Goal: Information Seeking & Learning: Learn about a topic

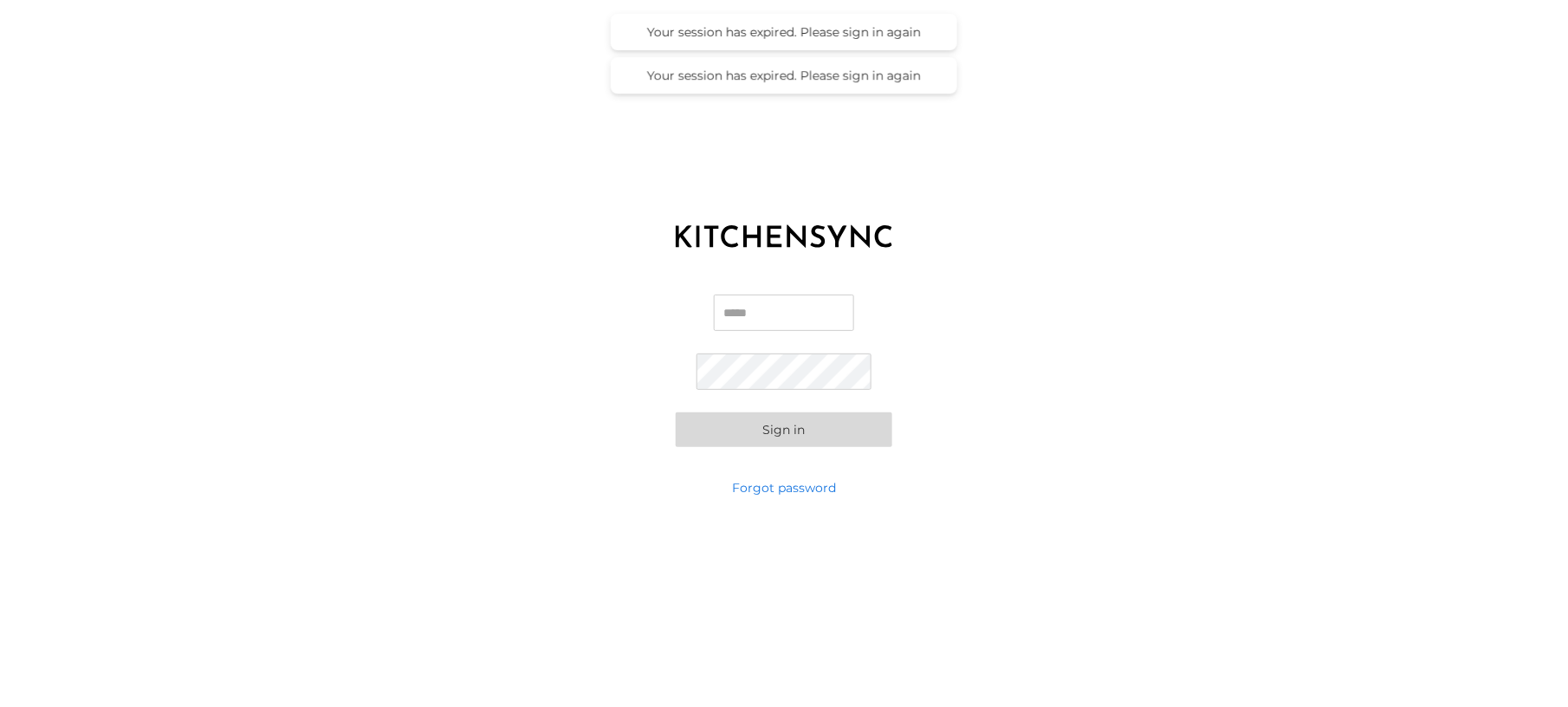
type input "**********"
click at [787, 432] on button "Sign in" at bounding box center [784, 430] width 216 height 34
click at [1044, 416] on div "**********" at bounding box center [784, 370] width 1568 height 216
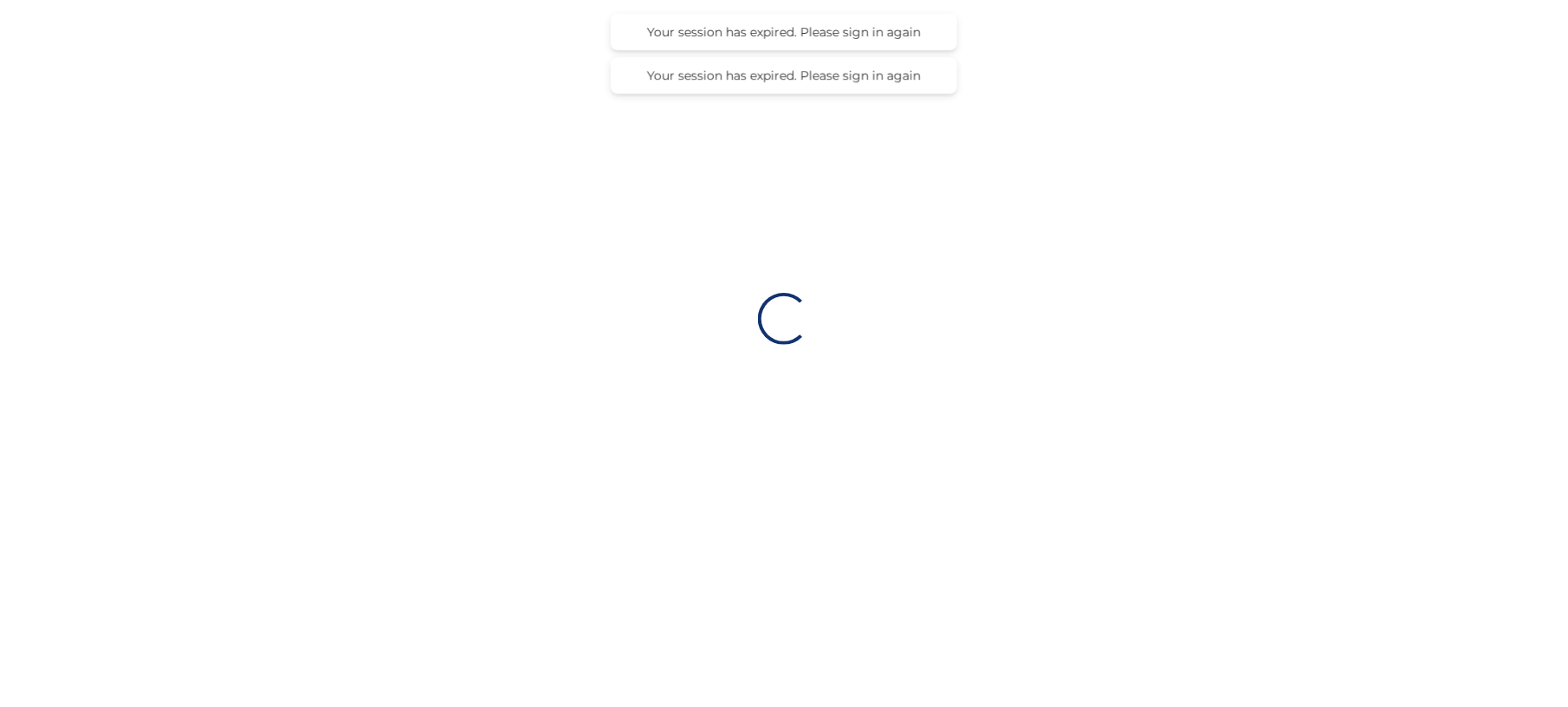
click at [823, 438] on div "Loading…" at bounding box center [784, 318] width 1568 height 637
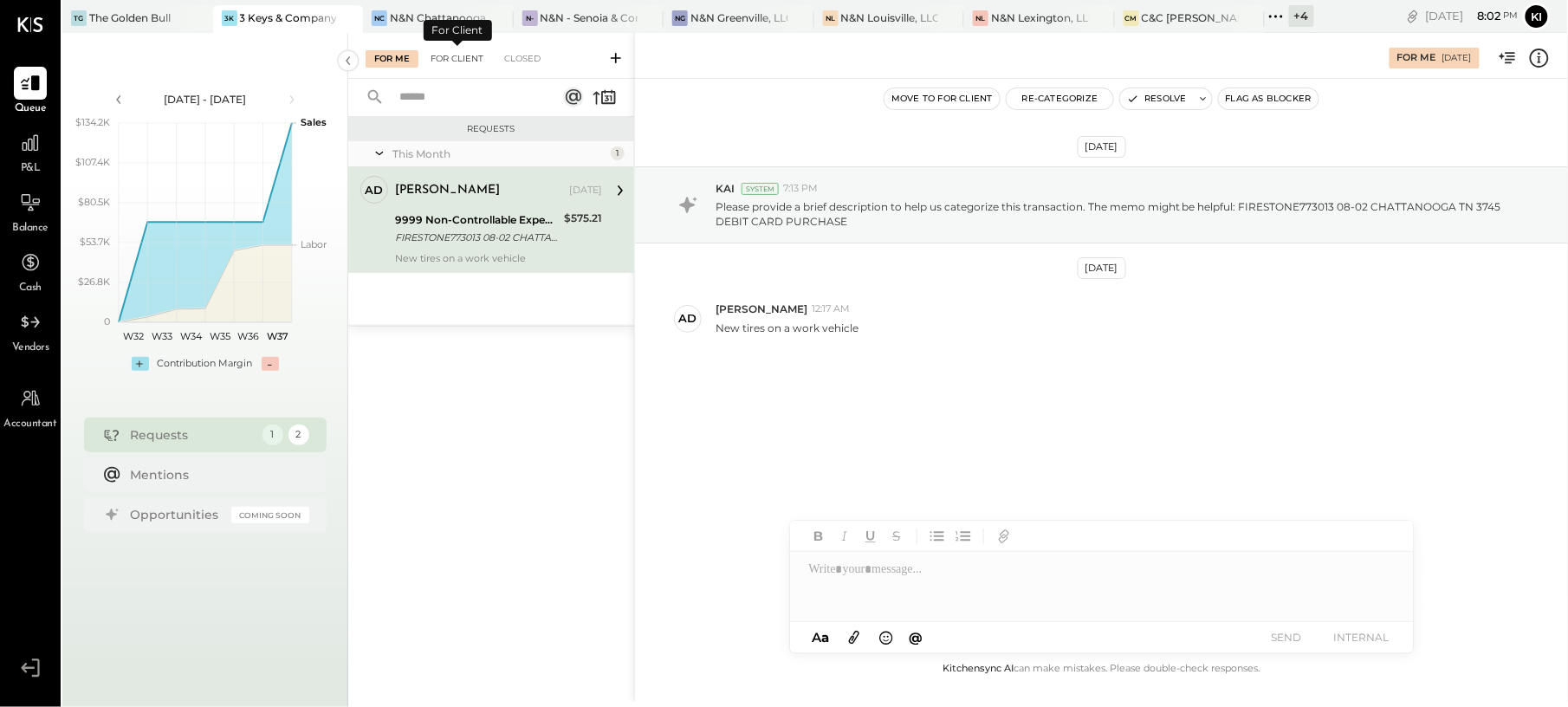
click at [486, 54] on div "For Client" at bounding box center [457, 59] width 71 height 18
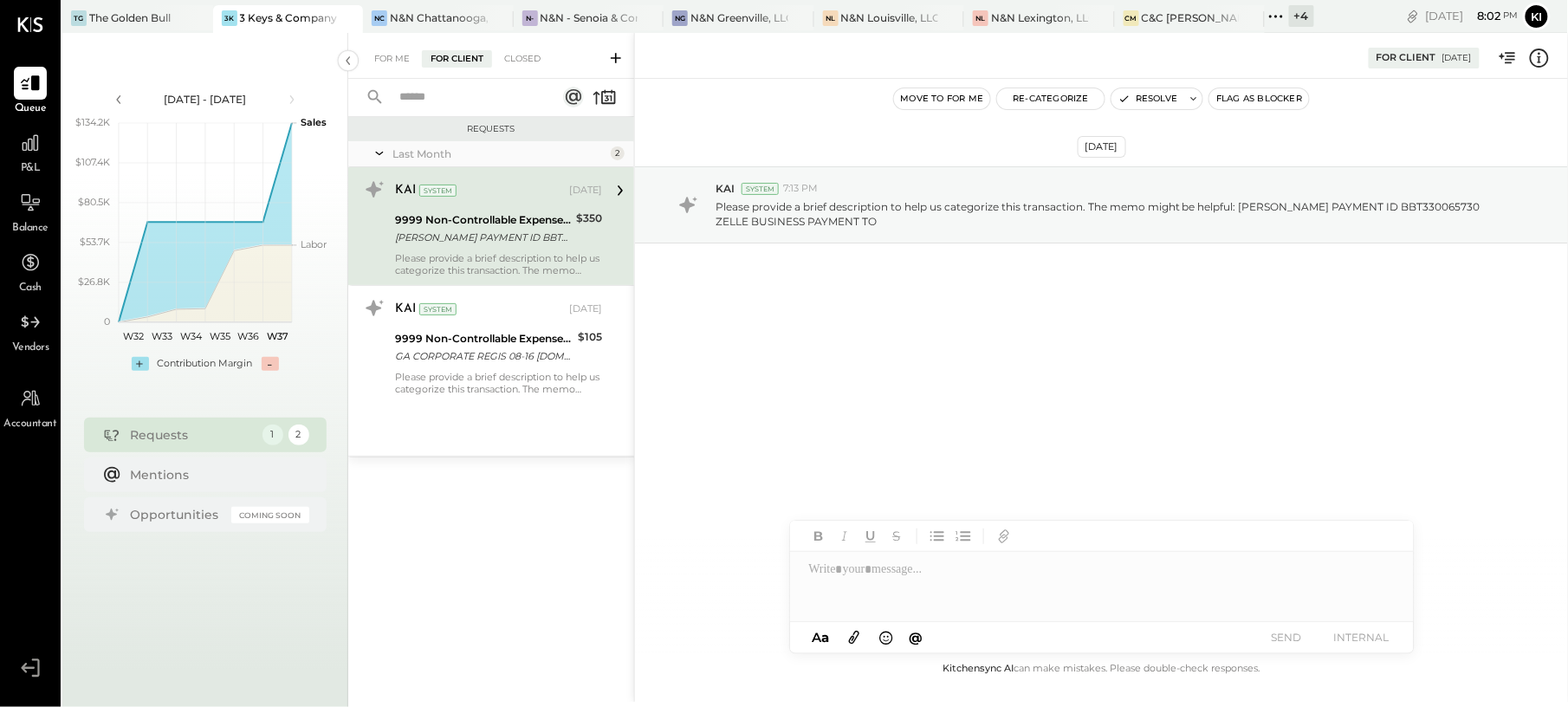
click at [552, 52] on div "For Me For Client Closed" at bounding box center [479, 59] width 228 height 18
click at [529, 54] on div "Closed" at bounding box center [522, 59] width 54 height 18
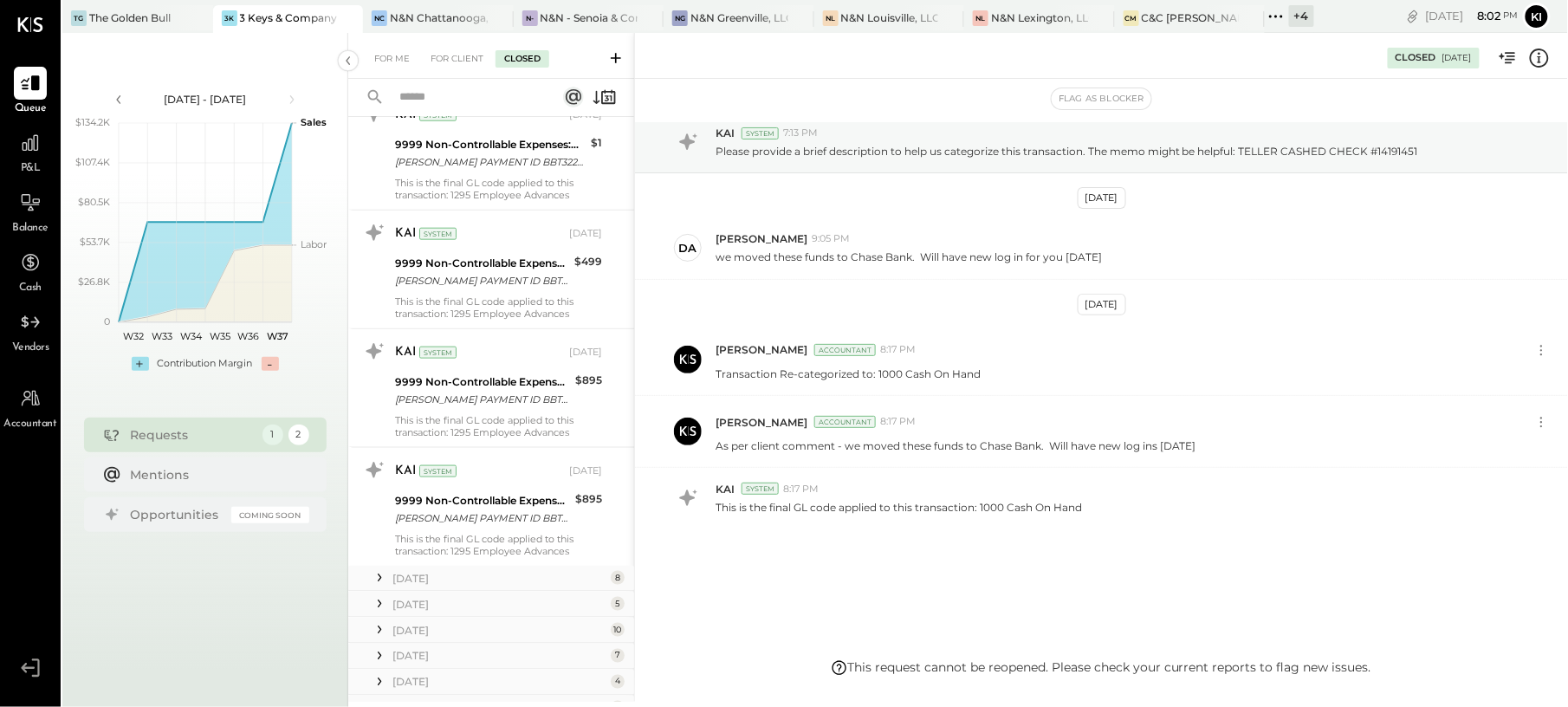
scroll to position [693, 0]
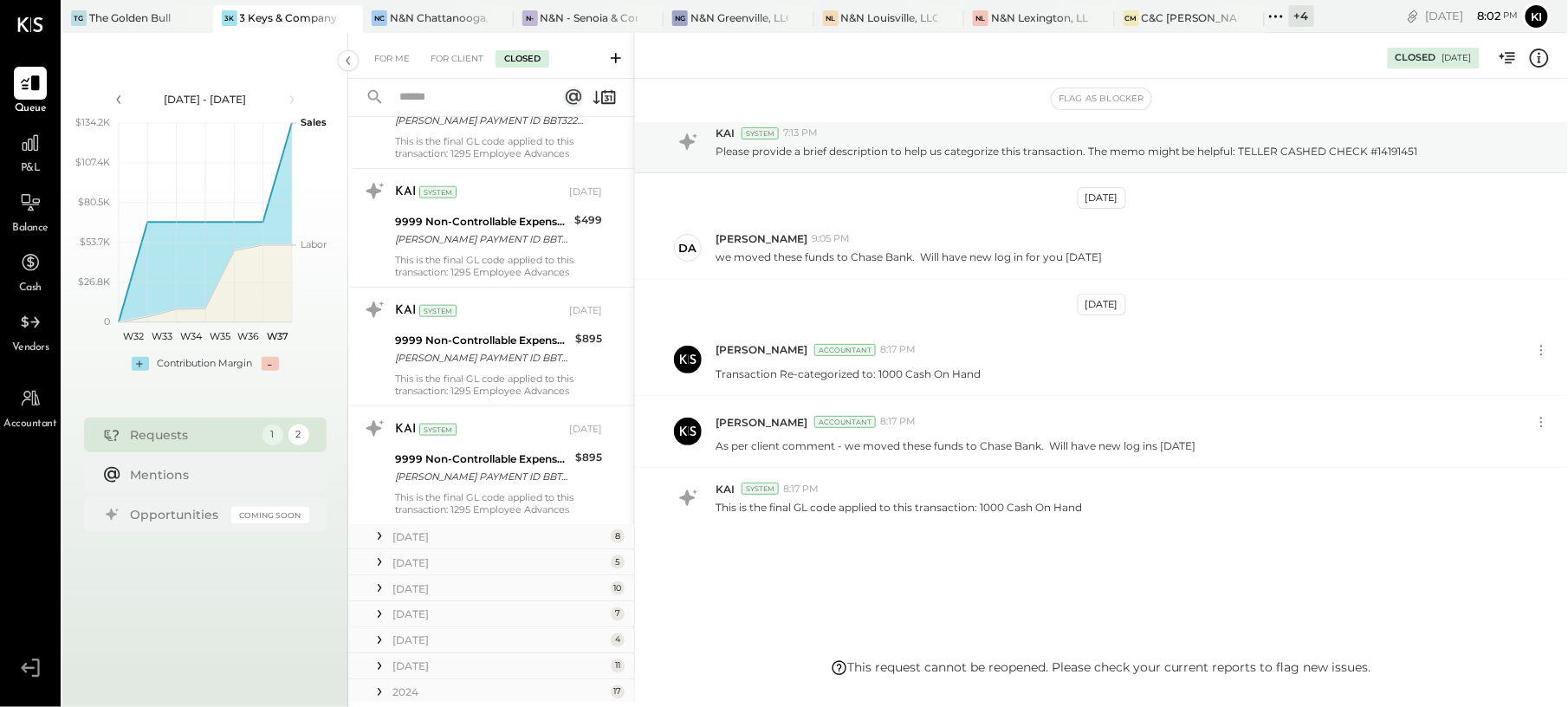
click at [514, 541] on div "[DATE]" at bounding box center [499, 537] width 214 height 15
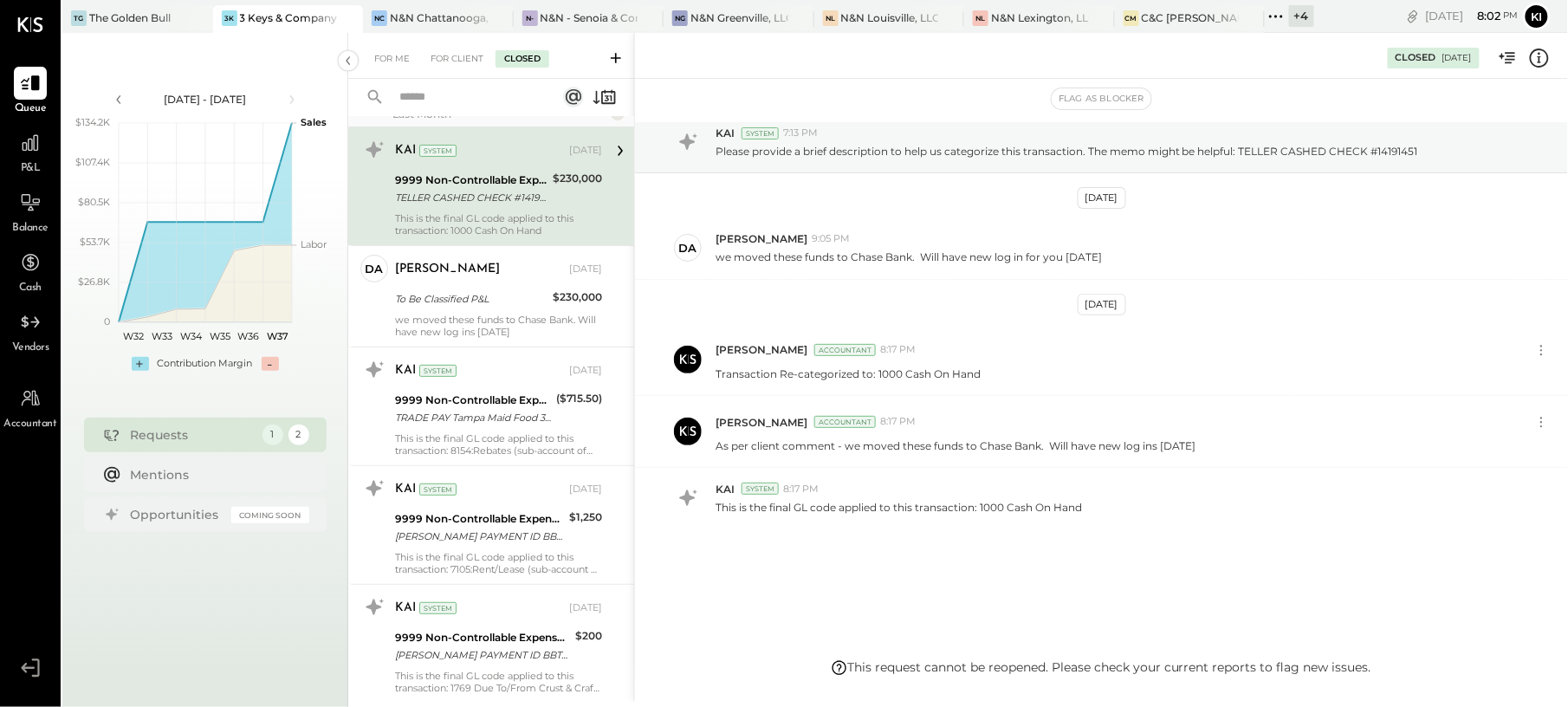
scroll to position [0, 0]
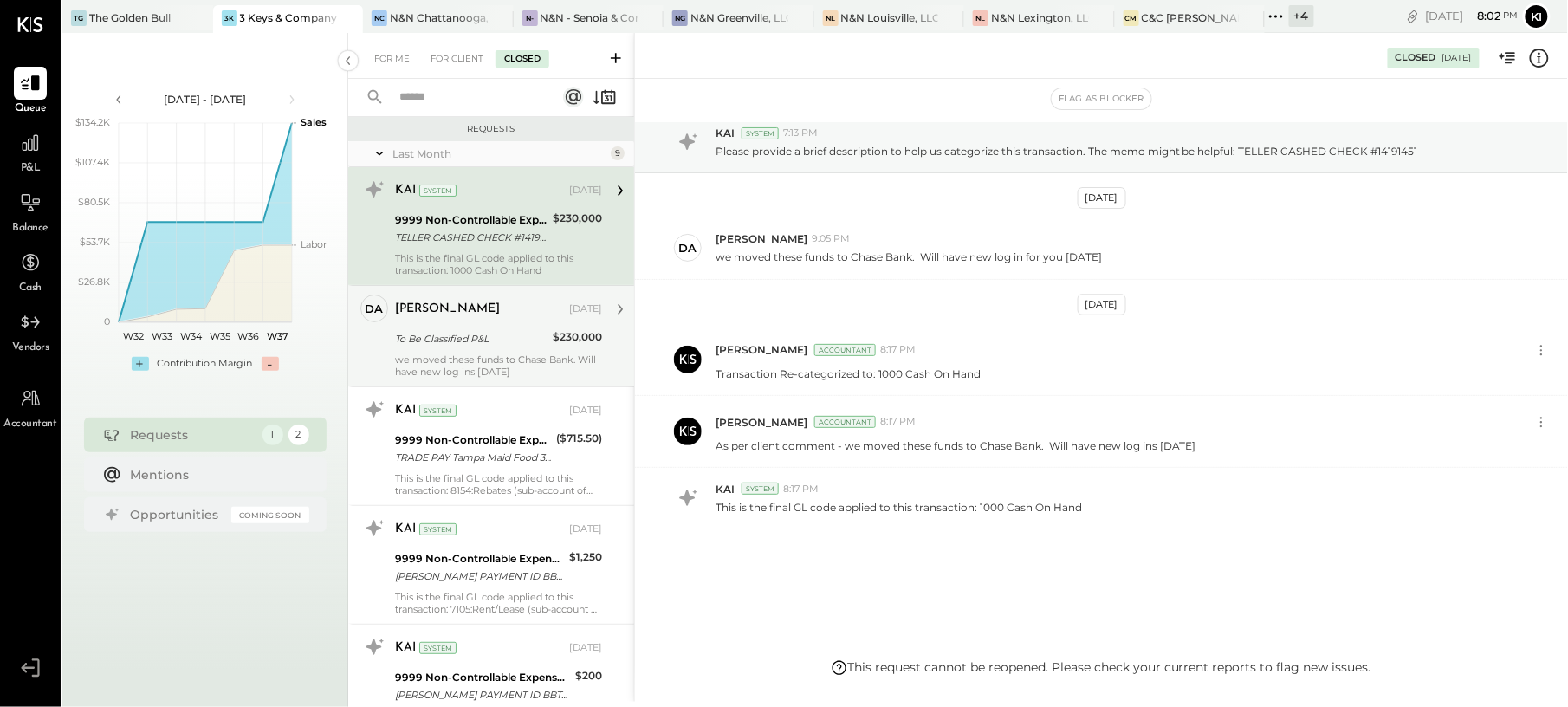
click at [461, 316] on div "[PERSON_NAME]" at bounding box center [480, 309] width 170 height 18
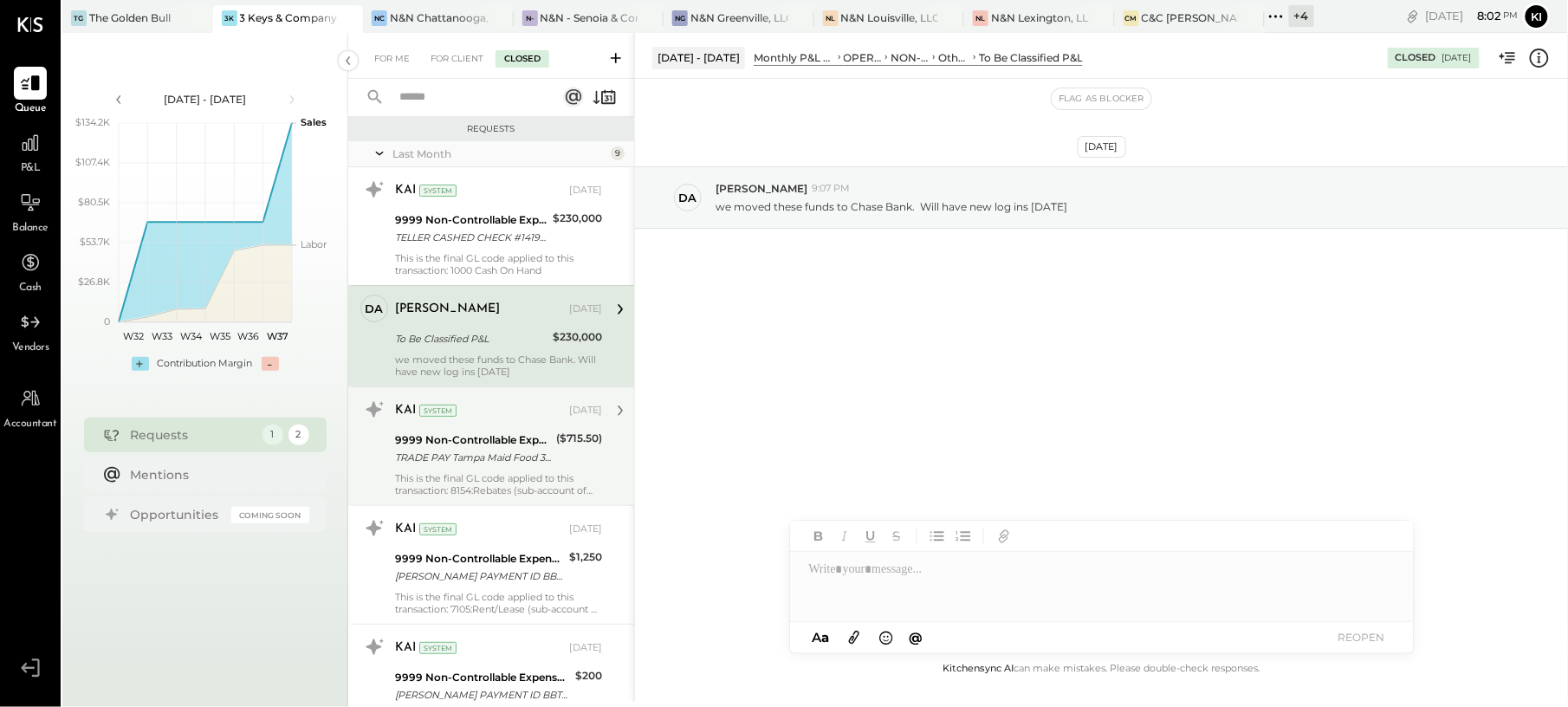
click at [516, 445] on div "9999 Non-Controllable Expenses:Other Income and Expenses:To Be Classified P&L" at bounding box center [472, 441] width 156 height 18
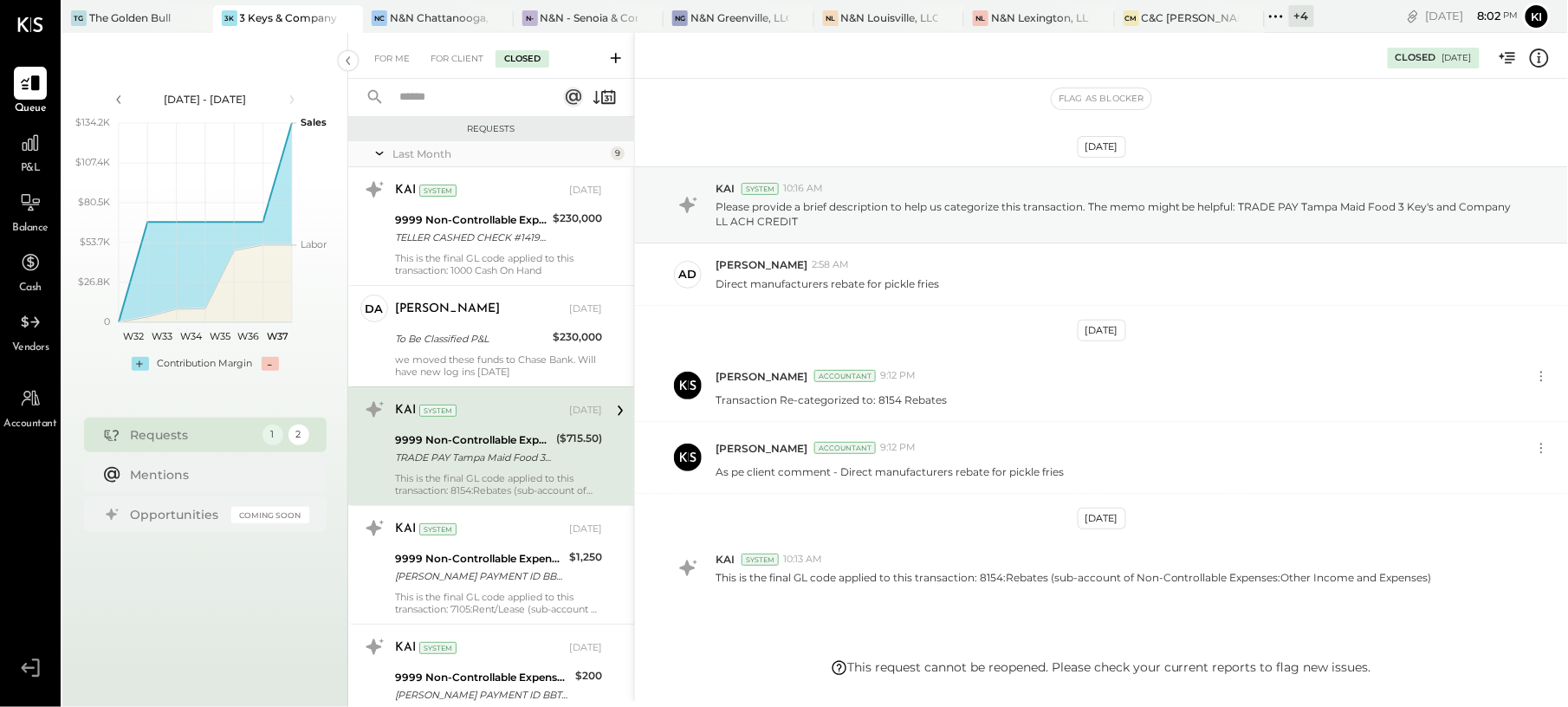
scroll to position [88, 0]
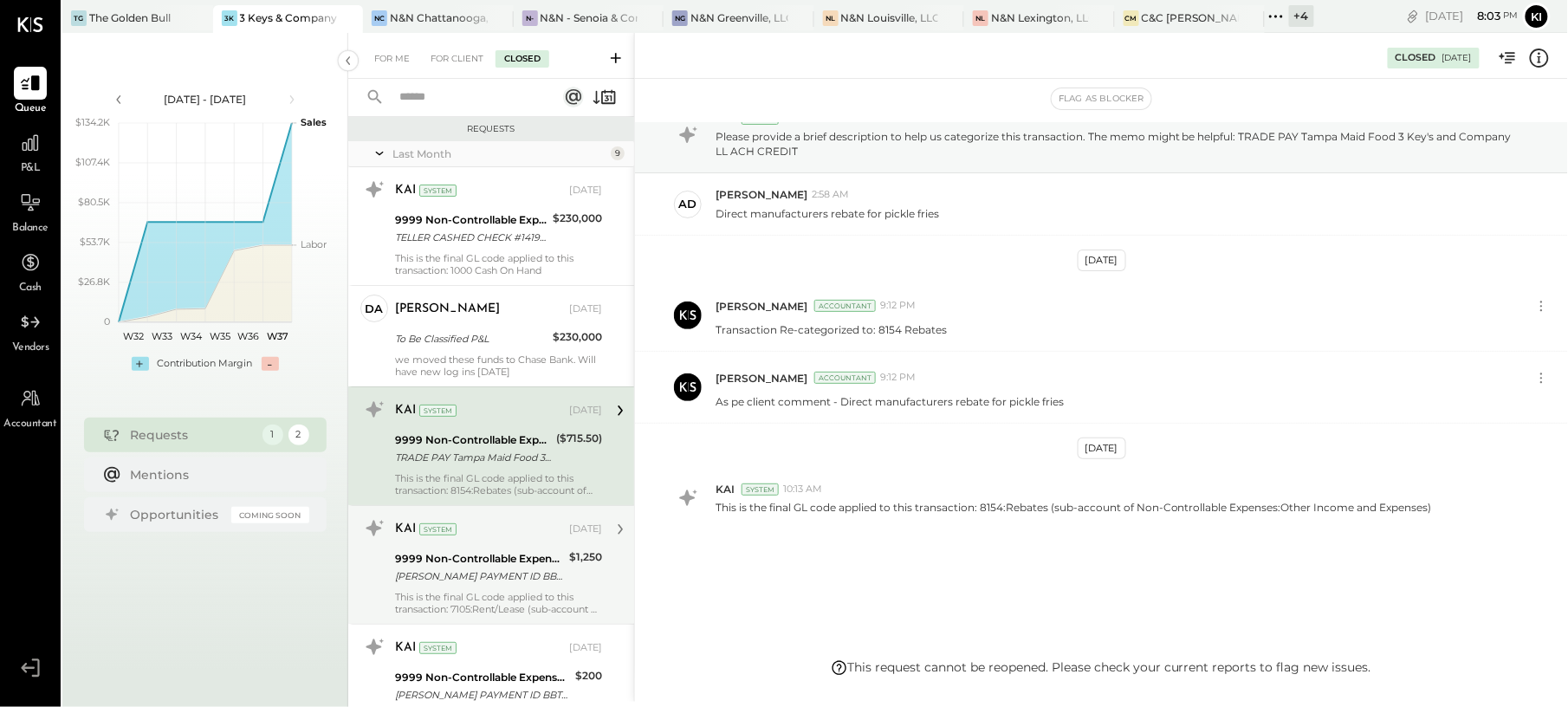
click at [546, 576] on div "[PERSON_NAME] PAYMENT ID BBT321026370 ZELLE BUSINESS PAYMENT TO" at bounding box center [479, 576] width 169 height 18
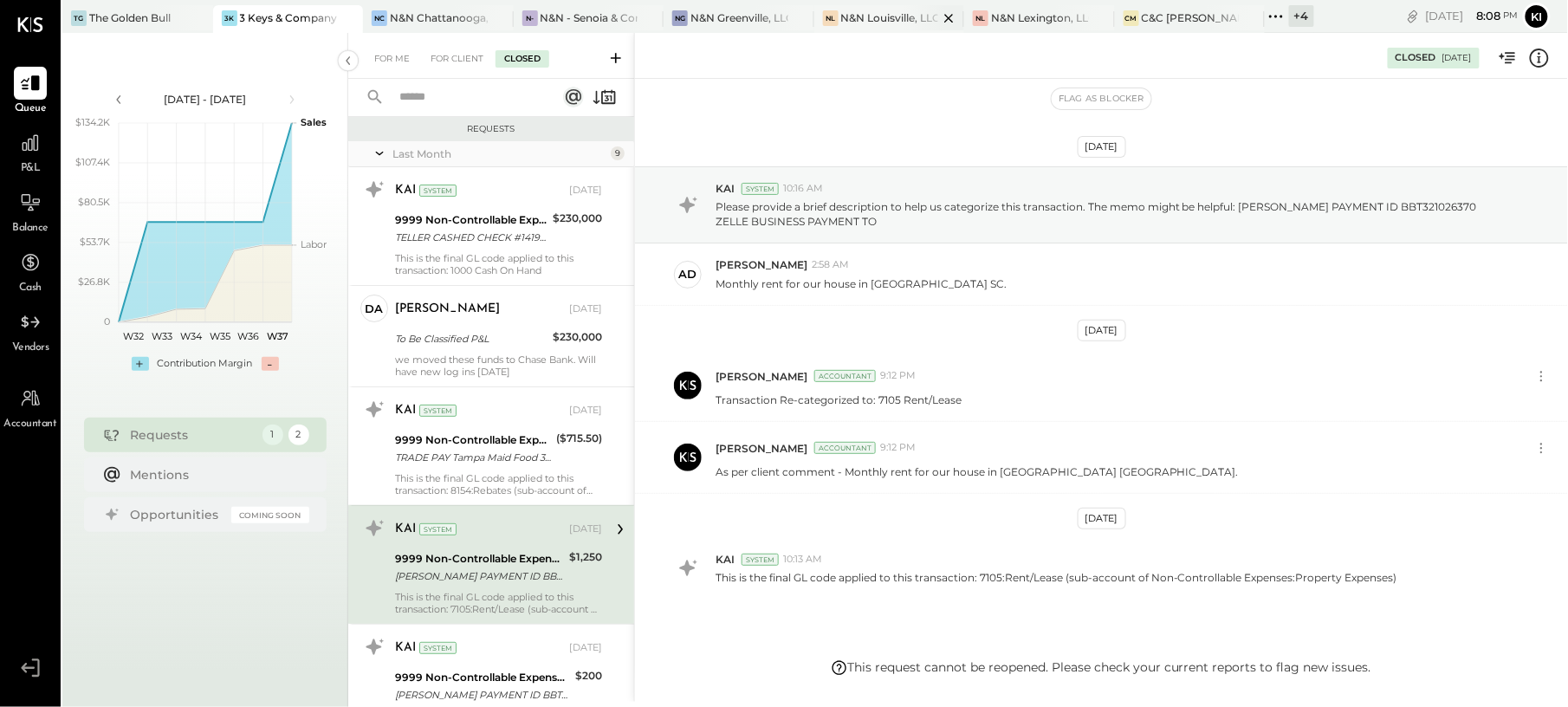
click at [882, 21] on div "N&N Louisville, LLC" at bounding box center [890, 18] width 98 height 15
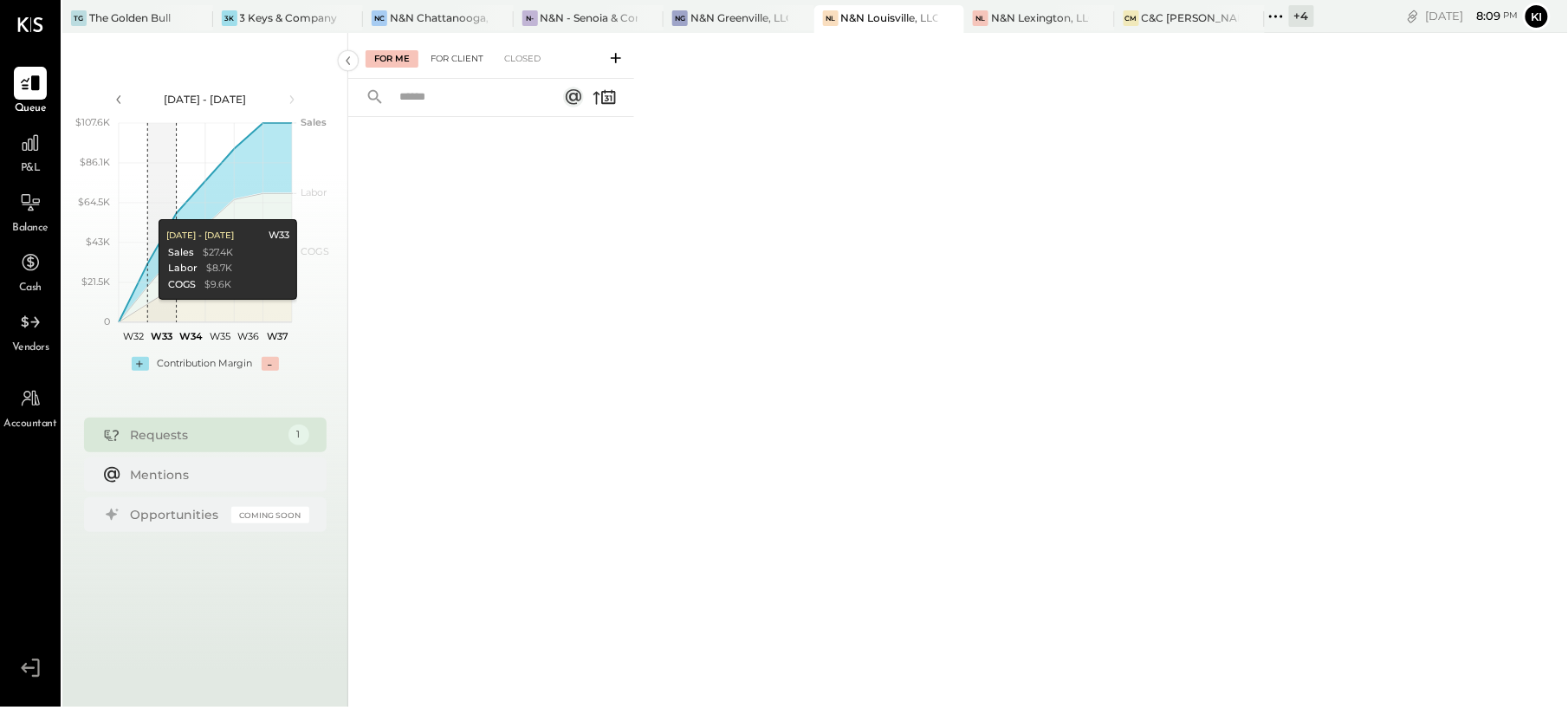
click at [489, 57] on div "For Client" at bounding box center [457, 59] width 71 height 18
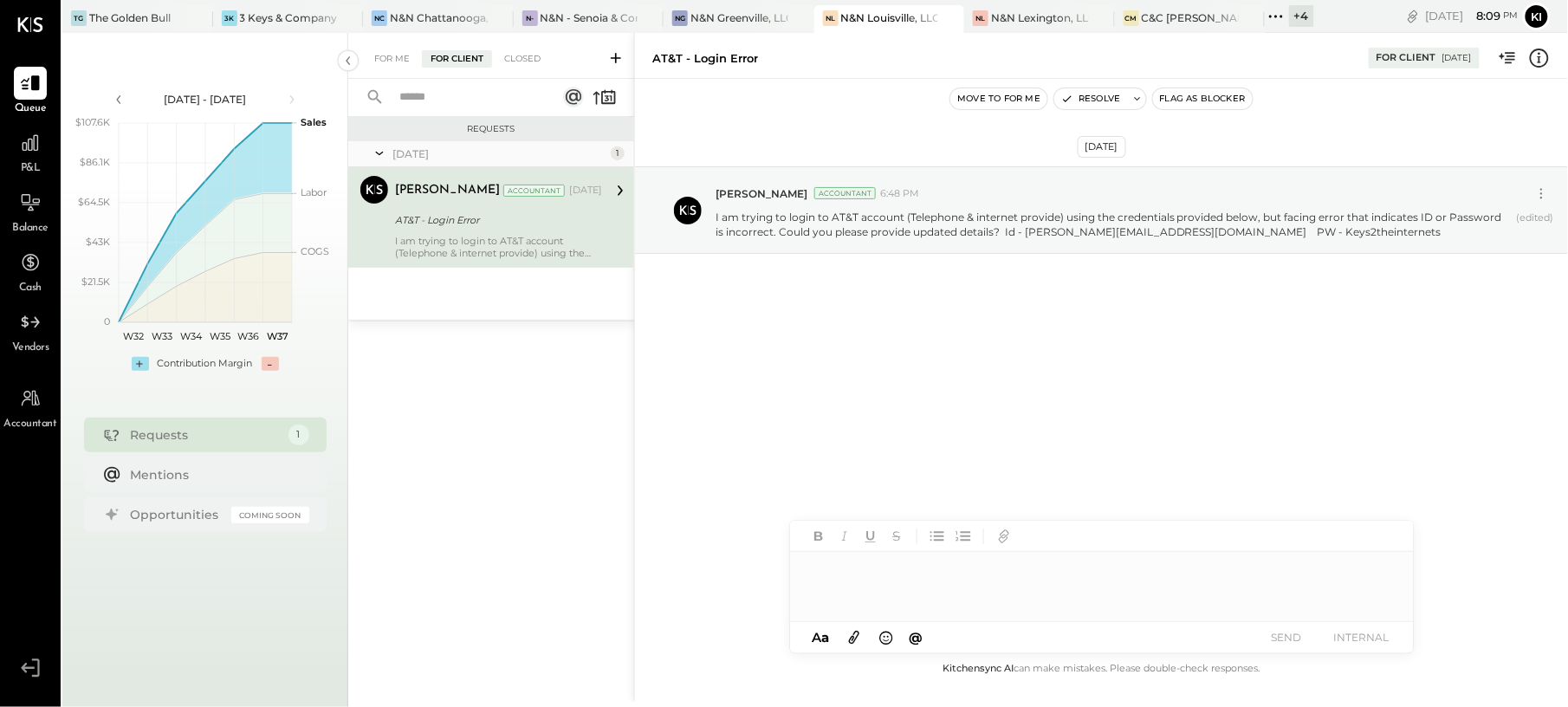
drag, startPoint x: 951, startPoint y: 0, endPoint x: 33, endPoint y: 166, distance: 932.9
click at [33, 166] on span "P&L" at bounding box center [30, 169] width 20 height 16
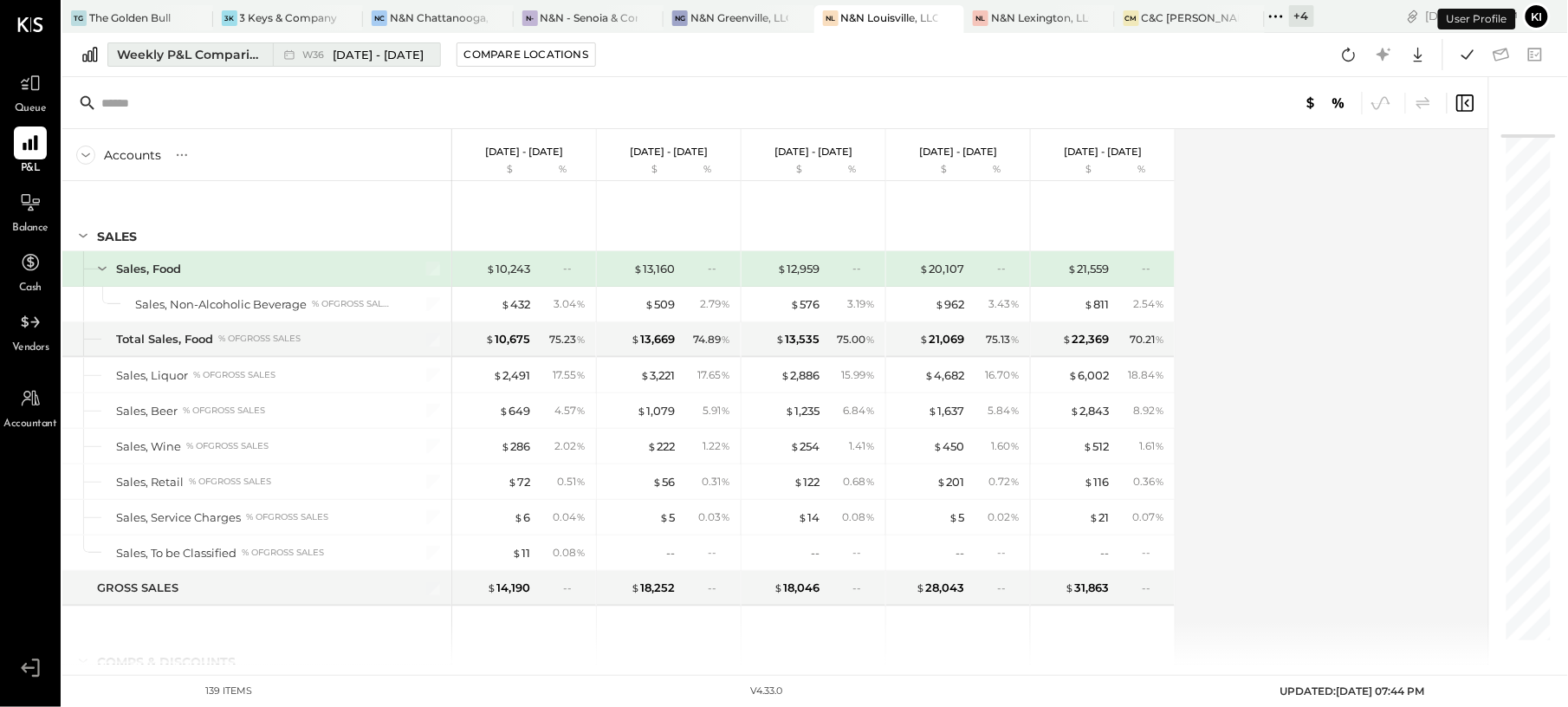
click at [274, 57] on div "W36 [DATE] - [DATE]" at bounding box center [353, 54] width 159 height 23
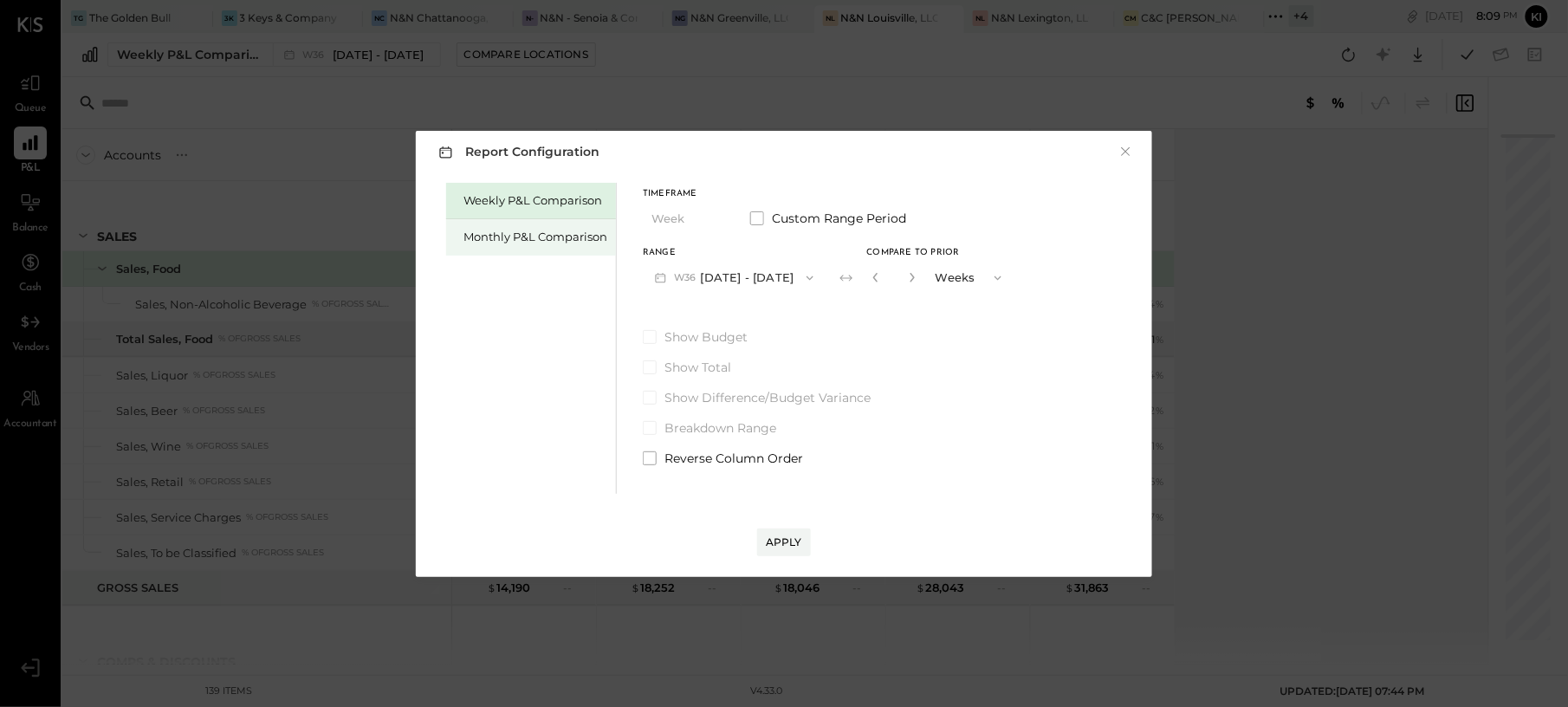
click at [494, 248] on div "Monthly P&L Comparison" at bounding box center [531, 237] width 169 height 36
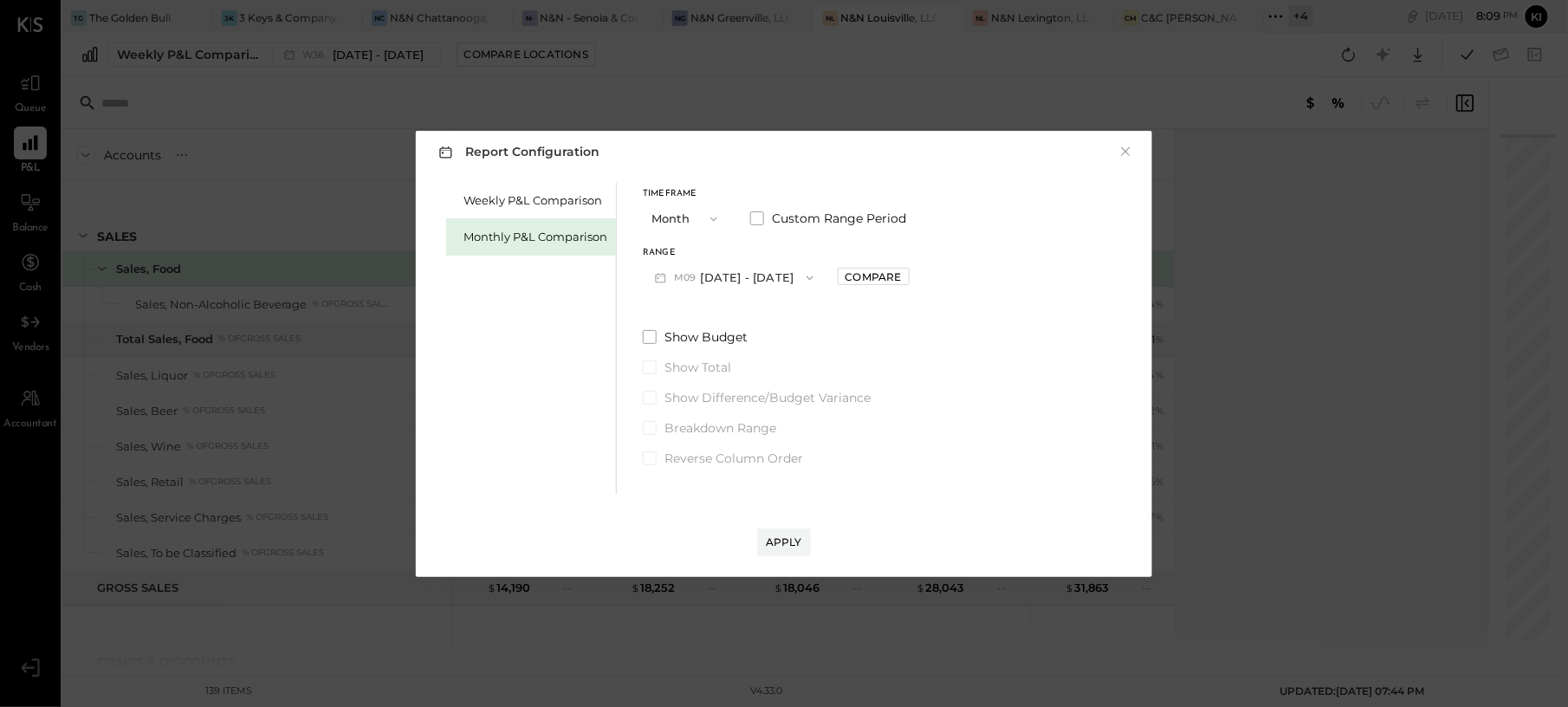
click at [760, 281] on button "M09 [DATE] - [DATE]" at bounding box center [734, 277] width 183 height 32
click at [755, 320] on span "[DATE] - [DATE]" at bounding box center [728, 315] width 82 height 15
click at [775, 277] on button "M08 [DATE] - [DATE]" at bounding box center [734, 277] width 183 height 32
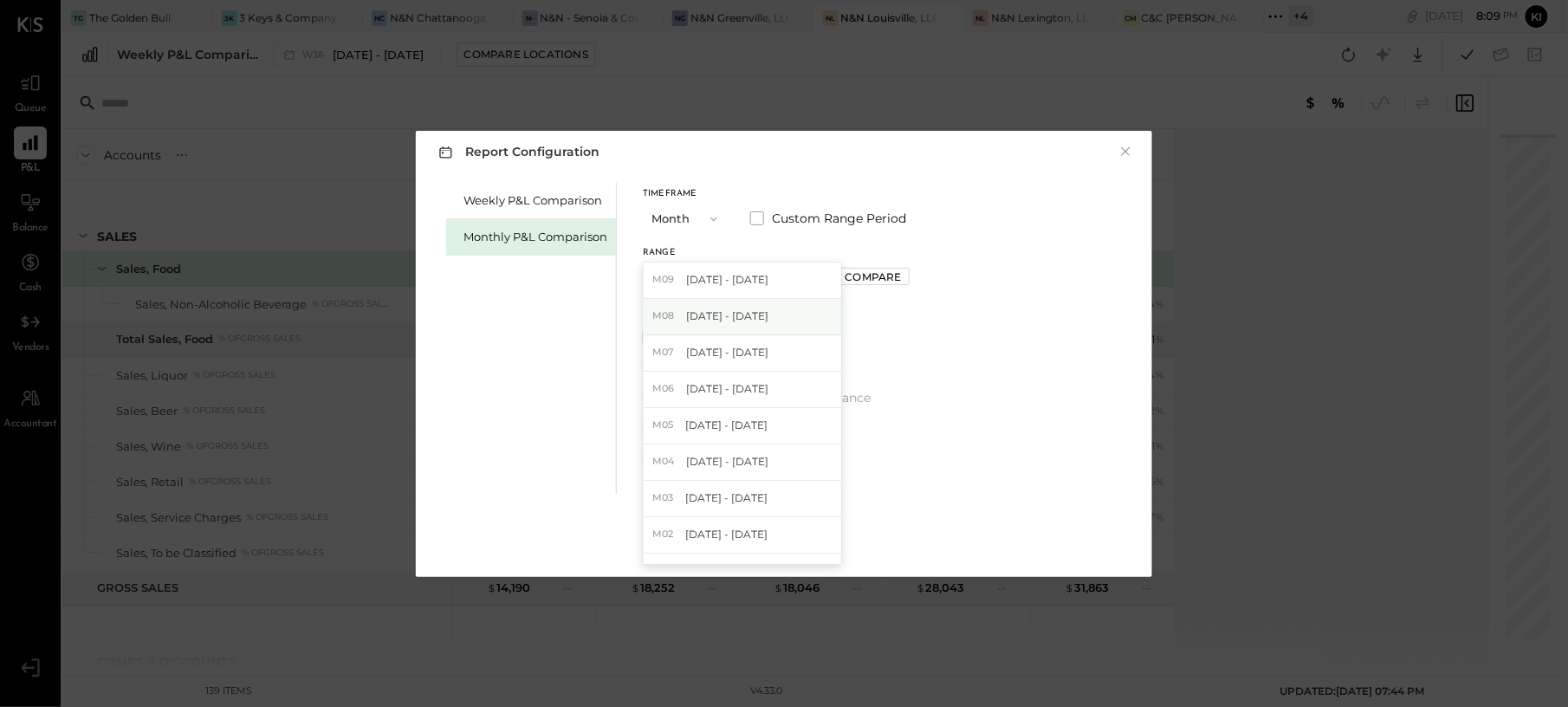
click at [771, 319] on div "M08 [DATE] - [DATE]" at bounding box center [742, 316] width 198 height 36
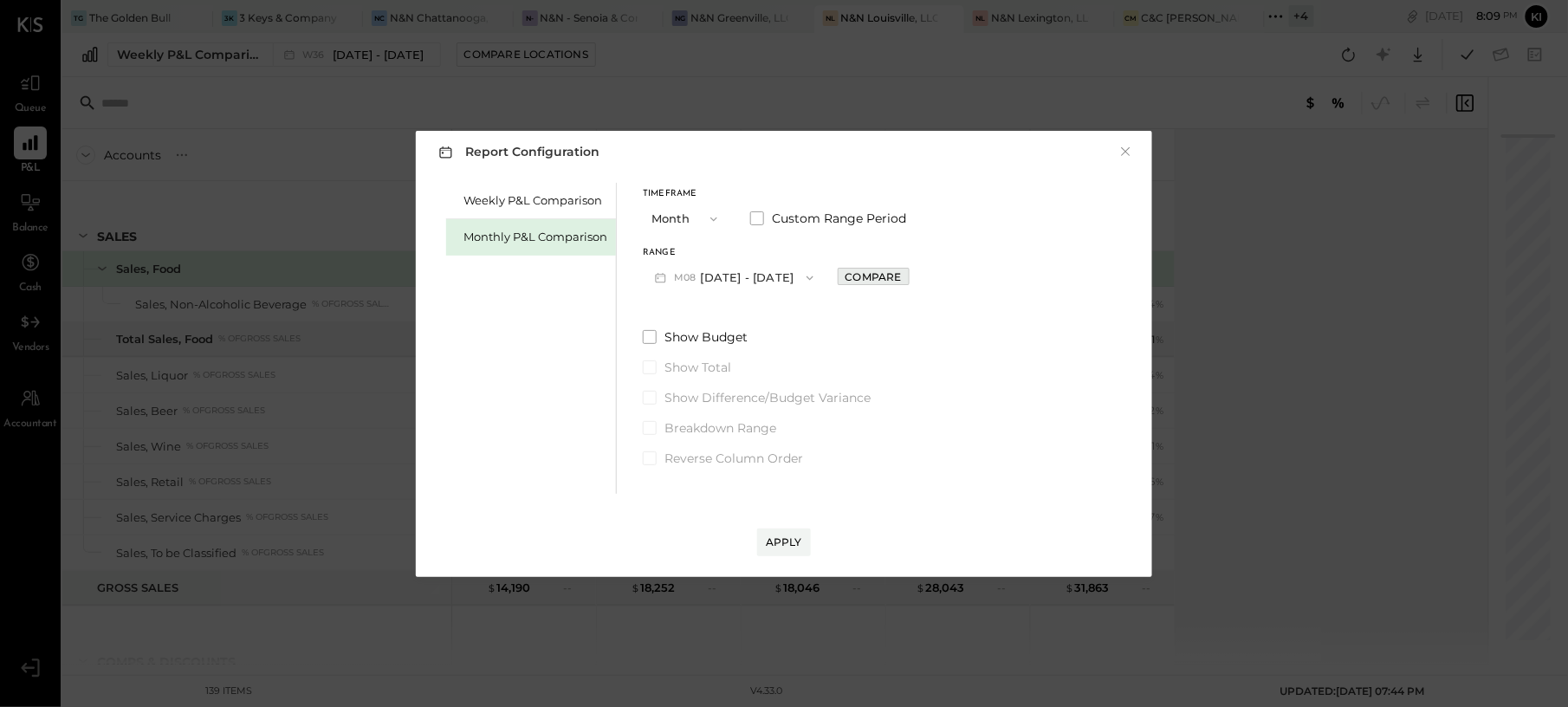
click at [868, 272] on div "Compare" at bounding box center [874, 276] width 57 height 15
click at [907, 278] on icon "button" at bounding box center [912, 277] width 11 height 11
type input "*"
click at [785, 520] on div "Apply" at bounding box center [784, 525] width 702 height 63
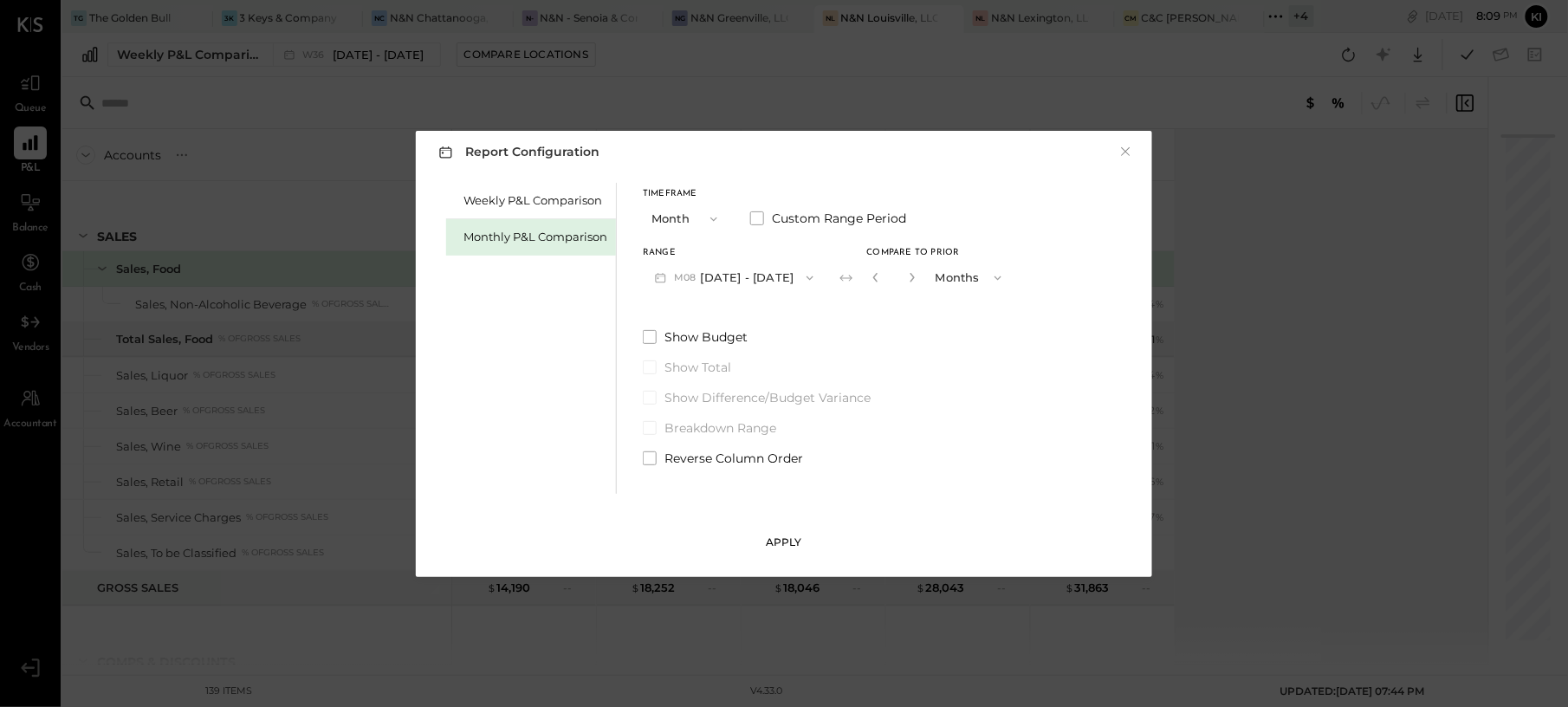
click at [787, 536] on div "Apply" at bounding box center [784, 542] width 36 height 15
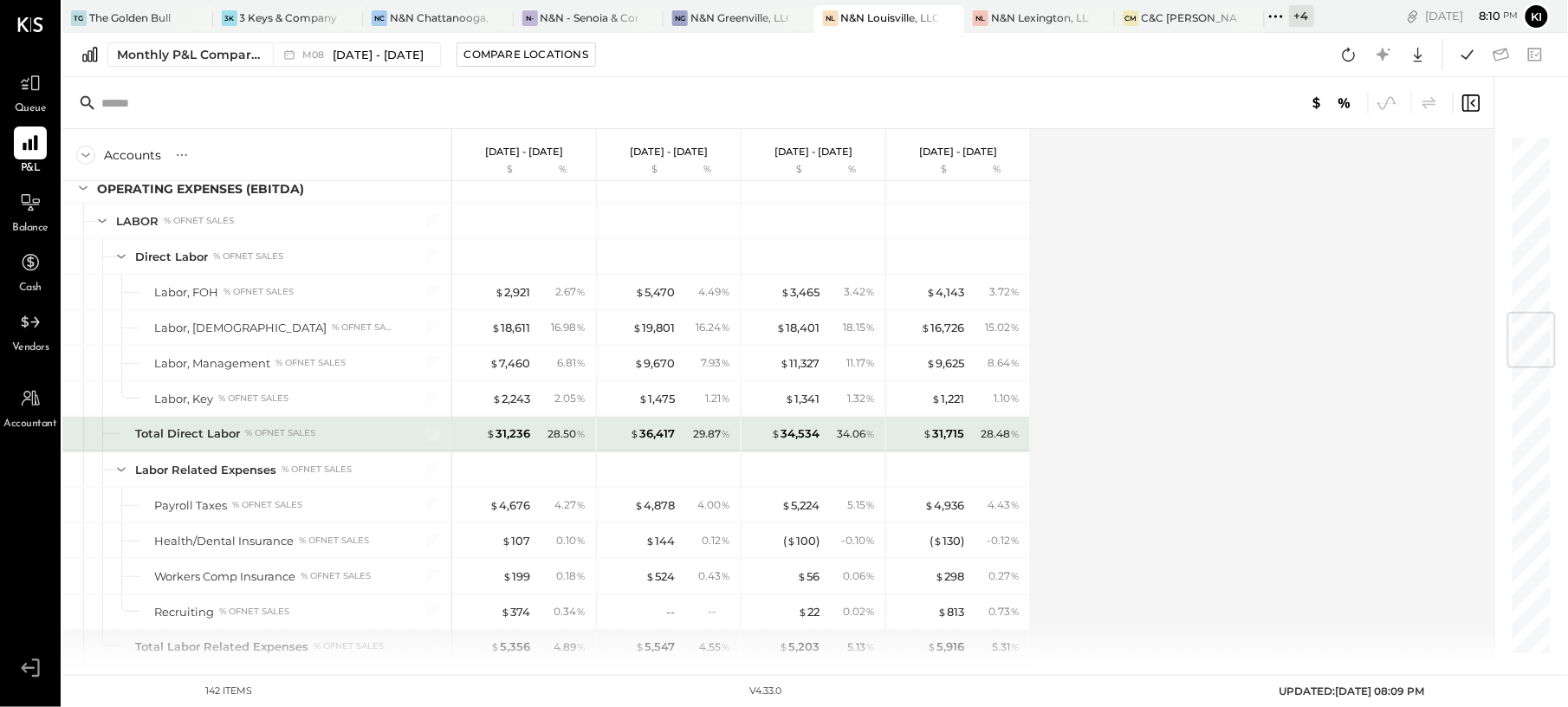
scroll to position [1617, 0]
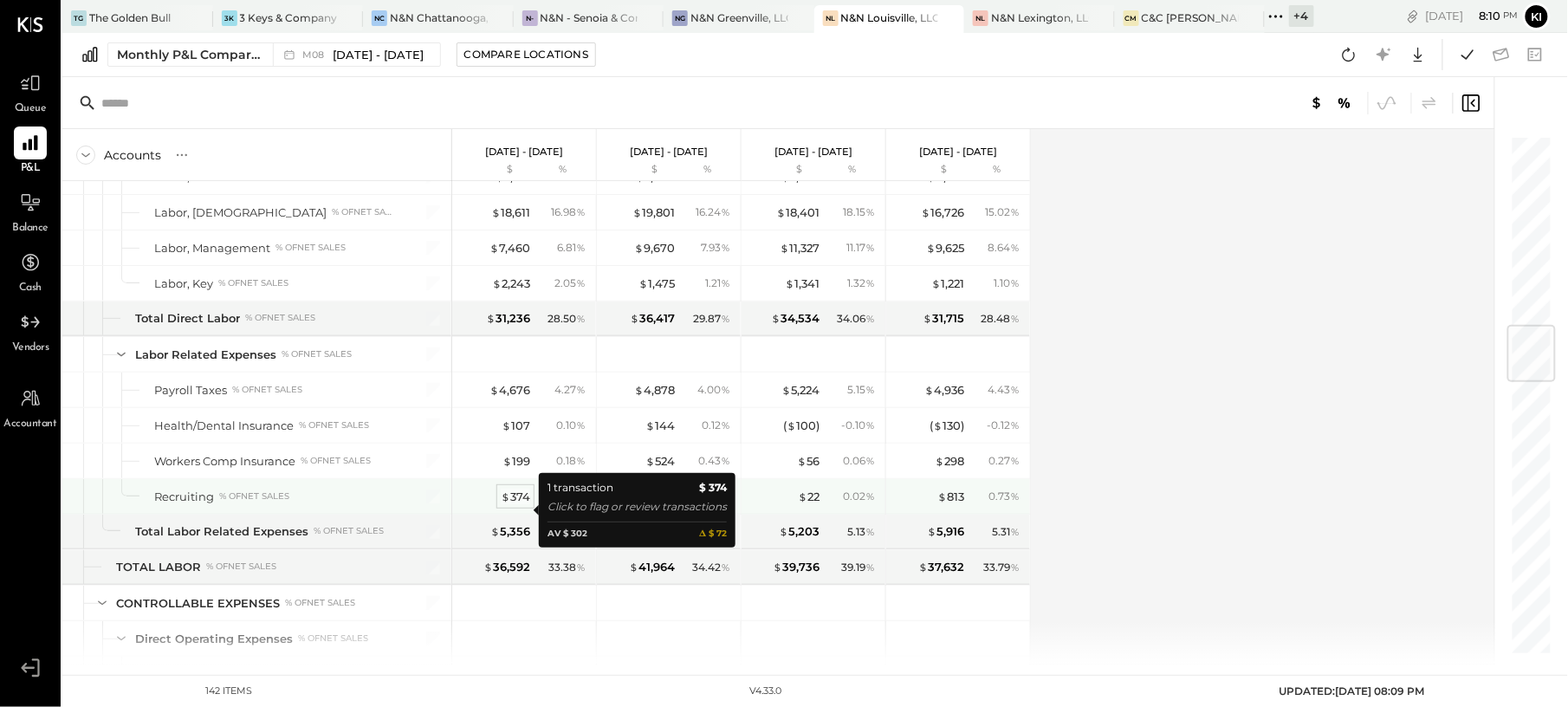
click at [527, 505] on div "$ 374" at bounding box center [515, 496] width 29 height 17
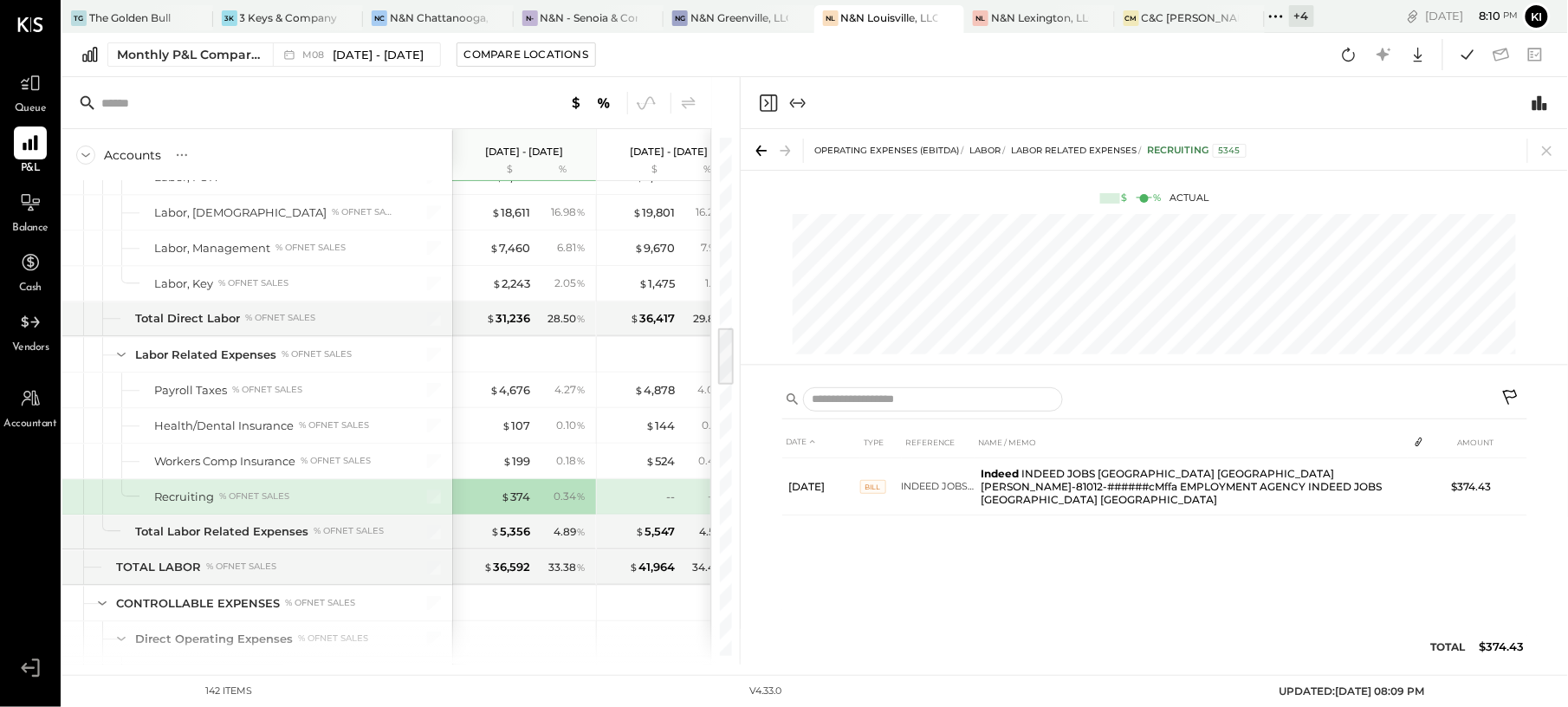
click at [766, 104] on icon "Close panel" at bounding box center [768, 103] width 21 height 21
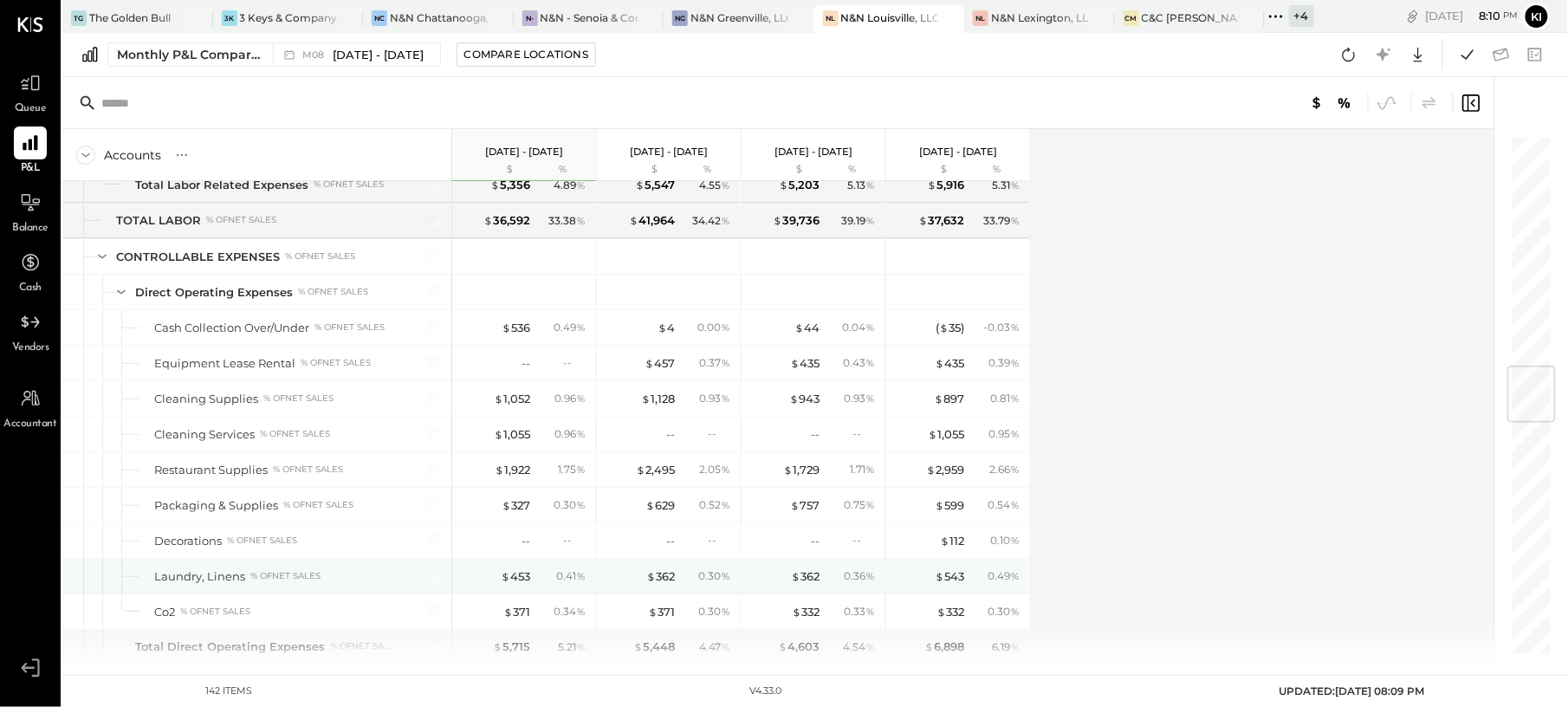
scroll to position [2079, 0]
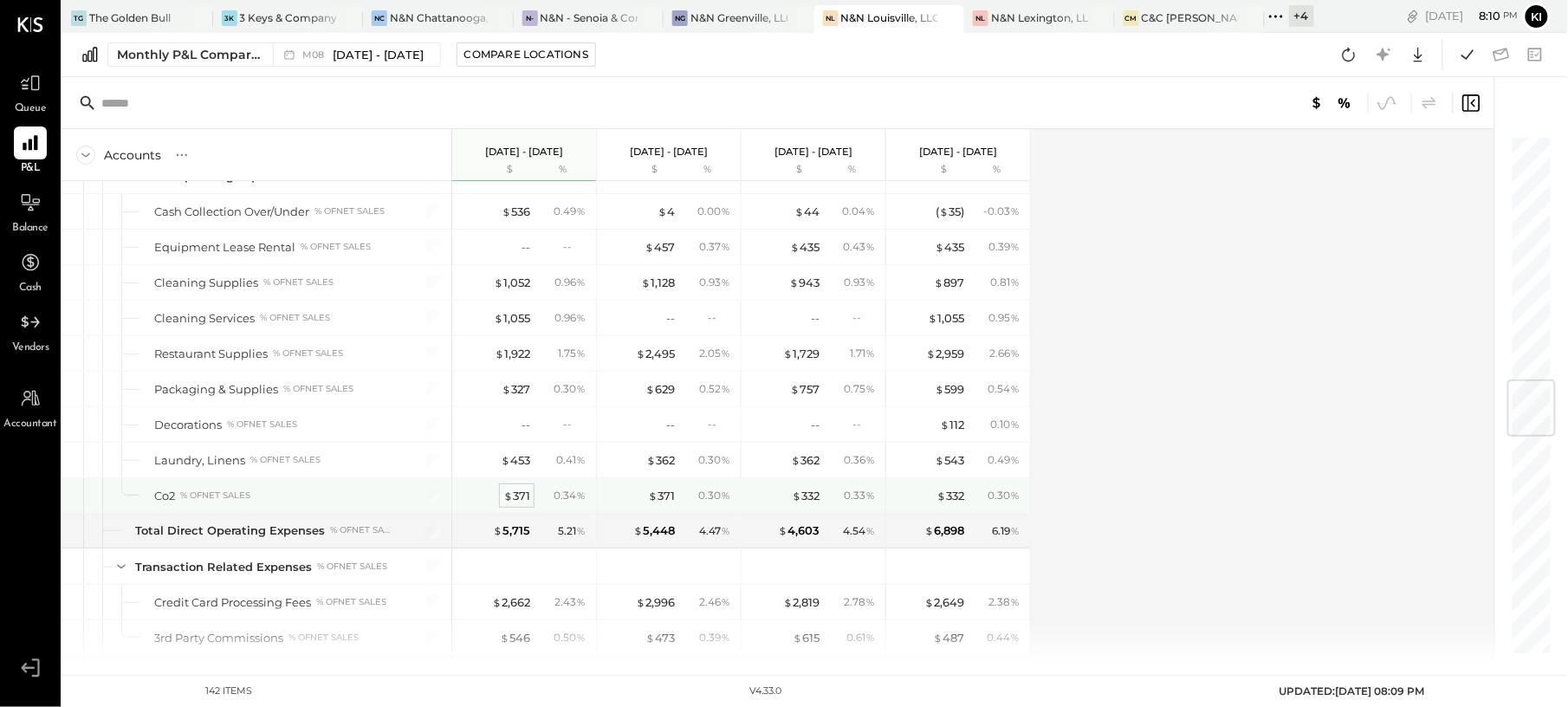
click at [524, 504] on div "$ 371" at bounding box center [516, 495] width 26 height 17
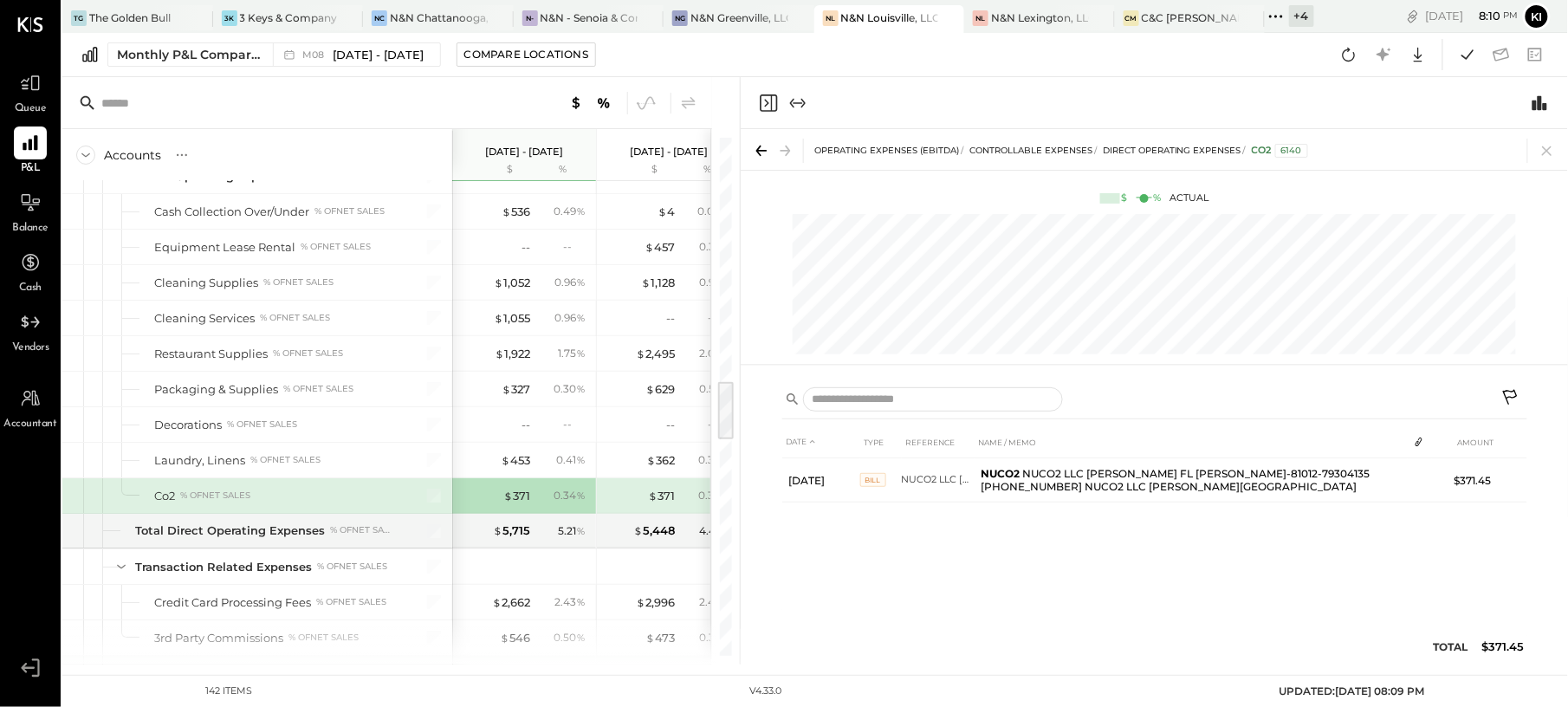
click at [770, 102] on icon "Close panel" at bounding box center [768, 103] width 21 height 21
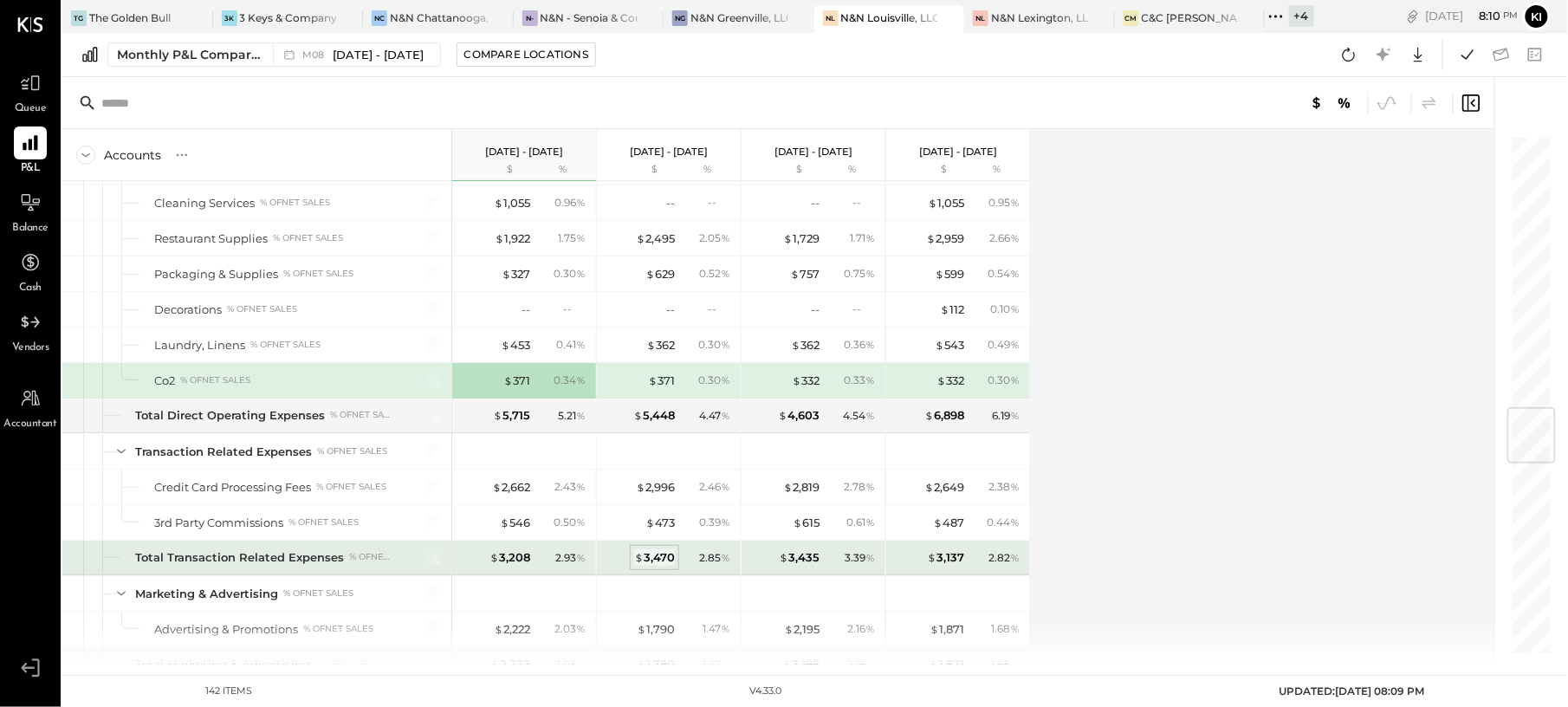
scroll to position [2310, 0]
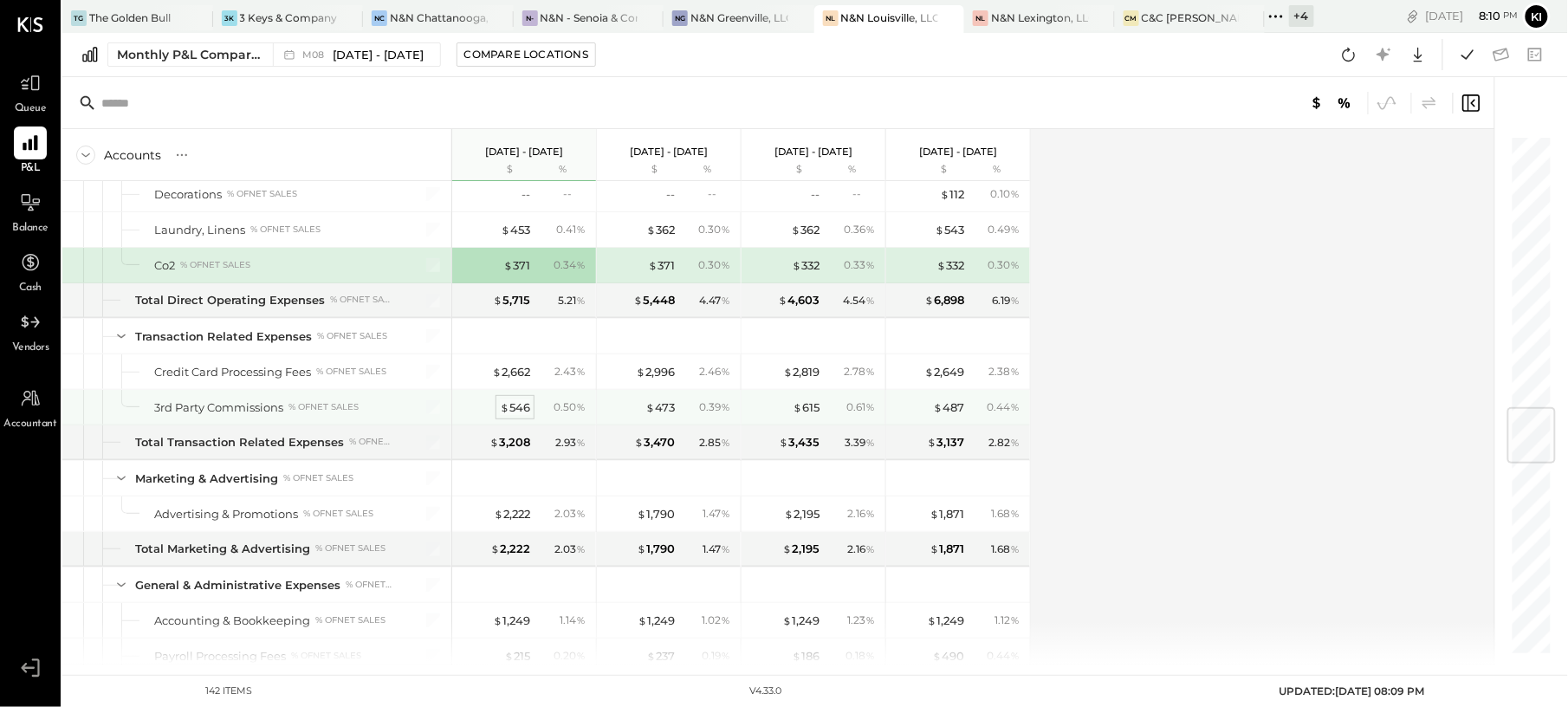
click at [514, 416] on div "$ 546" at bounding box center [514, 407] width 30 height 17
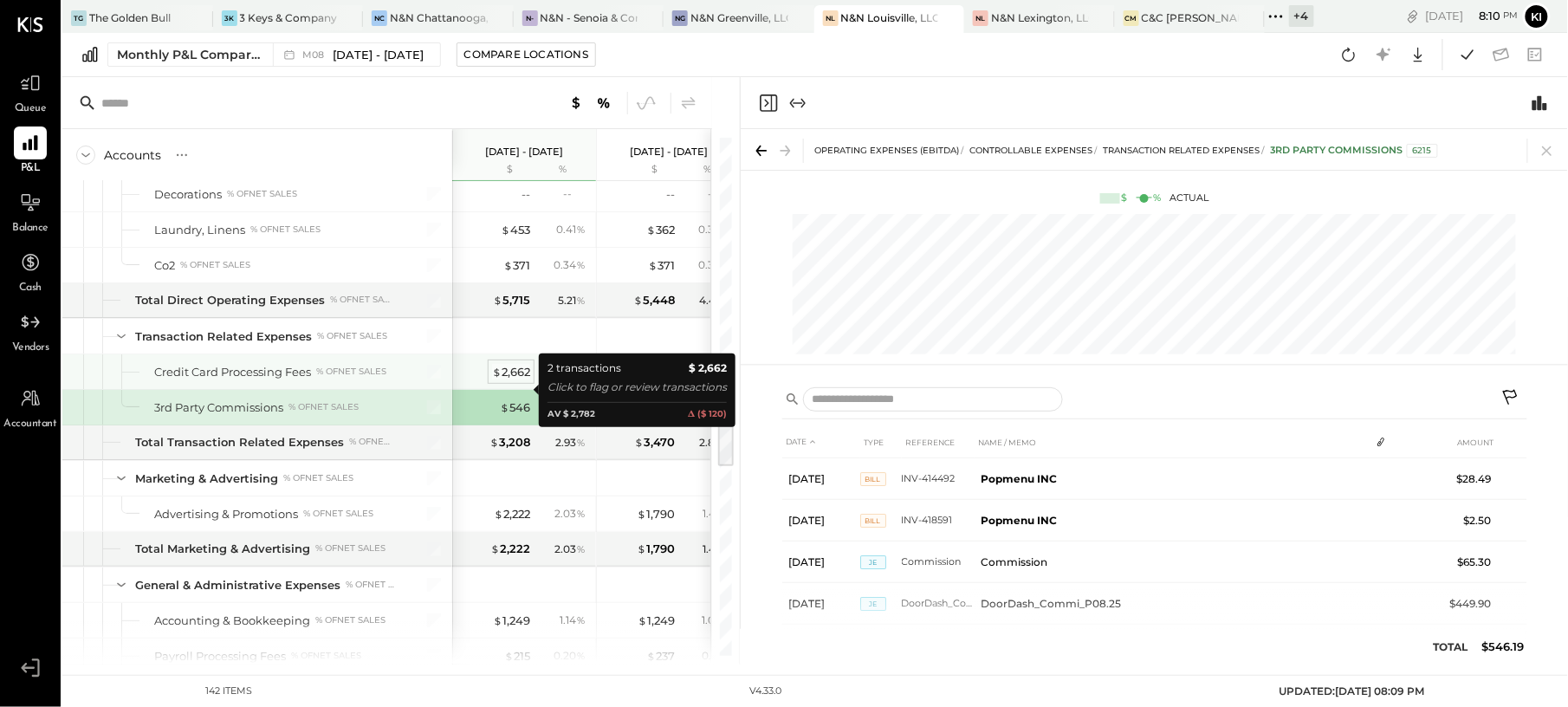
click at [520, 380] on div "$ 2,662" at bounding box center [511, 372] width 38 height 17
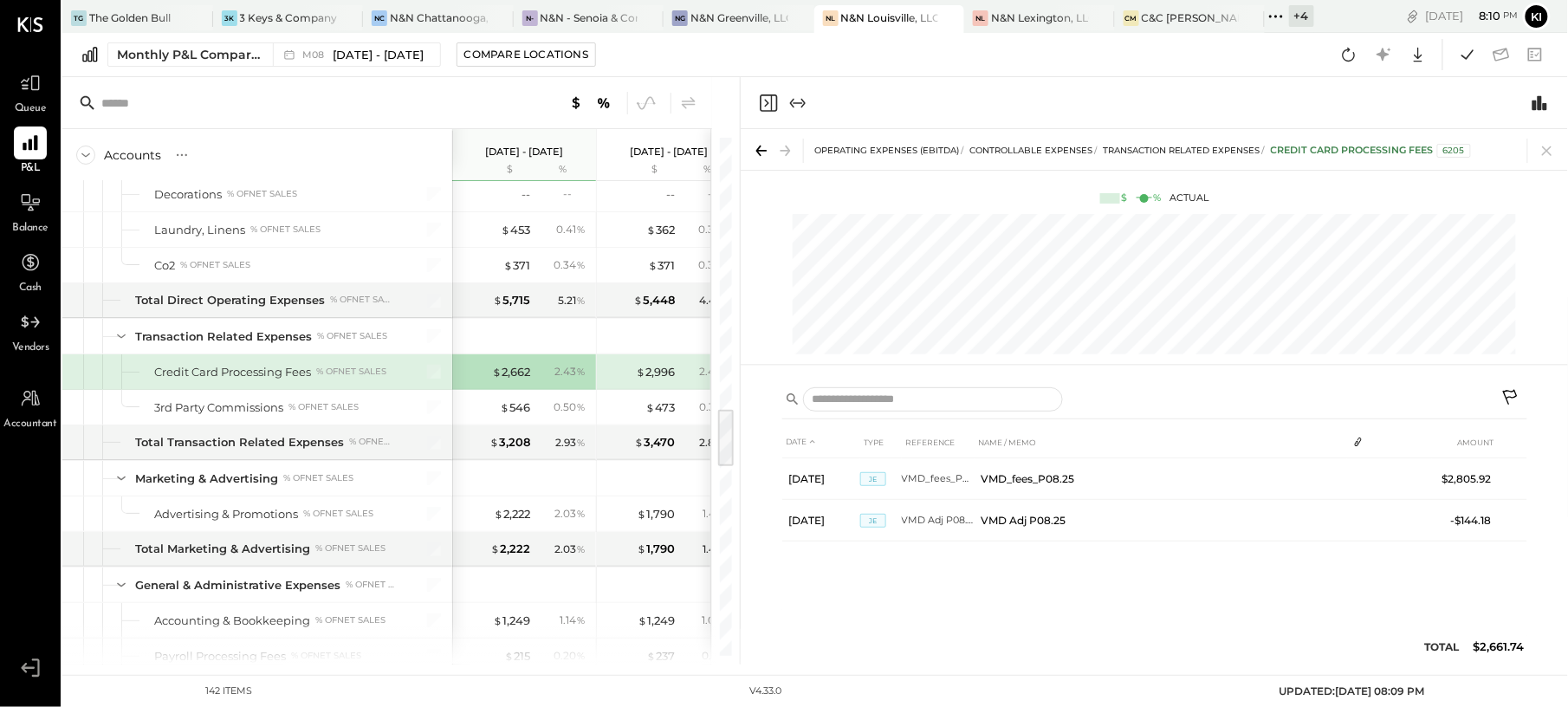
click at [766, 102] on icon "Close panel" at bounding box center [768, 103] width 21 height 21
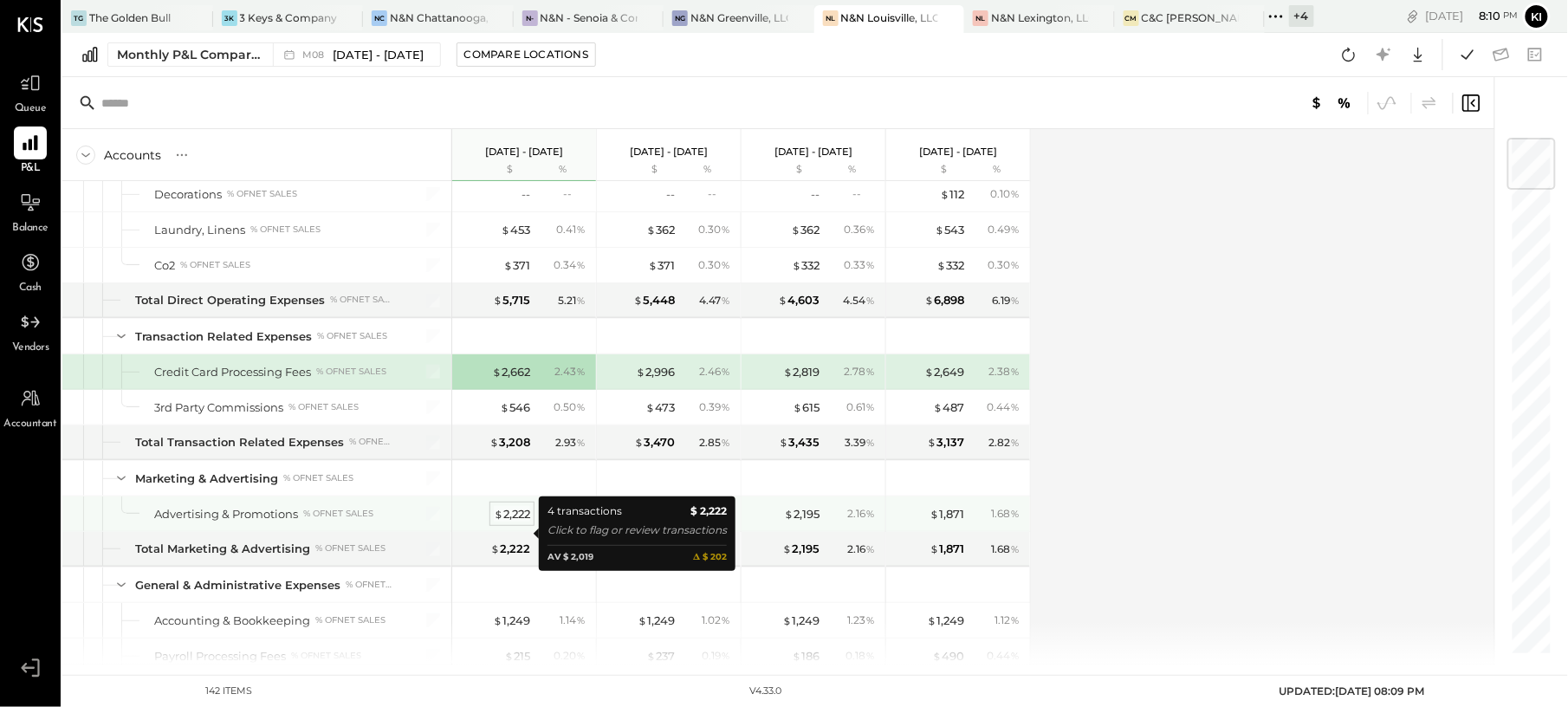
click at [507, 522] on div "$ 2,222" at bounding box center [511, 514] width 36 height 17
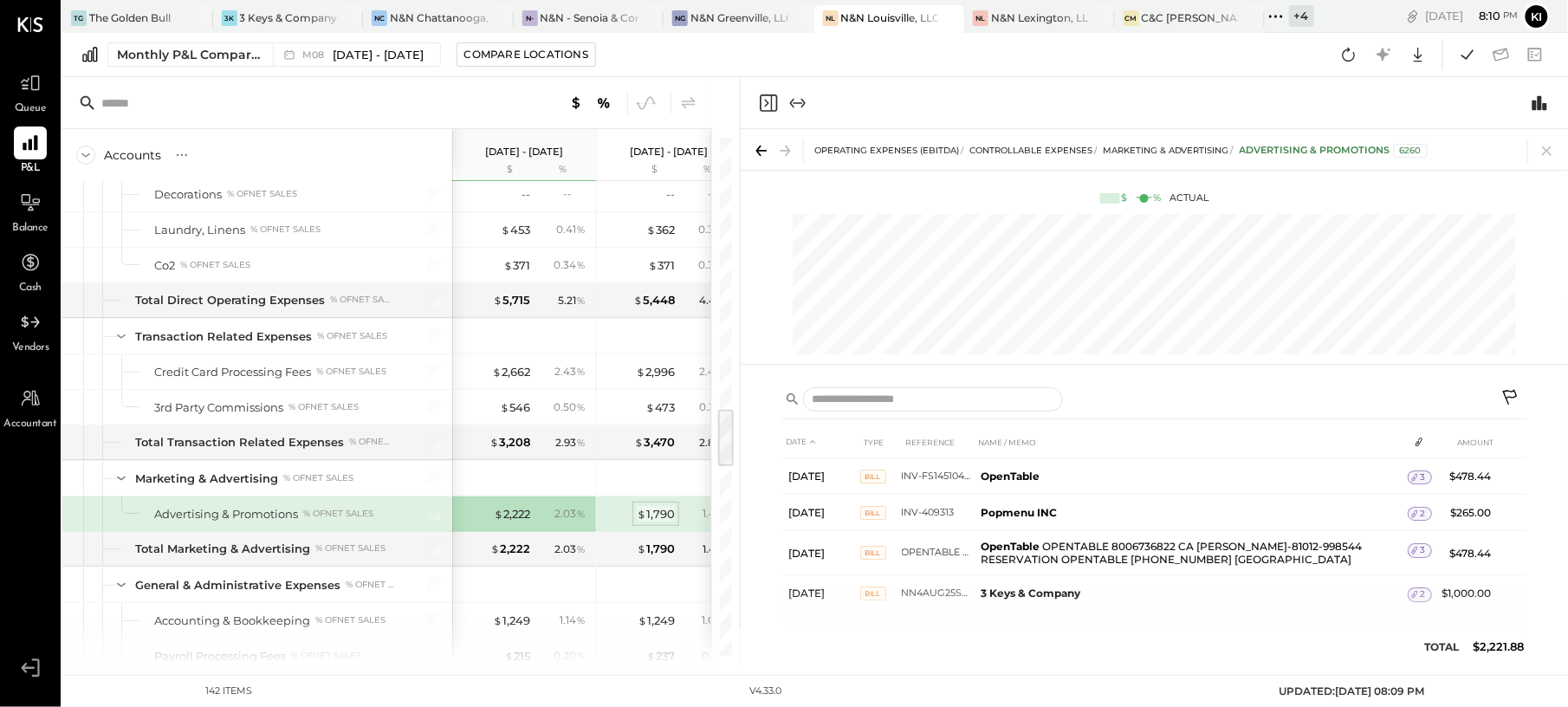
click at [655, 522] on div "$ 1,790" at bounding box center [655, 514] width 38 height 17
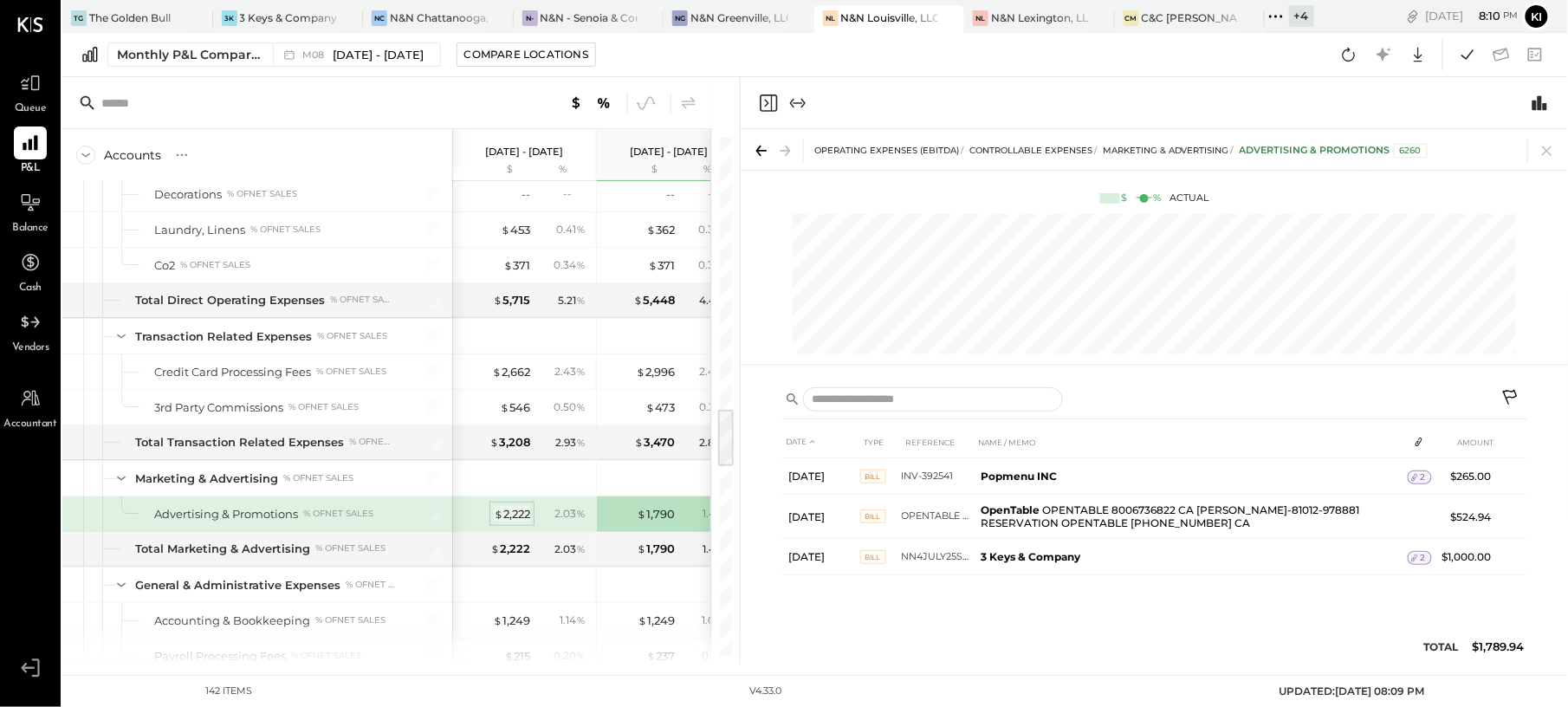
click at [510, 522] on div "$ 2,222" at bounding box center [511, 514] width 36 height 17
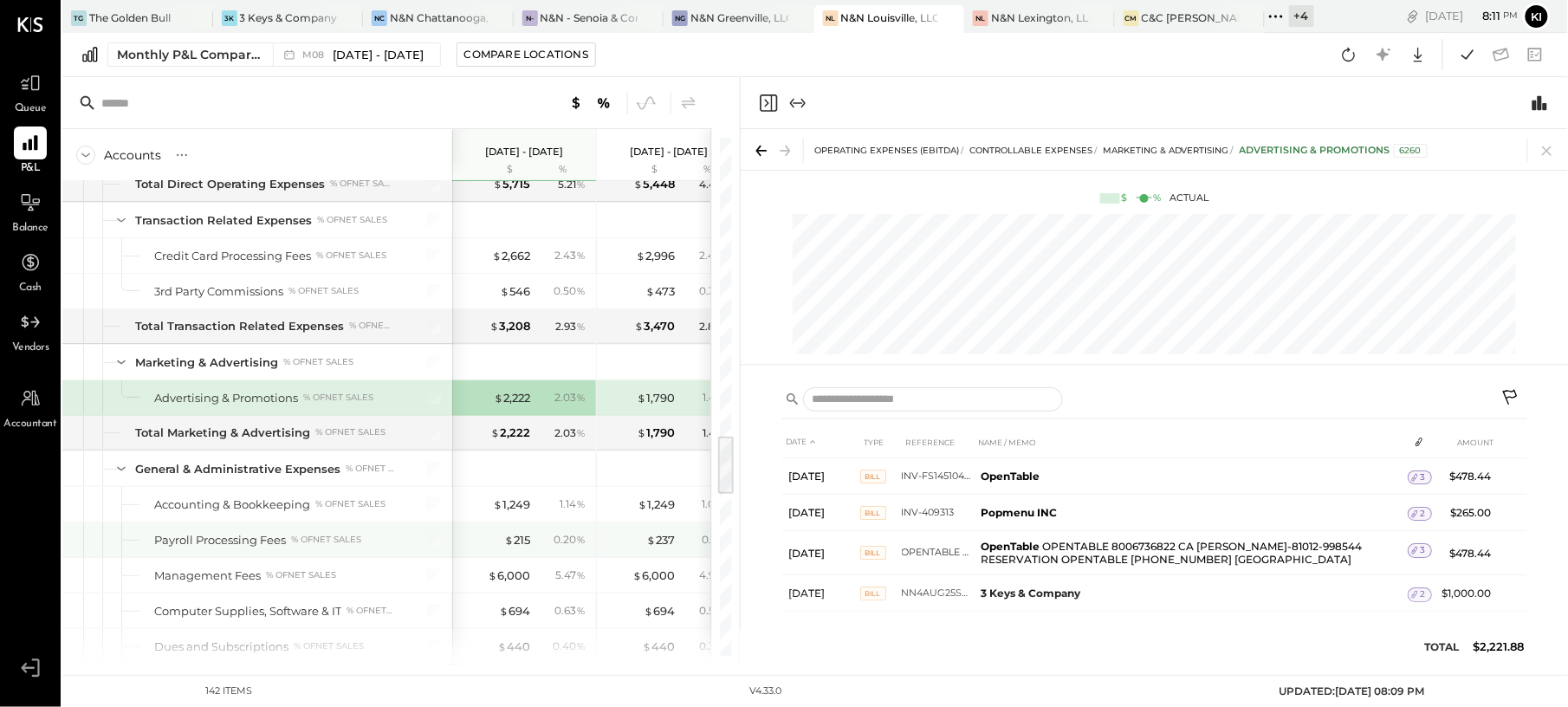
scroll to position [2541, 0]
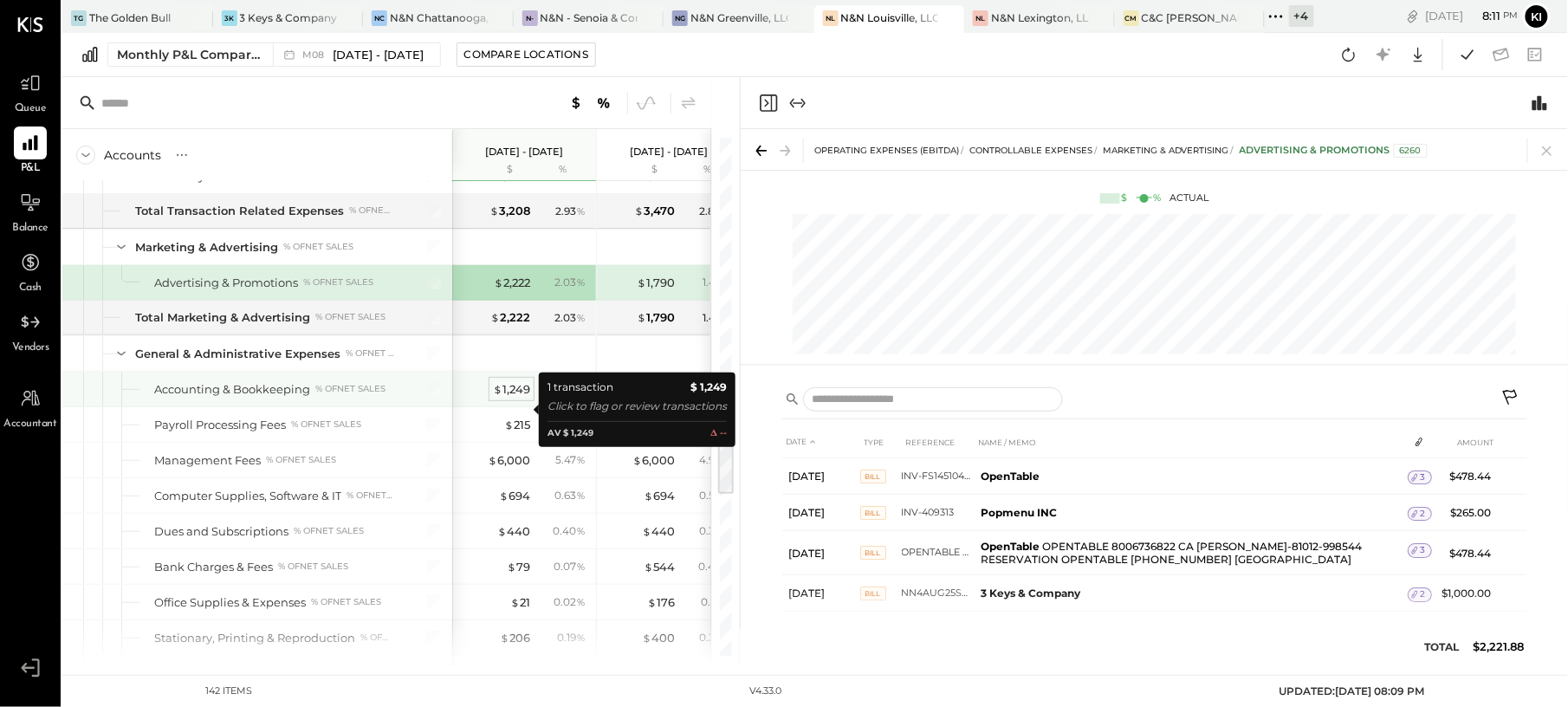
click at [513, 398] on div "$ 1,249" at bounding box center [511, 389] width 37 height 17
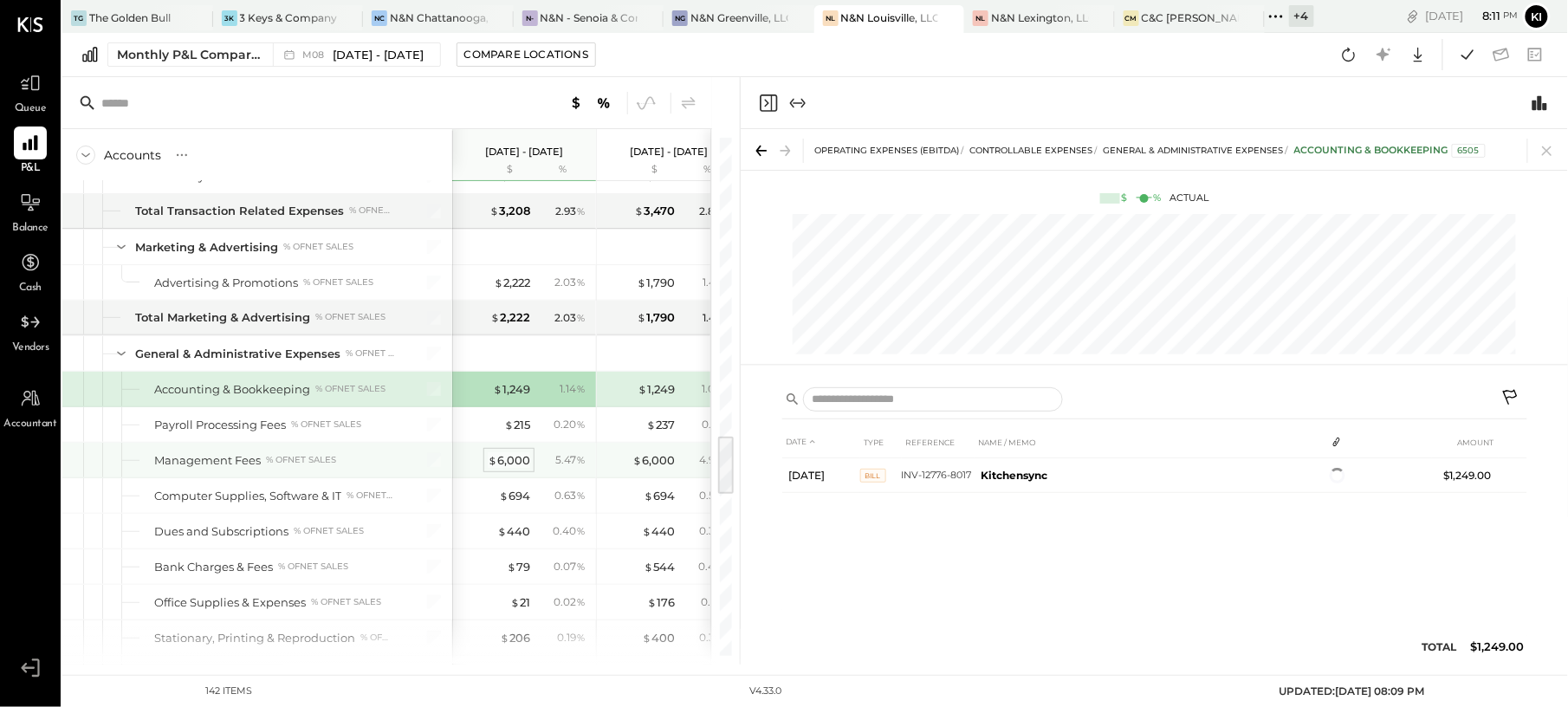
click at [514, 469] on div "$ 6,000" at bounding box center [508, 460] width 42 height 17
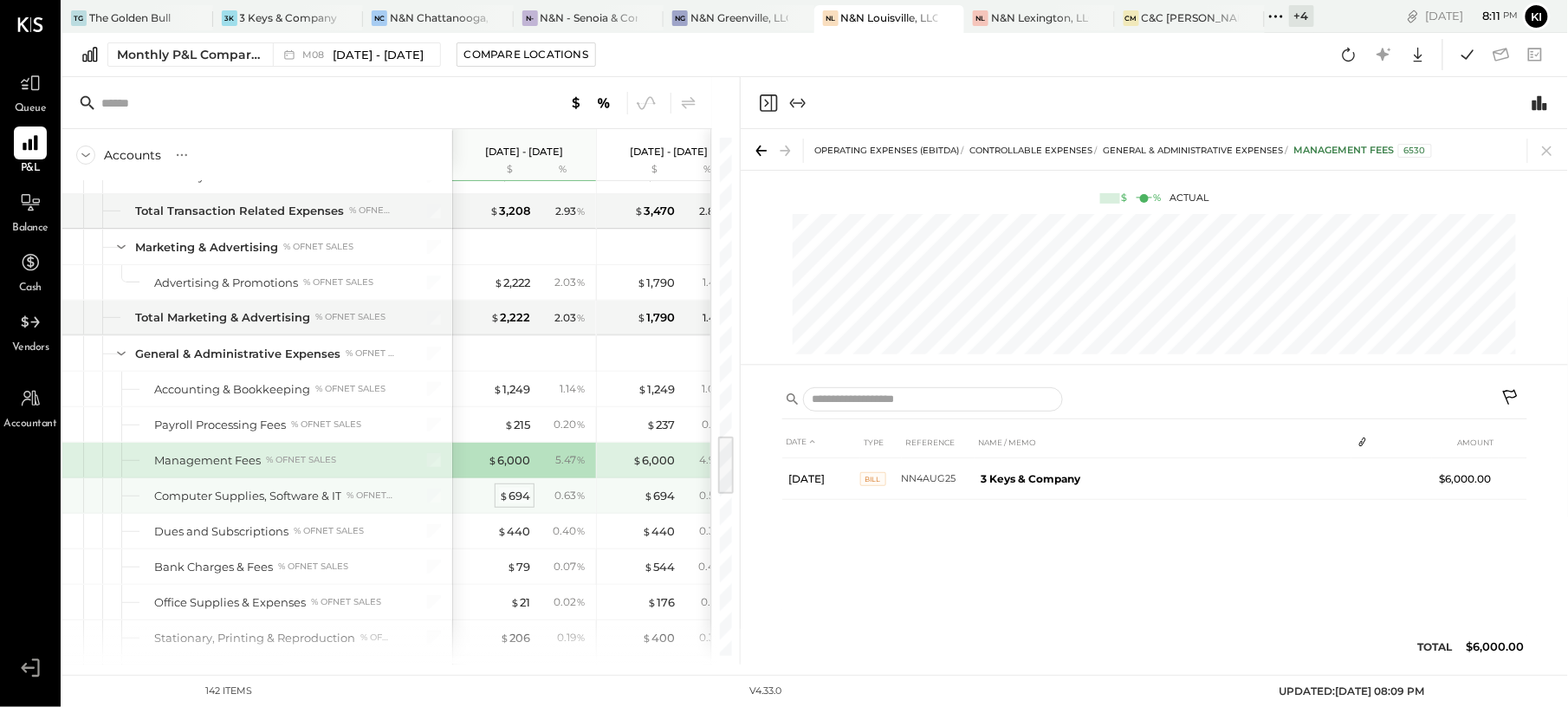
click at [524, 504] on div "$ 694" at bounding box center [515, 495] width 31 height 17
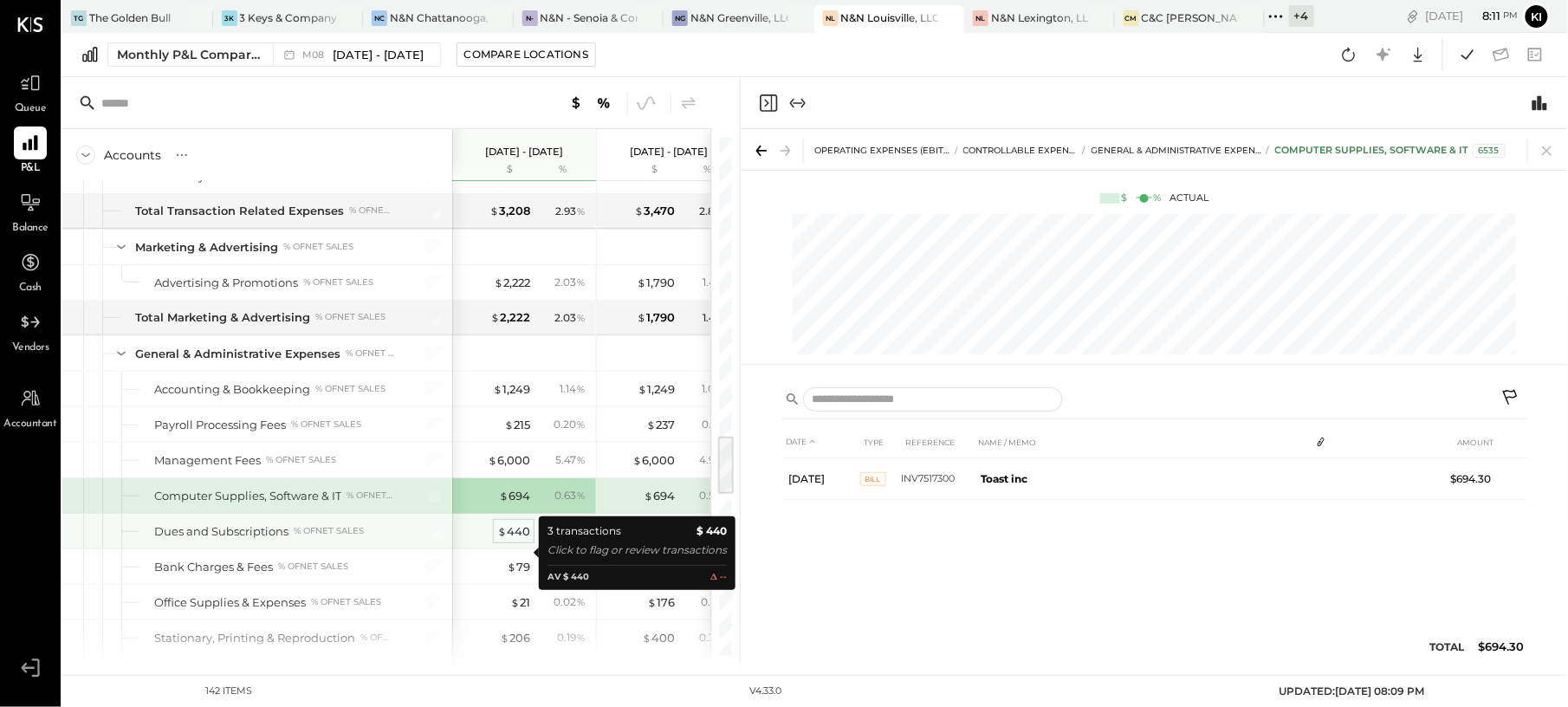
scroll to position [2656, 0]
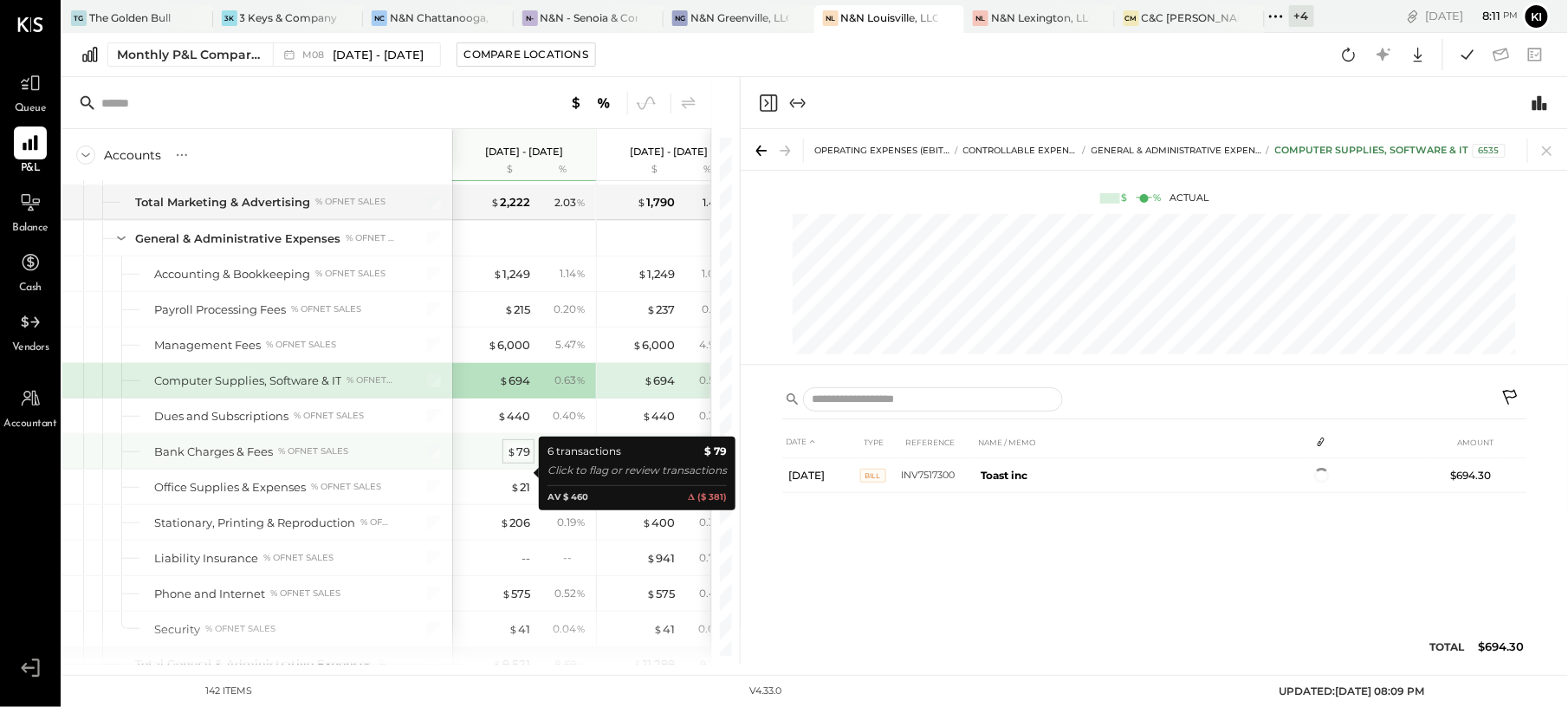
click at [520, 460] on div "$ 79" at bounding box center [519, 451] width 24 height 17
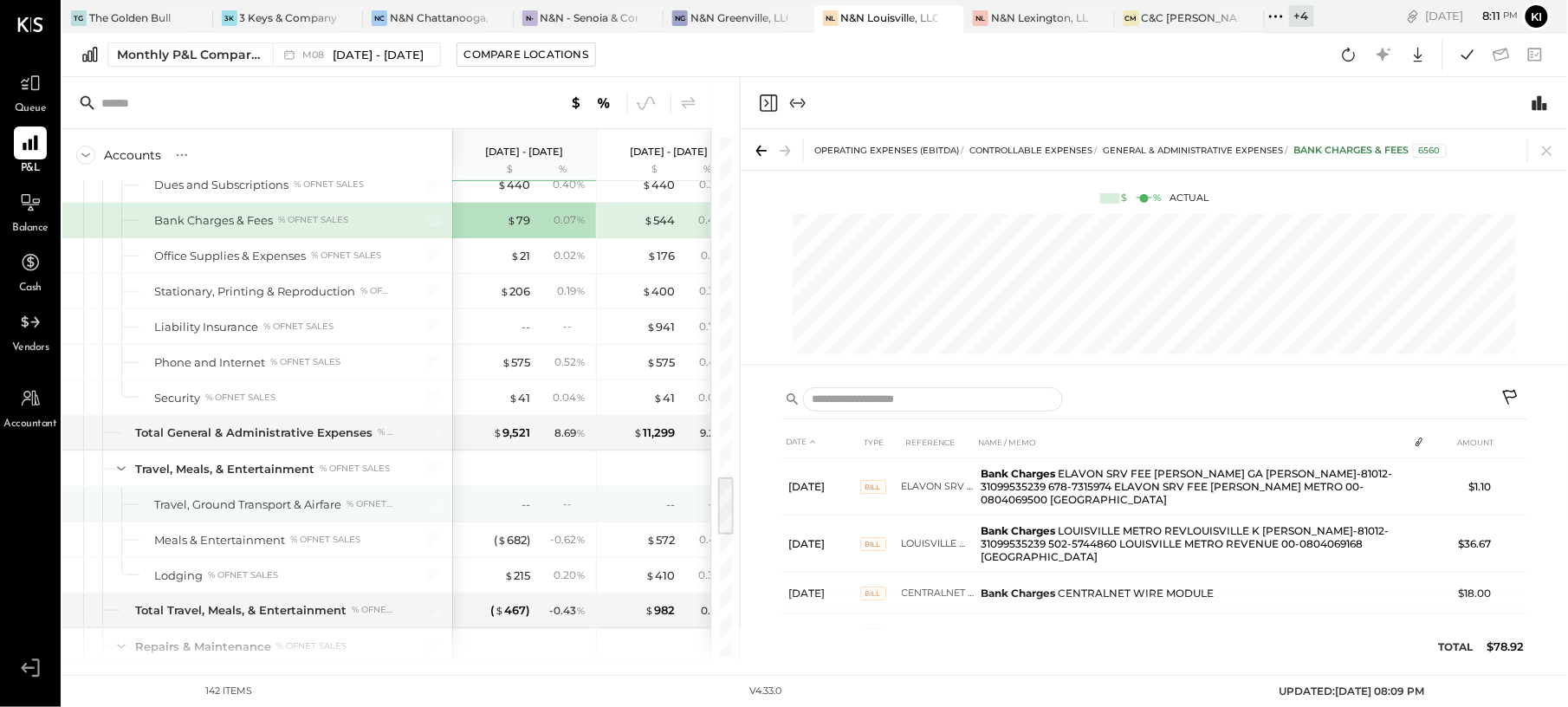
scroll to position [3002, 0]
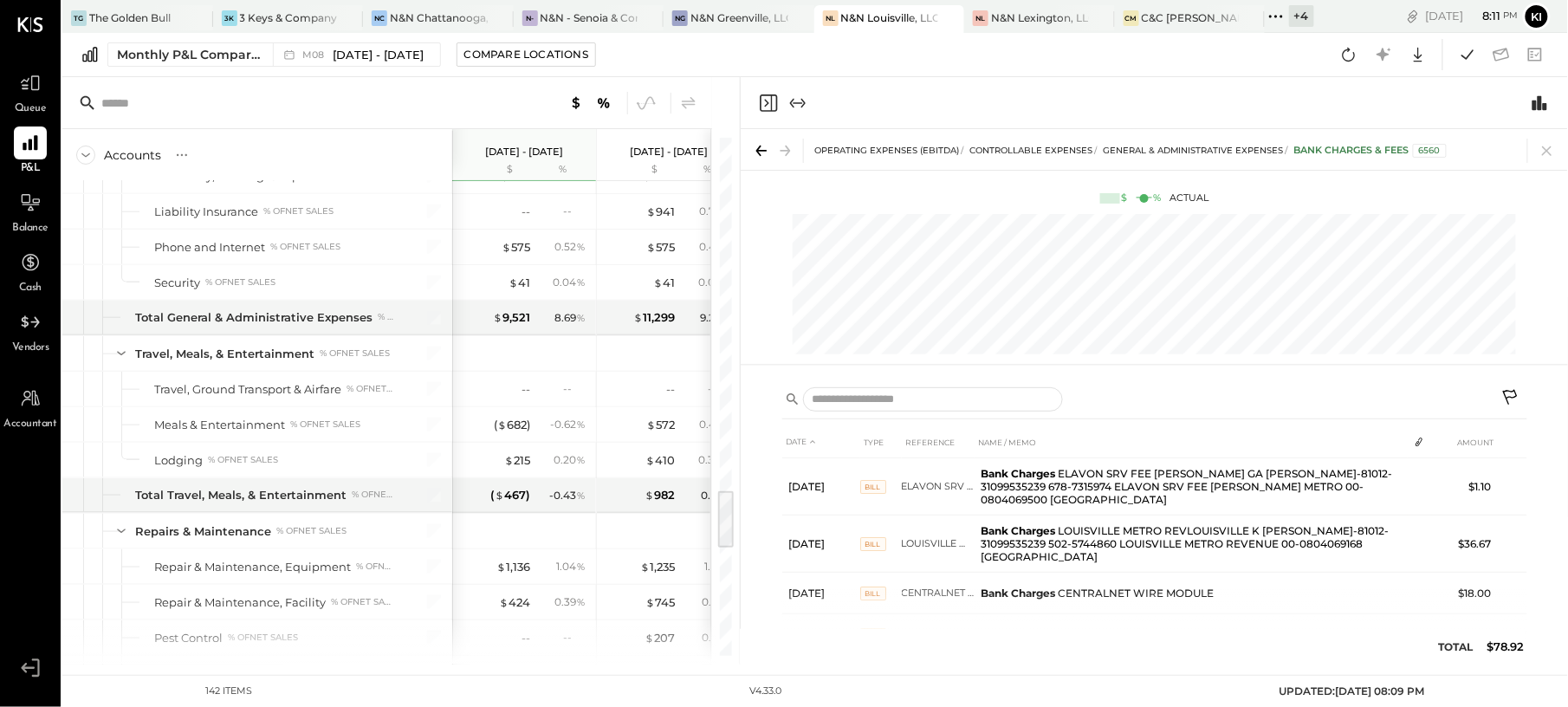
click at [768, 102] on icon "Close panel" at bounding box center [767, 103] width 4 height 8
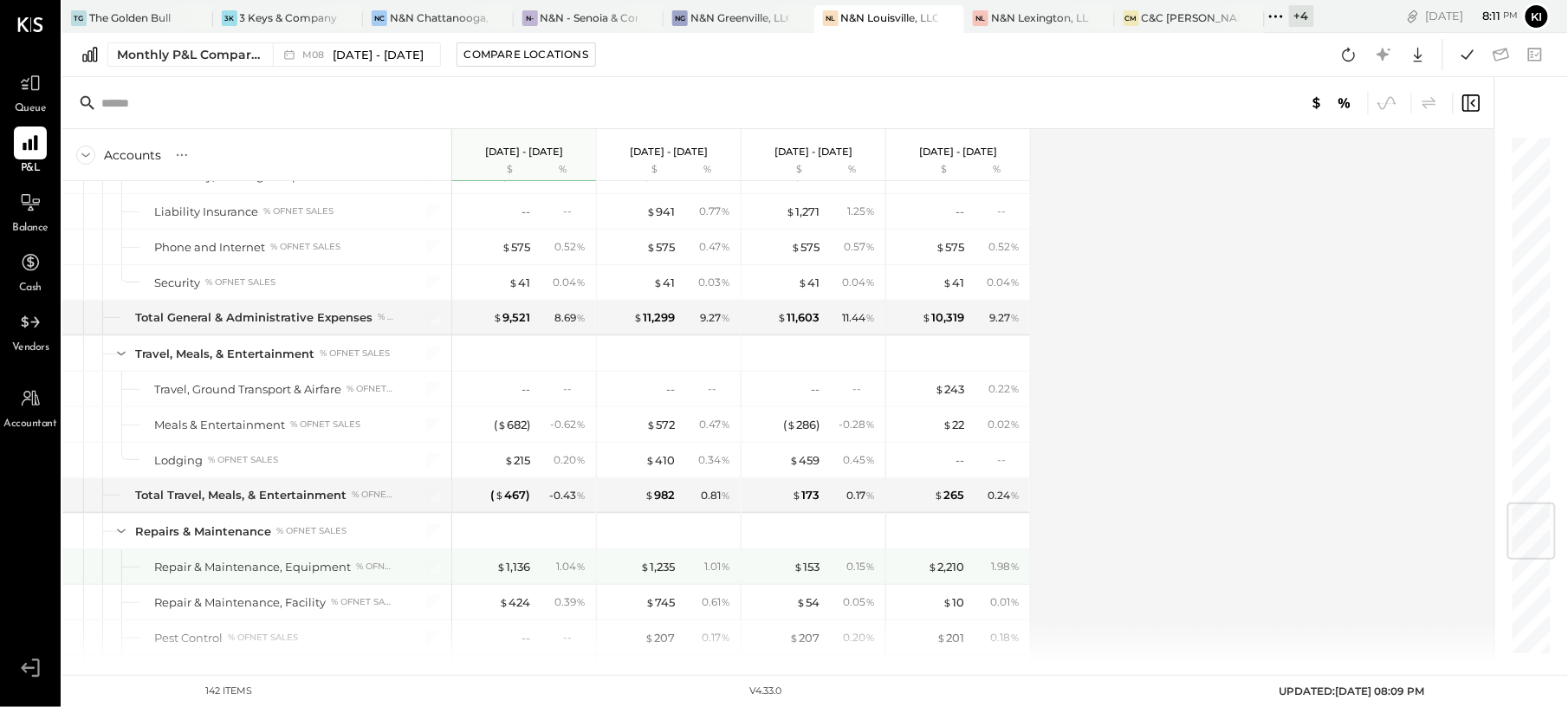
scroll to position [3119, 0]
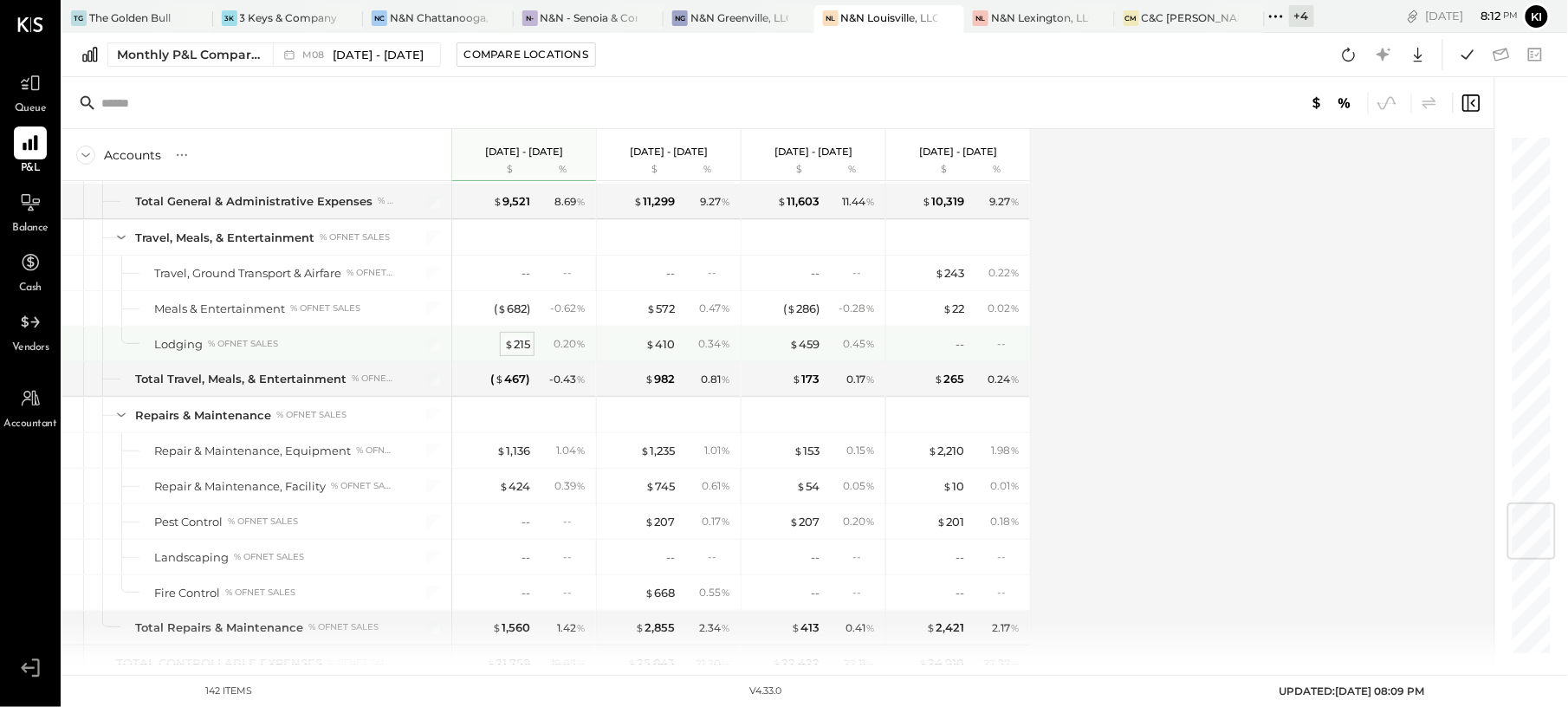
click at [517, 353] on div "$ 215" at bounding box center [517, 344] width 26 height 17
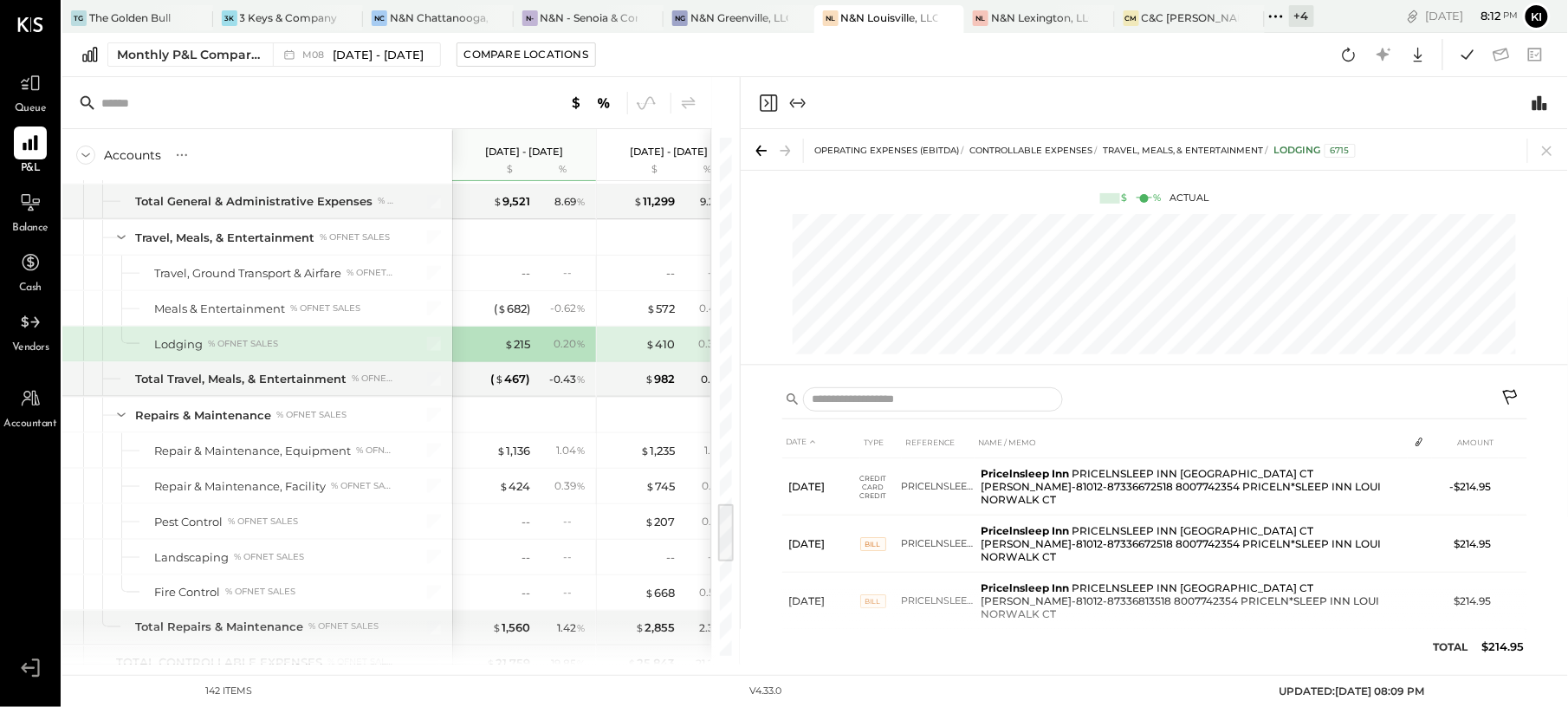
click at [770, 105] on icon "Close panel" at bounding box center [768, 103] width 21 height 21
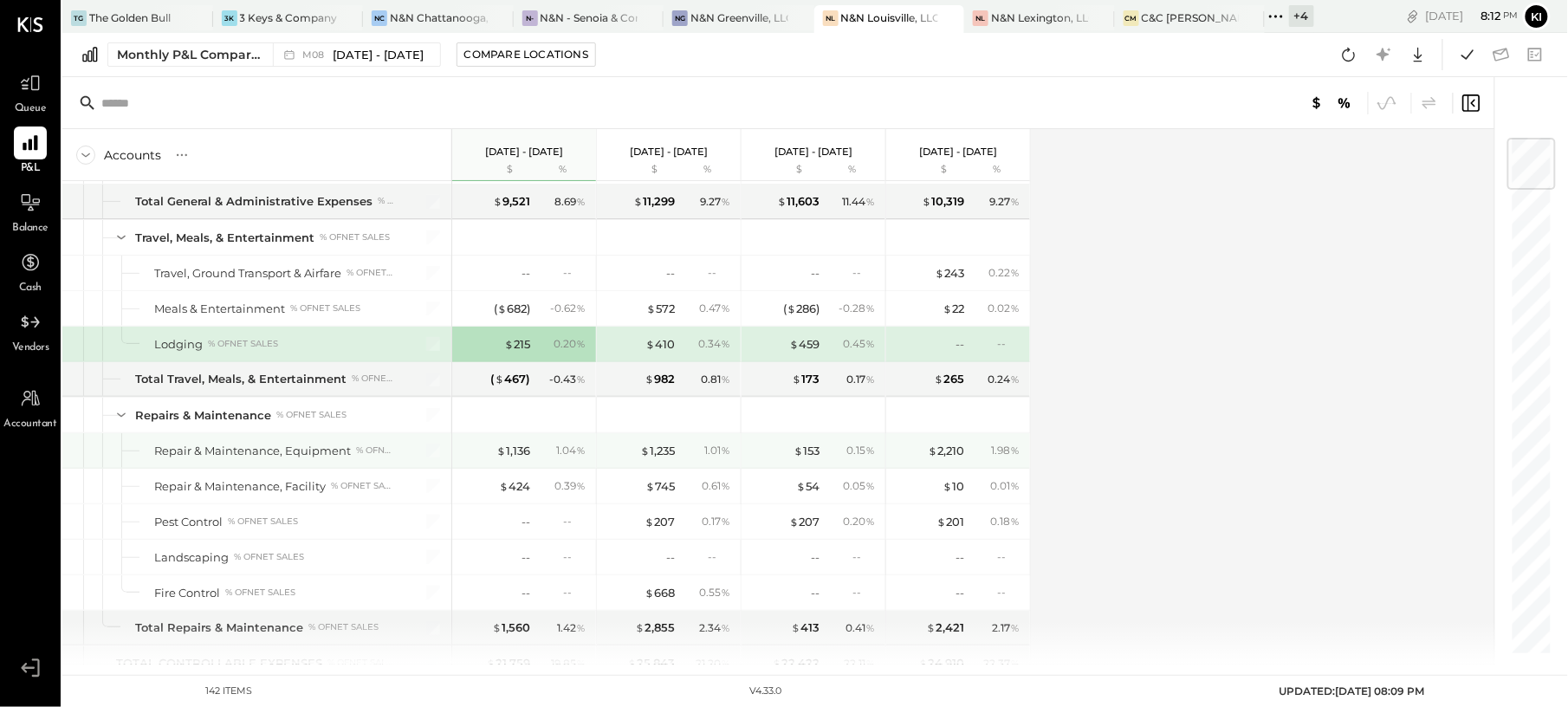
scroll to position [3234, 0]
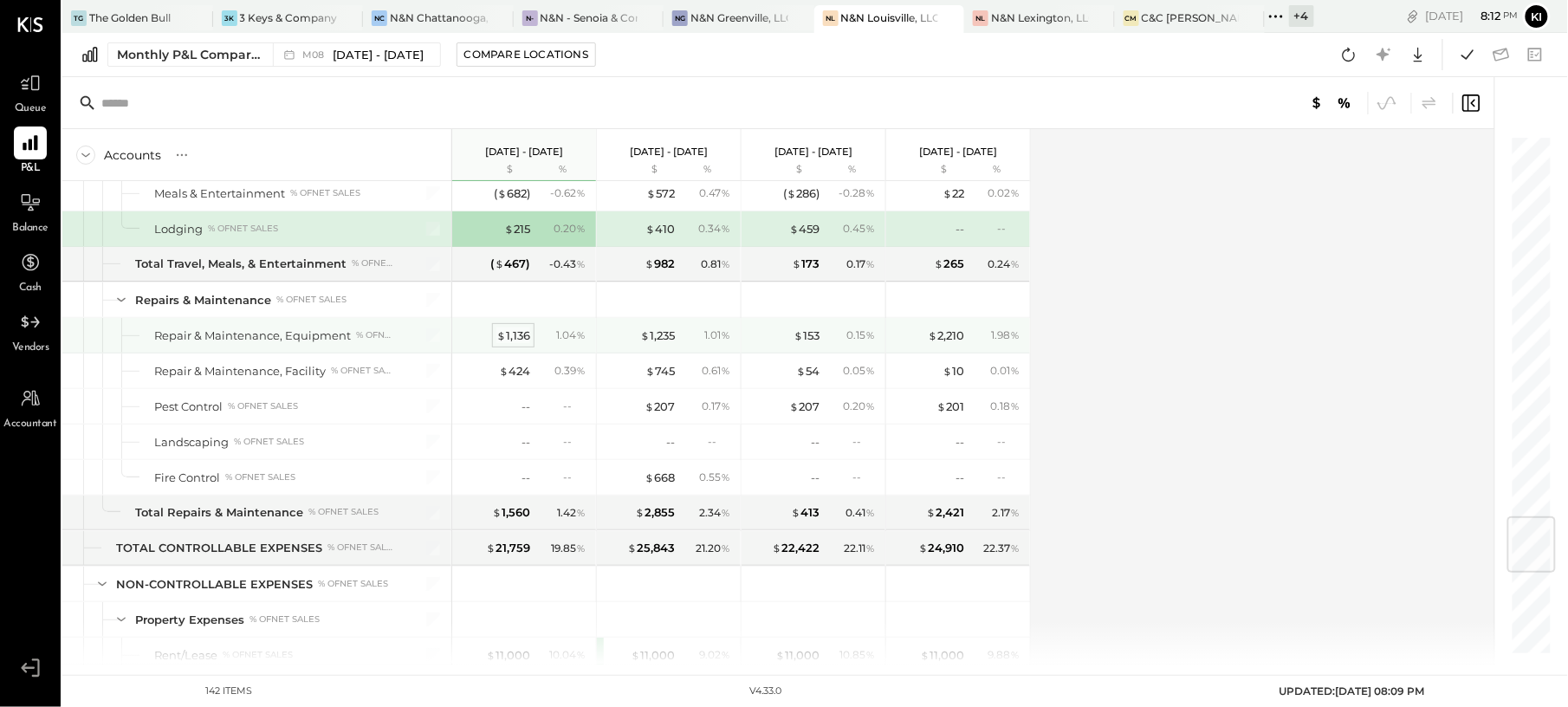
click at [510, 344] on div "$ 1,136" at bounding box center [513, 335] width 34 height 17
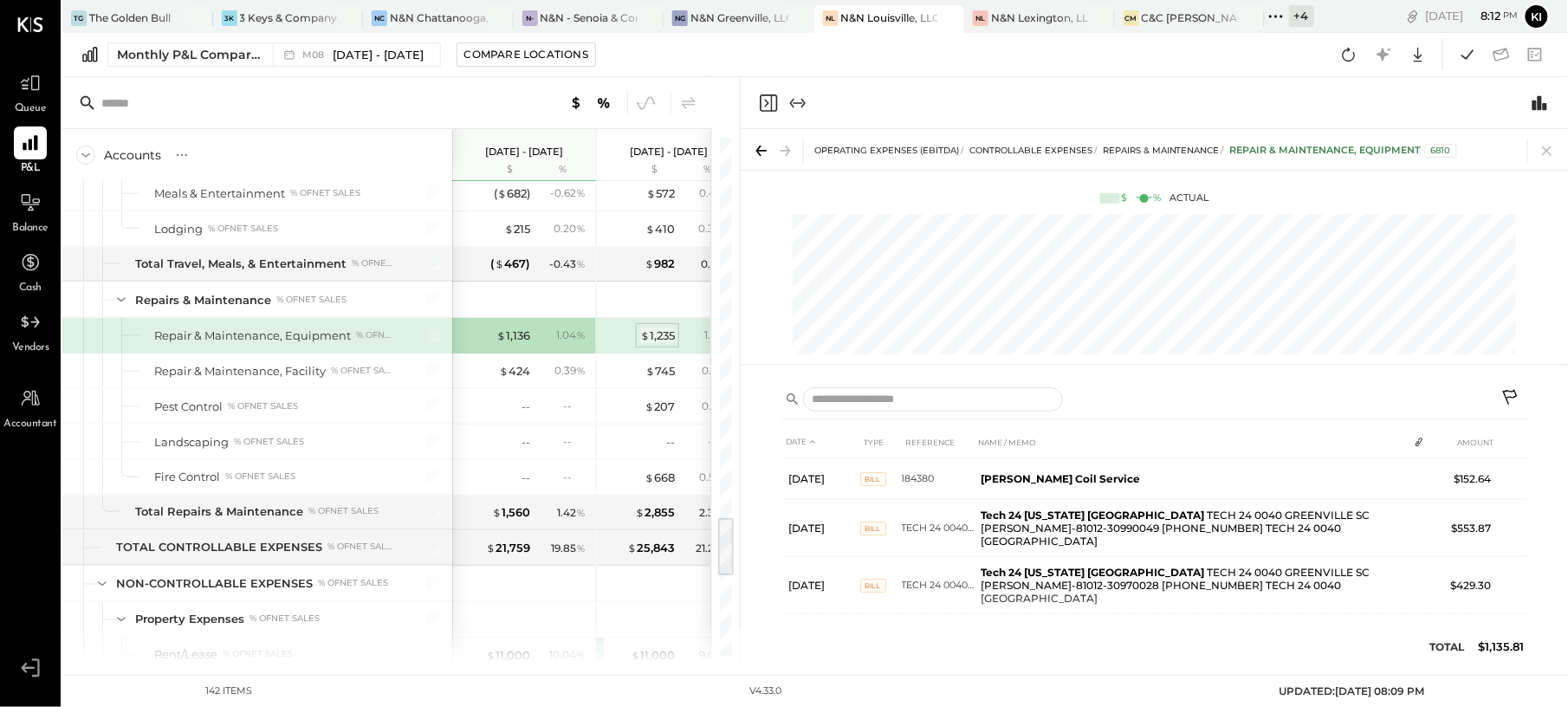
click at [653, 344] on div "$ 1,235" at bounding box center [657, 335] width 34 height 17
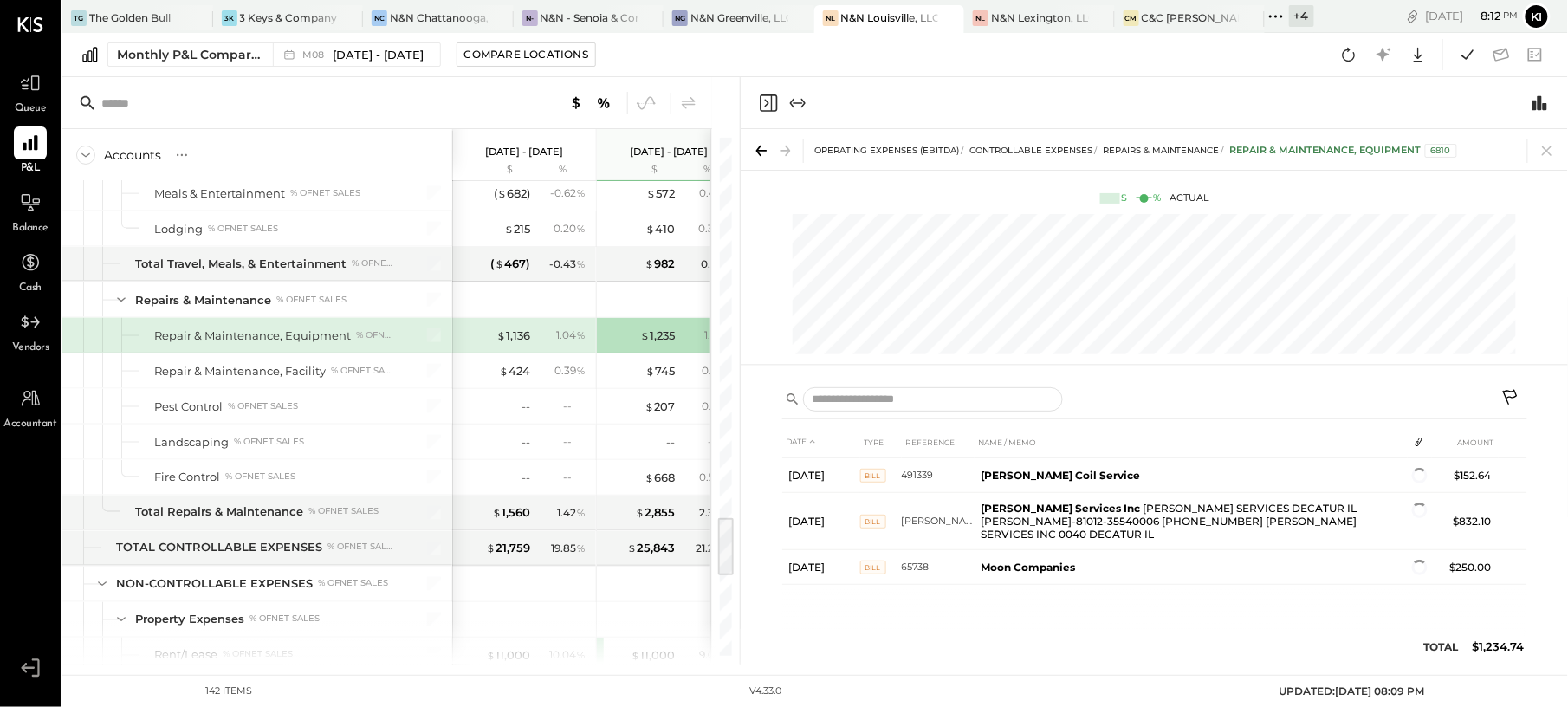
click at [774, 102] on icon "Close panel" at bounding box center [768, 103] width 21 height 21
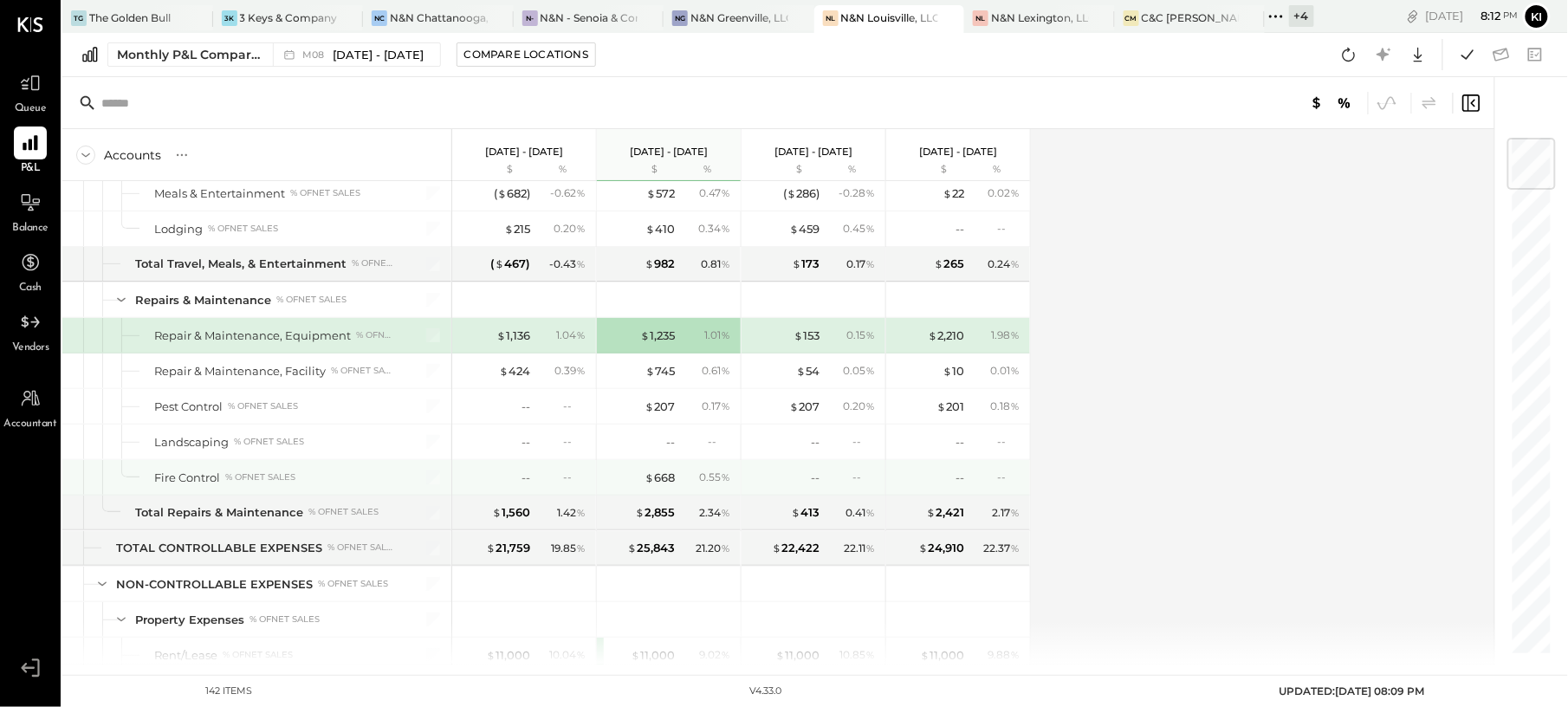
scroll to position [3349, 0]
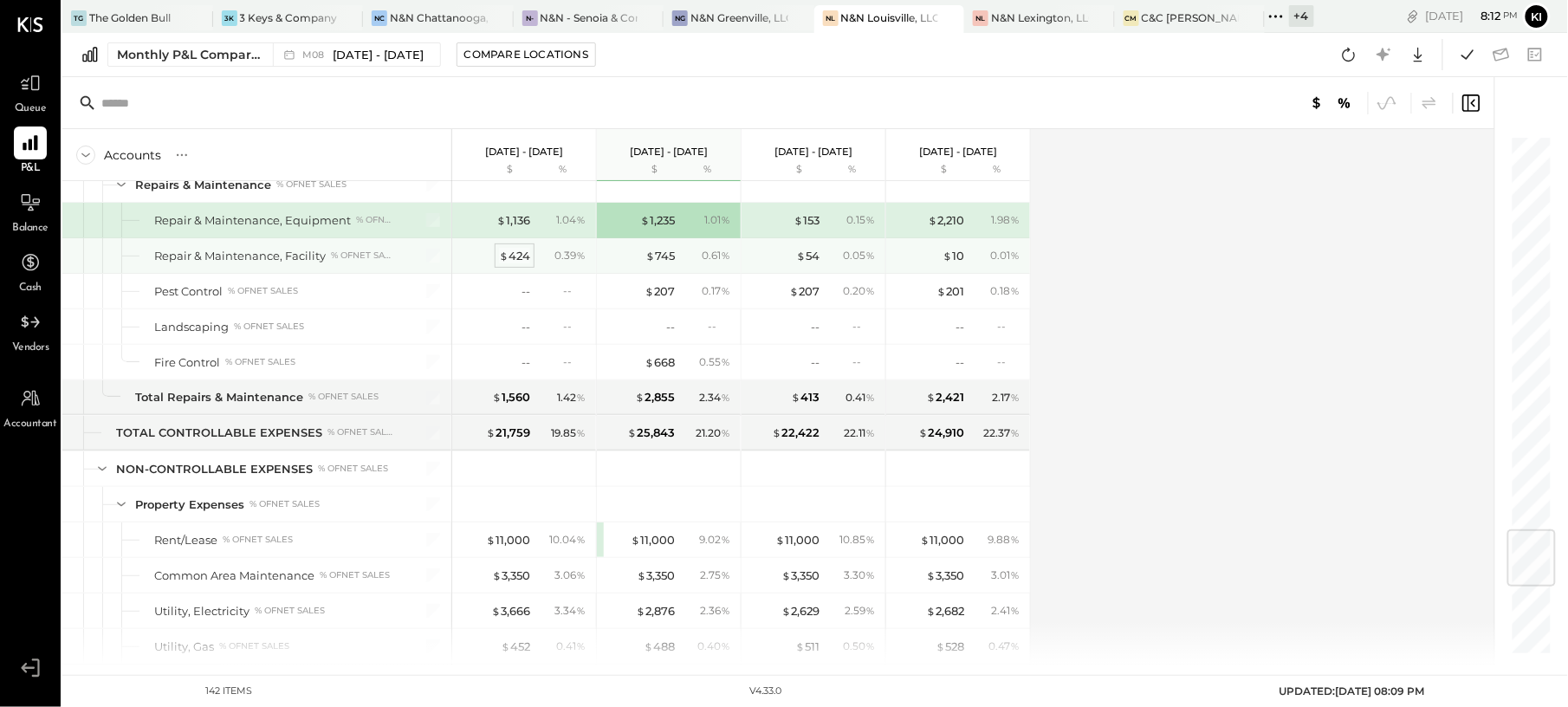
click at [518, 264] on div "$ 424" at bounding box center [515, 256] width 31 height 17
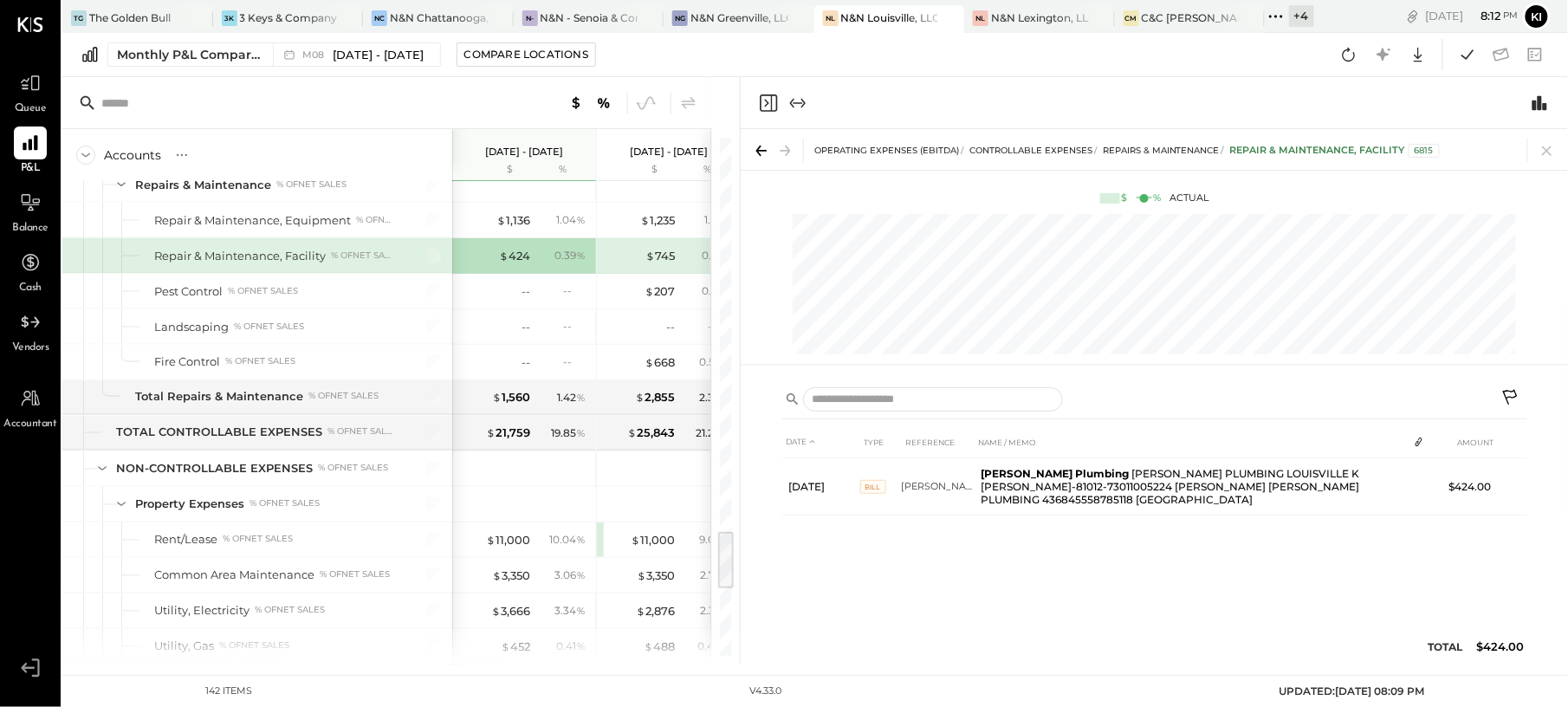
click at [767, 97] on icon "Close panel" at bounding box center [768, 103] width 21 height 21
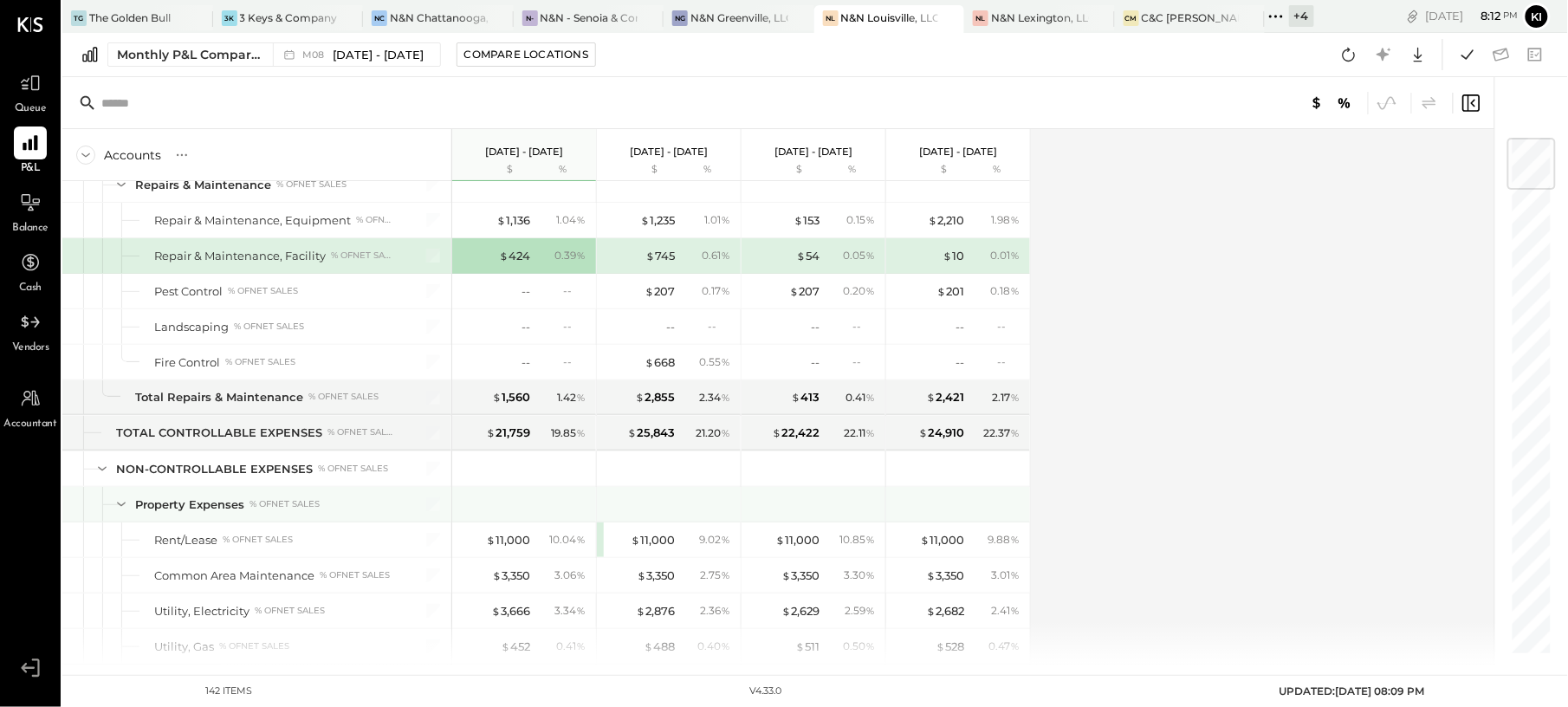
scroll to position [3580, 0]
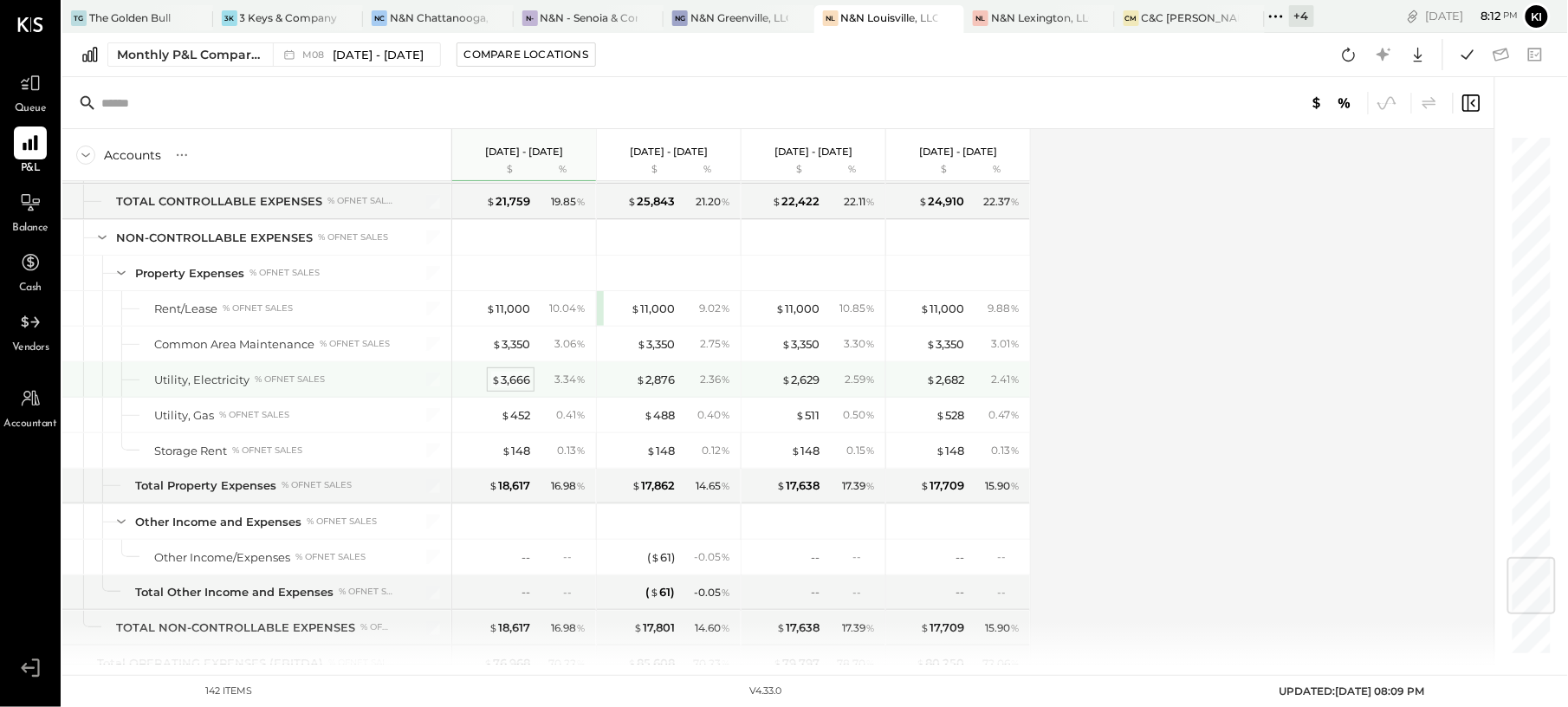
click at [525, 388] on div "$ 3,666" at bounding box center [511, 380] width 39 height 17
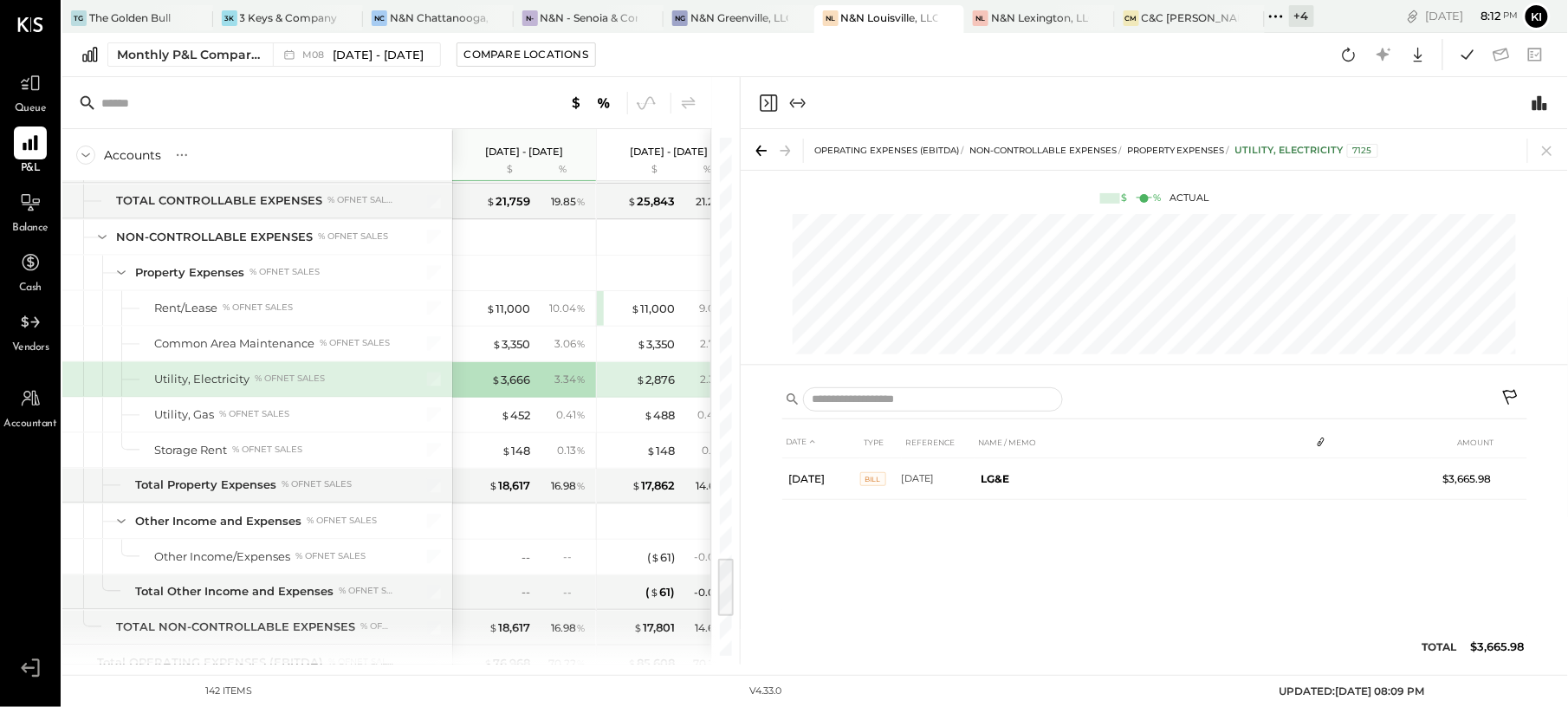
click at [770, 101] on icon "Close panel" at bounding box center [768, 103] width 21 height 21
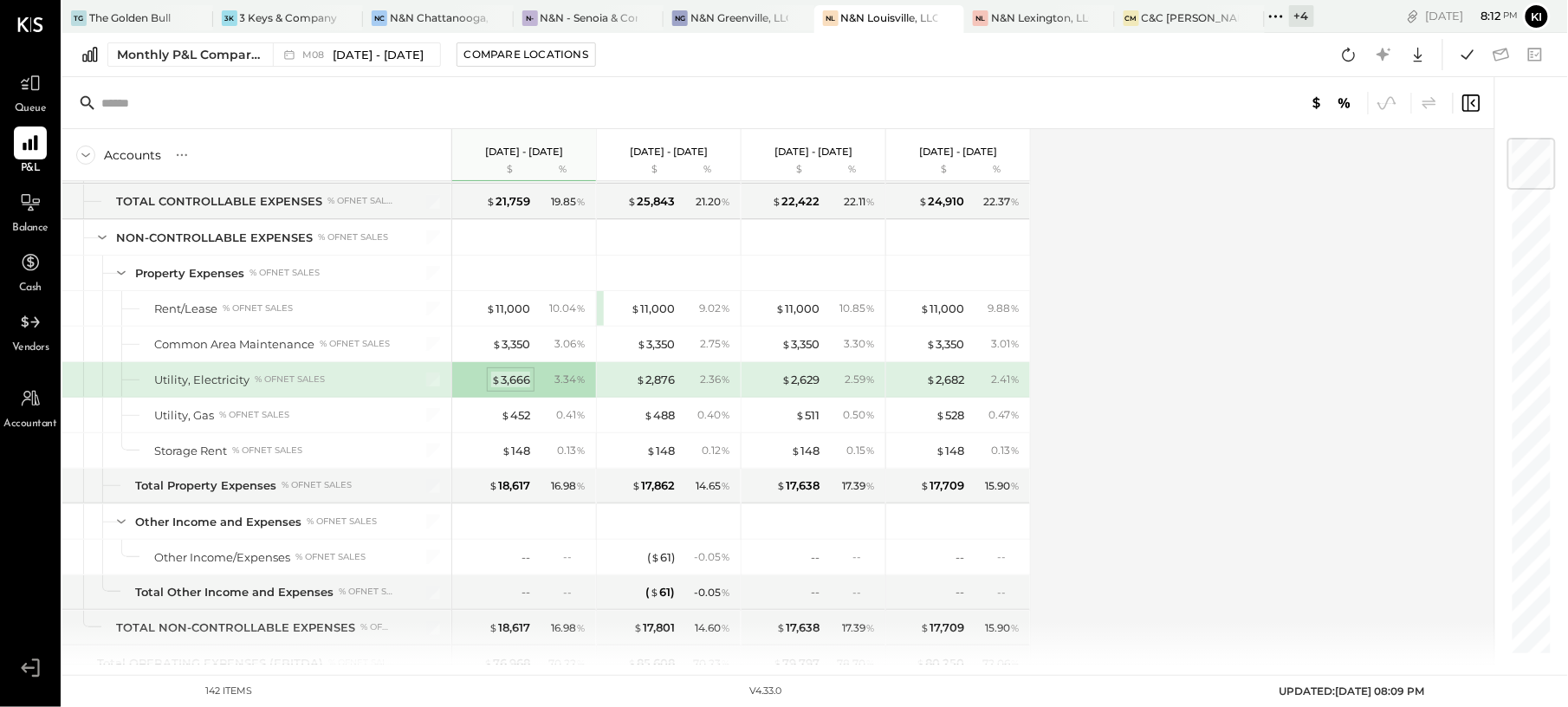
click at [511, 388] on div "$ 3,666" at bounding box center [511, 380] width 39 height 17
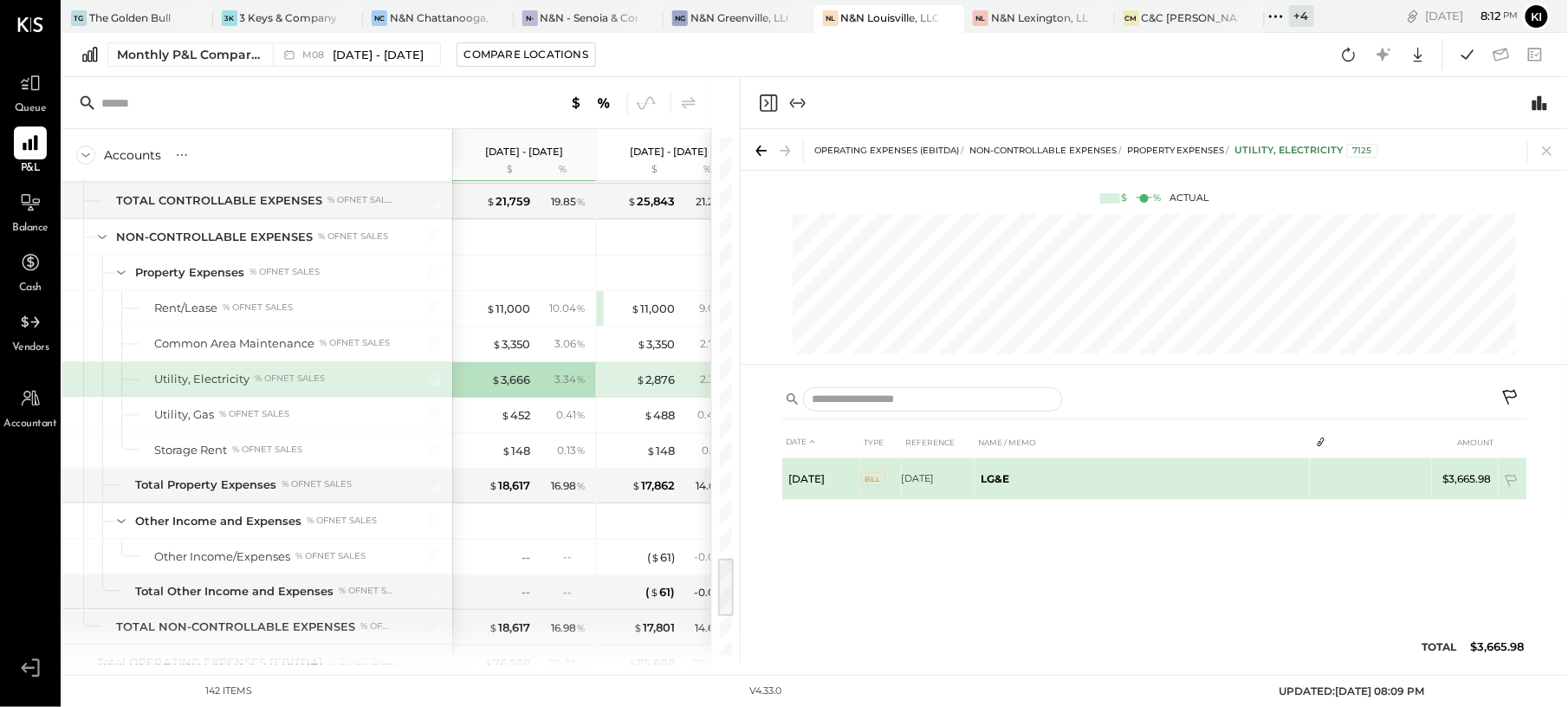
click at [885, 484] on span "Bill" at bounding box center [873, 479] width 26 height 14
click at [1314, 477] on icon at bounding box center [1317, 477] width 12 height 12
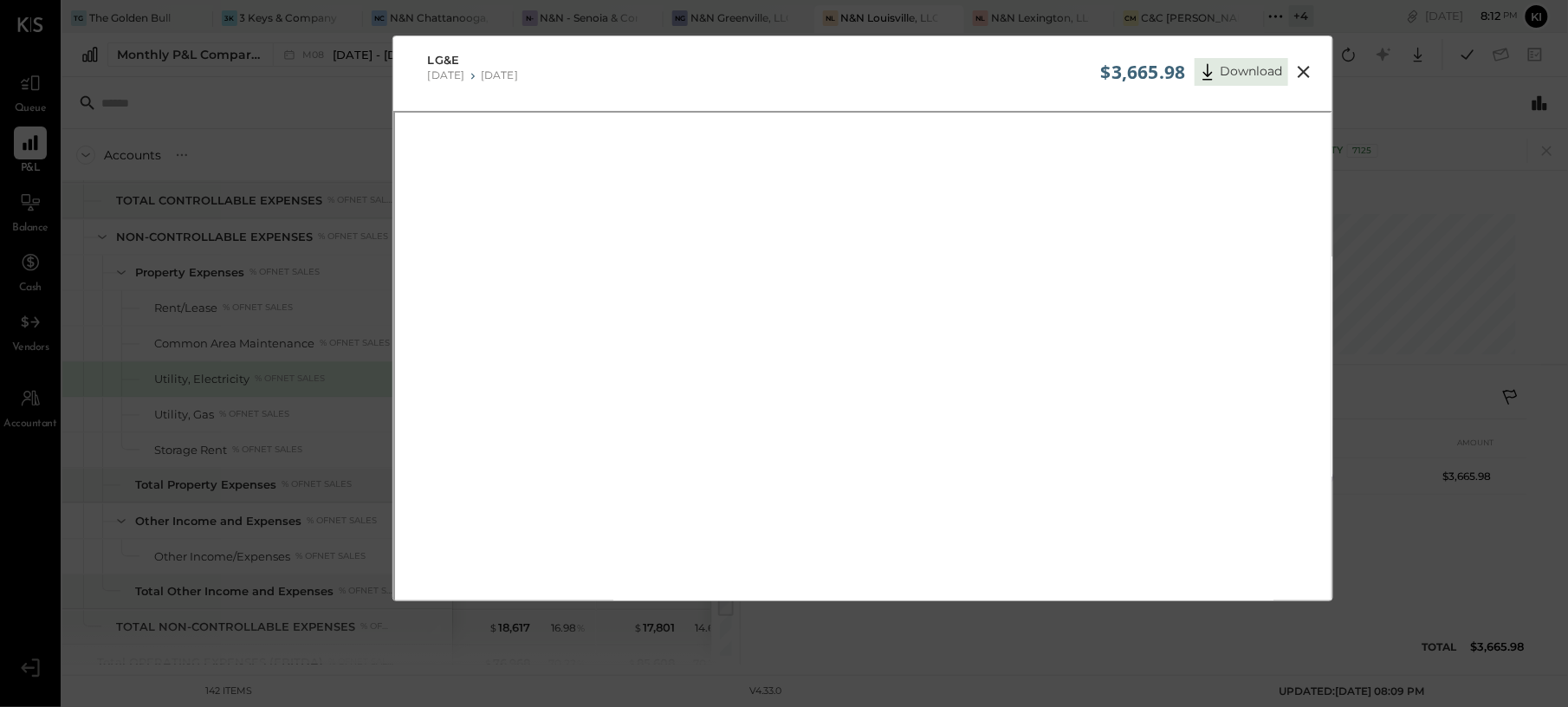
click at [1298, 70] on icon at bounding box center [1304, 71] width 21 height 21
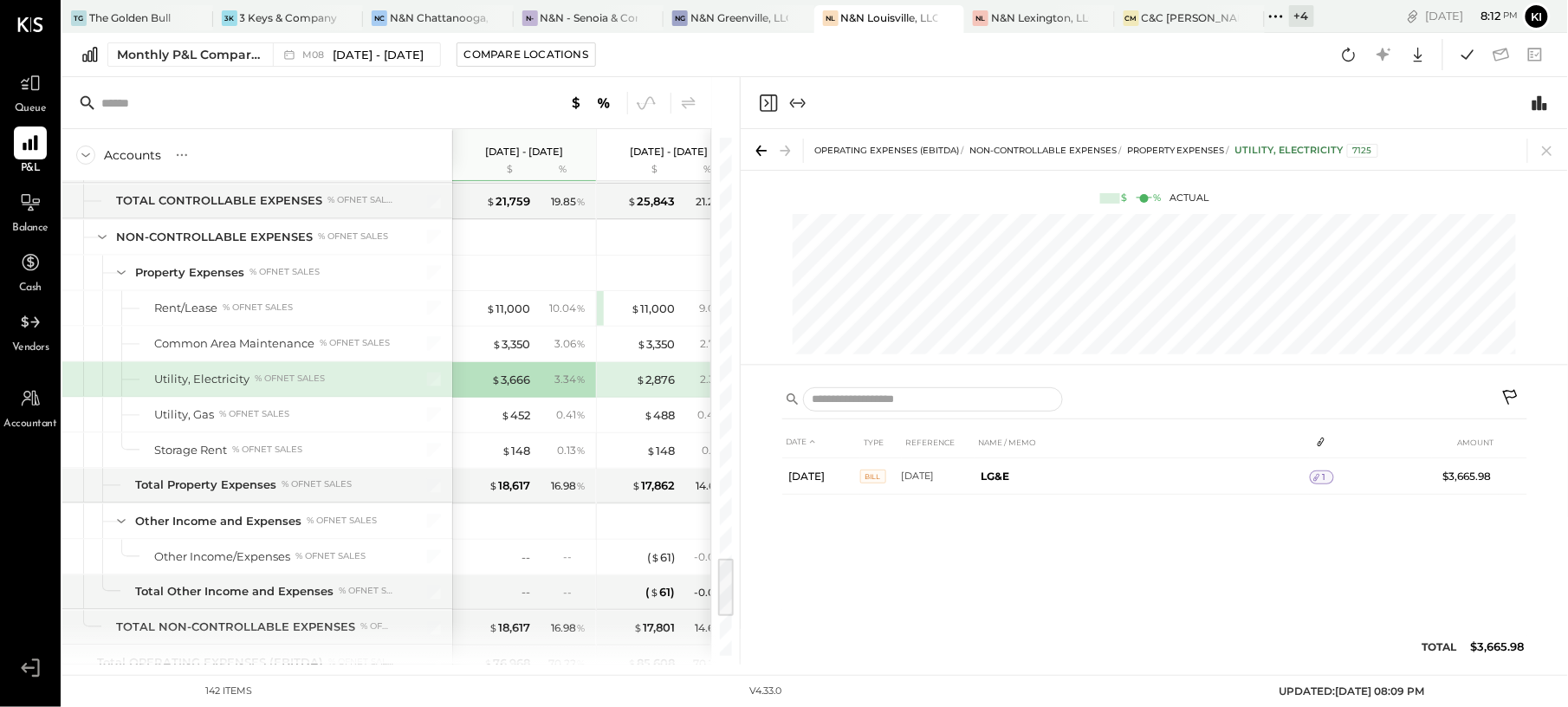
click at [771, 91] on div at bounding box center [1154, 103] width 828 height 52
click at [767, 104] on icon "Close panel" at bounding box center [767, 103] width 4 height 8
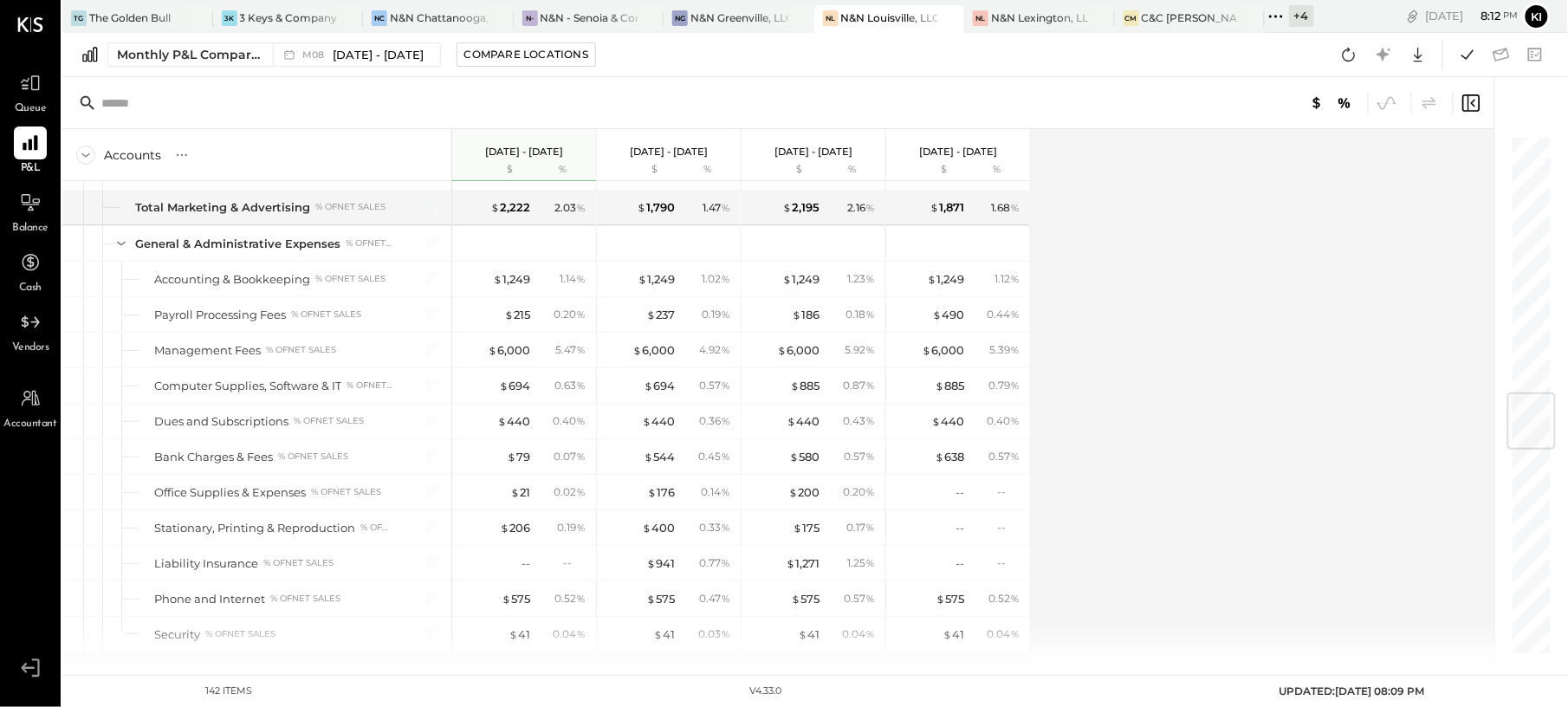
scroll to position [2189, 0]
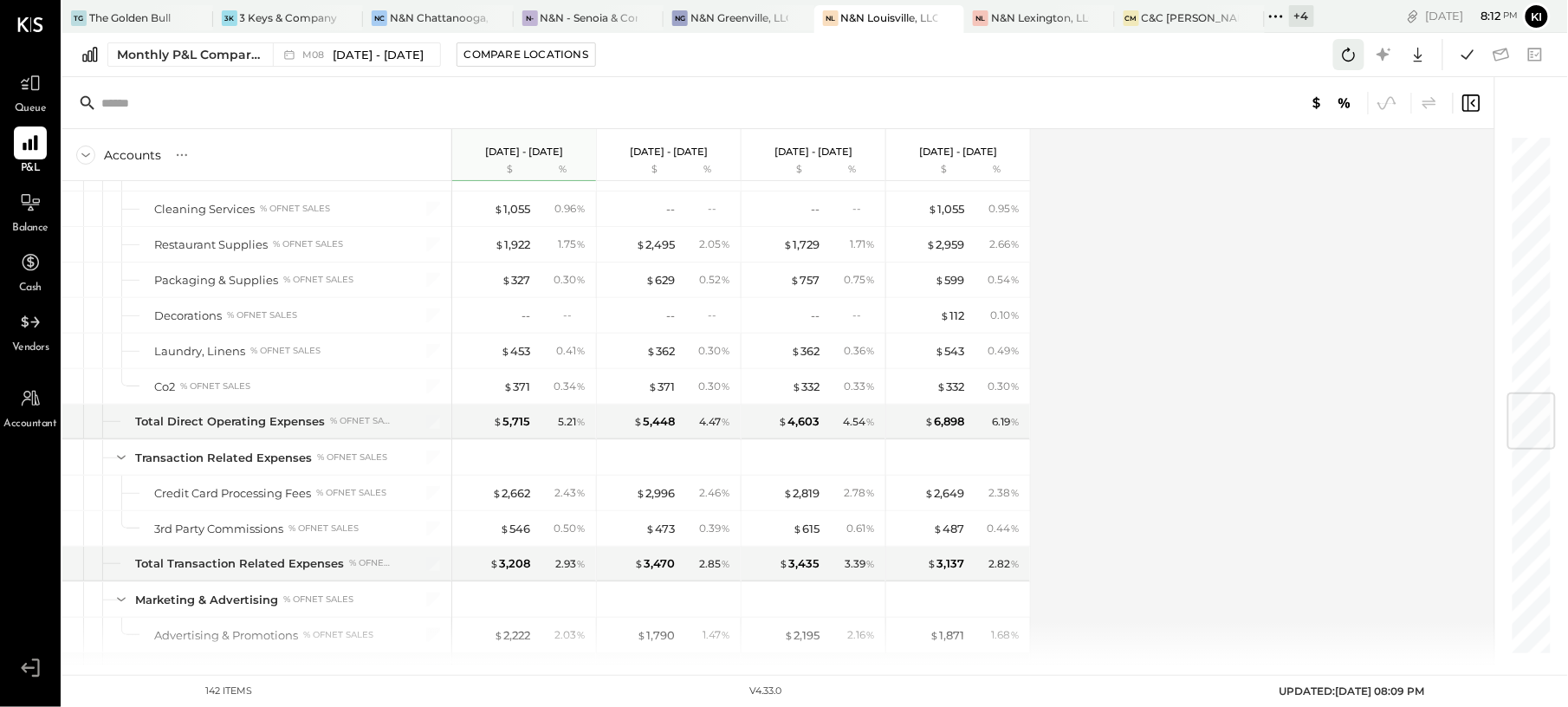
click at [1355, 49] on icon at bounding box center [1349, 54] width 23 height 23
click at [4, 212] on link "Balance" at bounding box center [30, 211] width 59 height 50
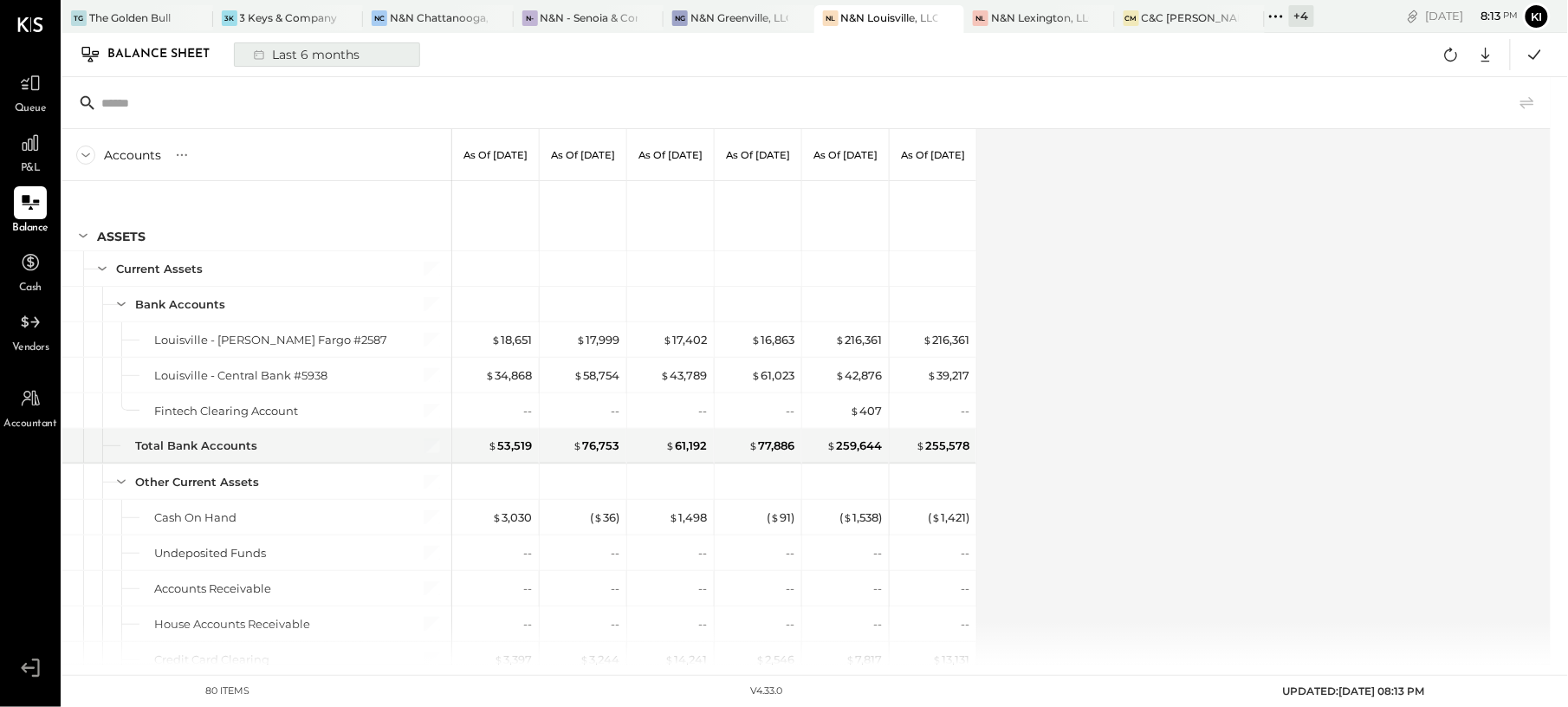
click at [309, 54] on div "Last 6 months" at bounding box center [306, 54] width 123 height 23
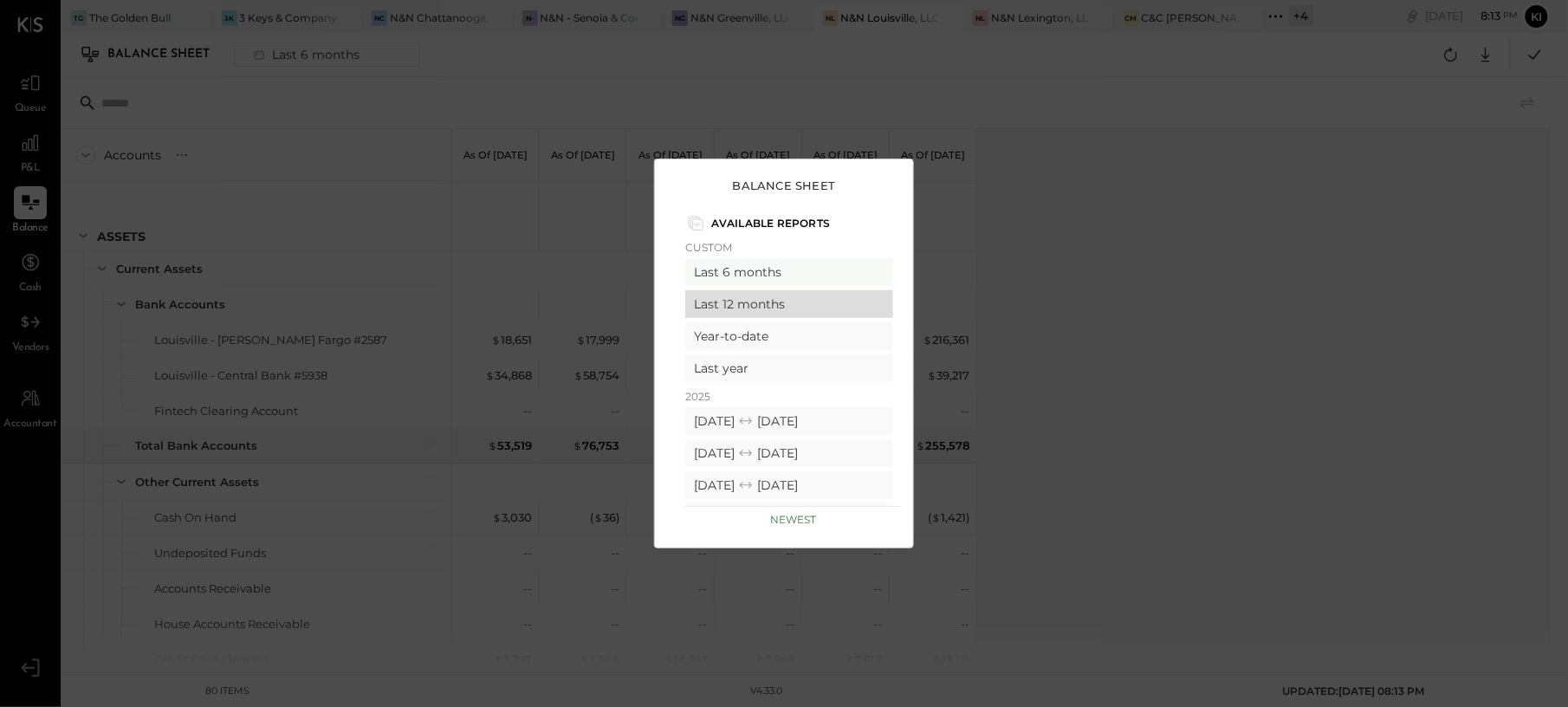
click at [766, 304] on div "Last 12 months" at bounding box center [789, 304] width 208 height 27
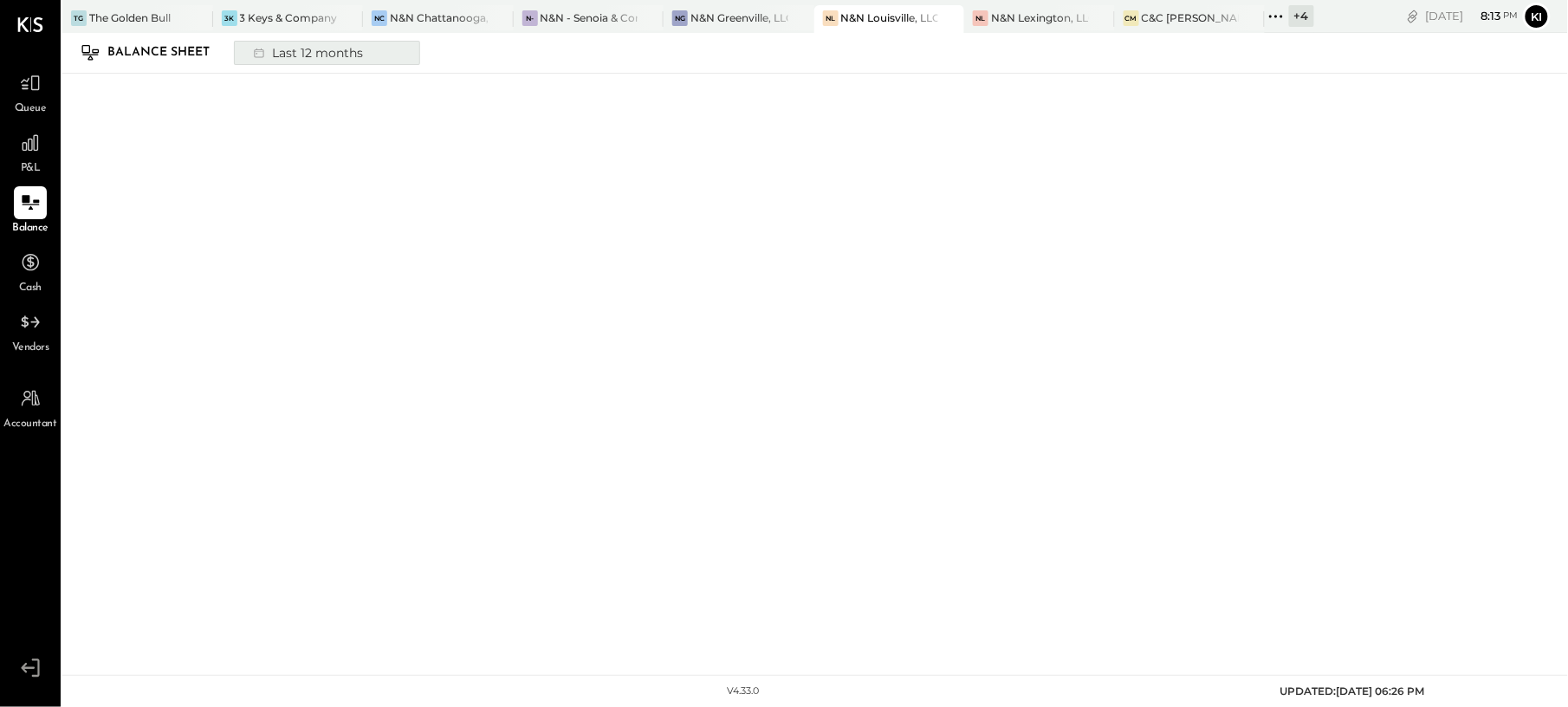
click at [297, 53] on div "Last 12 months" at bounding box center [307, 52] width 126 height 23
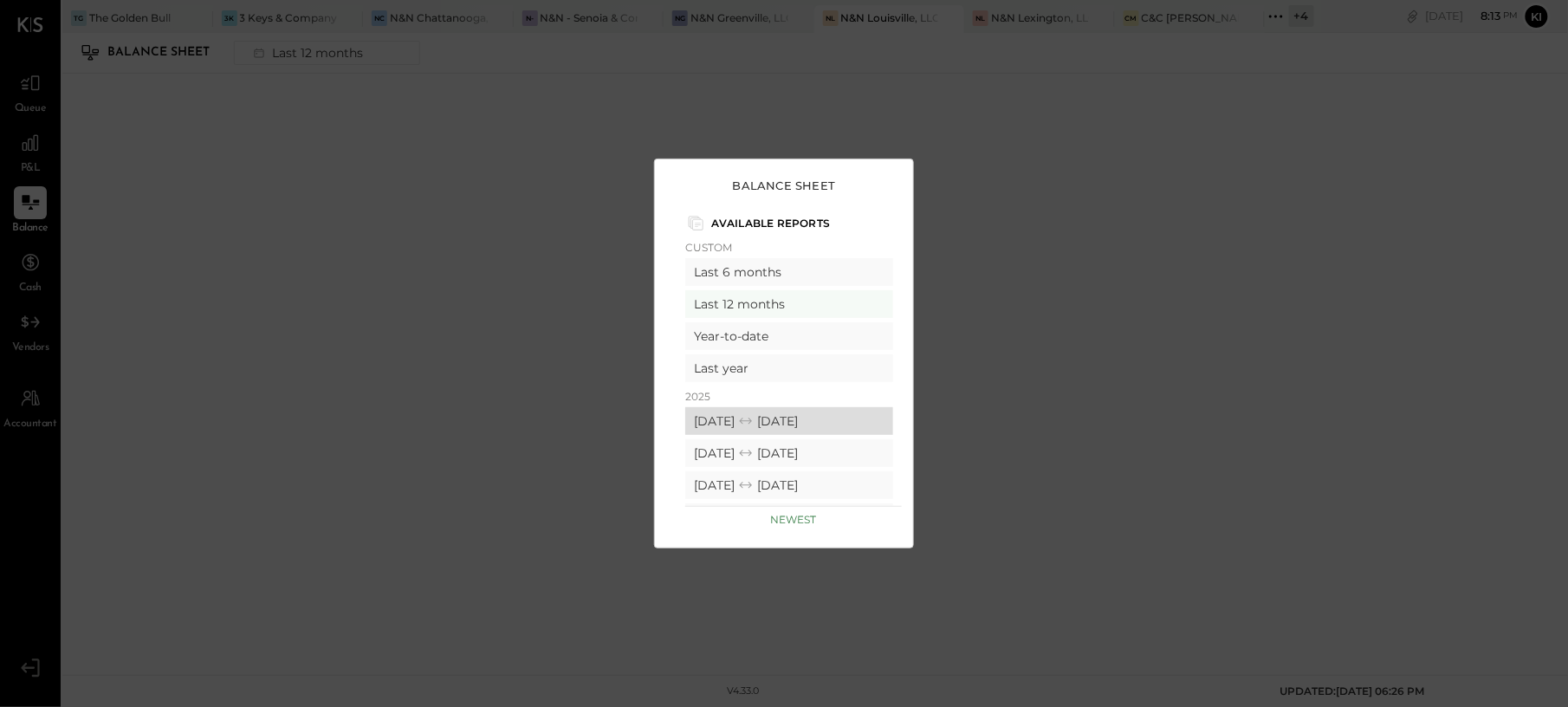
click at [753, 417] on div "[DATE] [DATE]" at bounding box center [789, 421] width 208 height 27
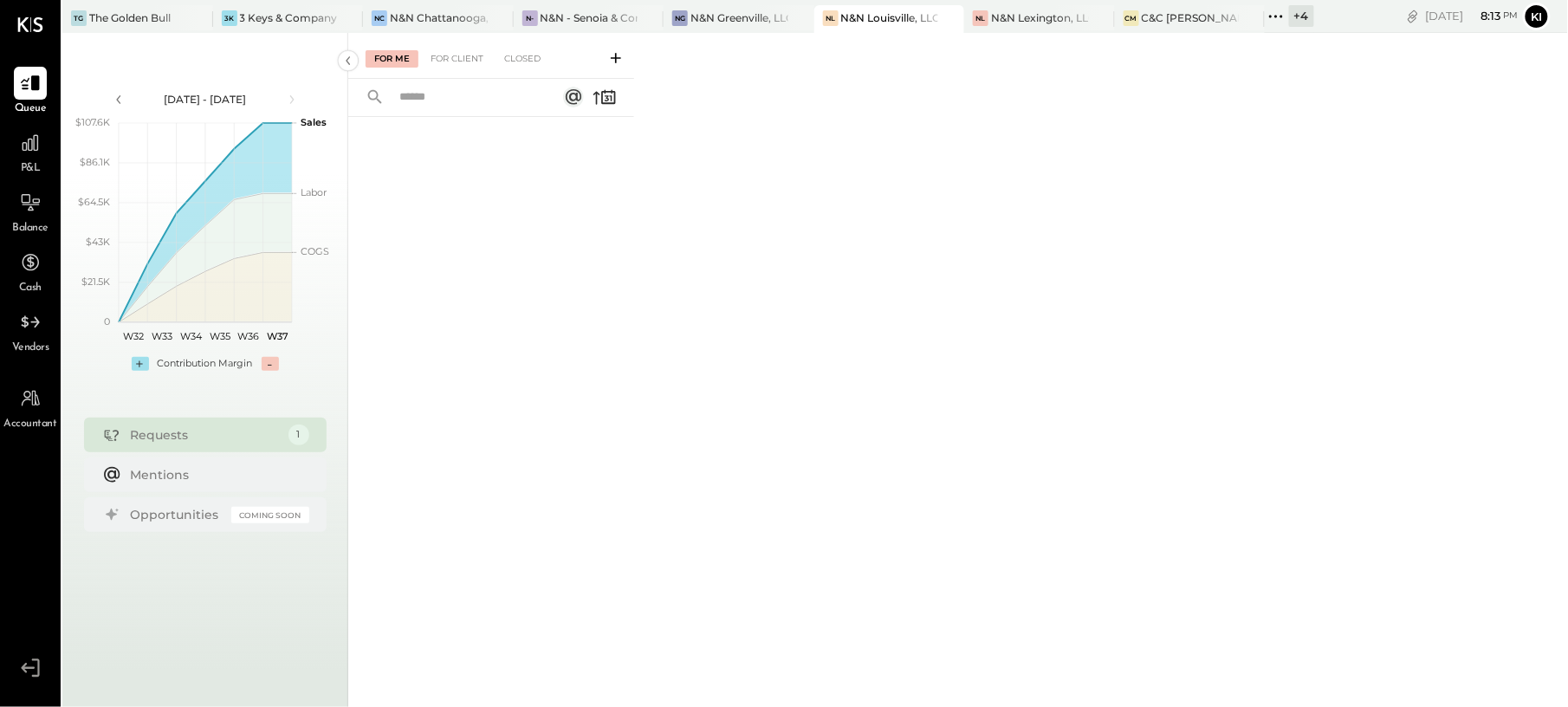
click at [36, 221] on span "Balance" at bounding box center [29, 229] width 36 height 16
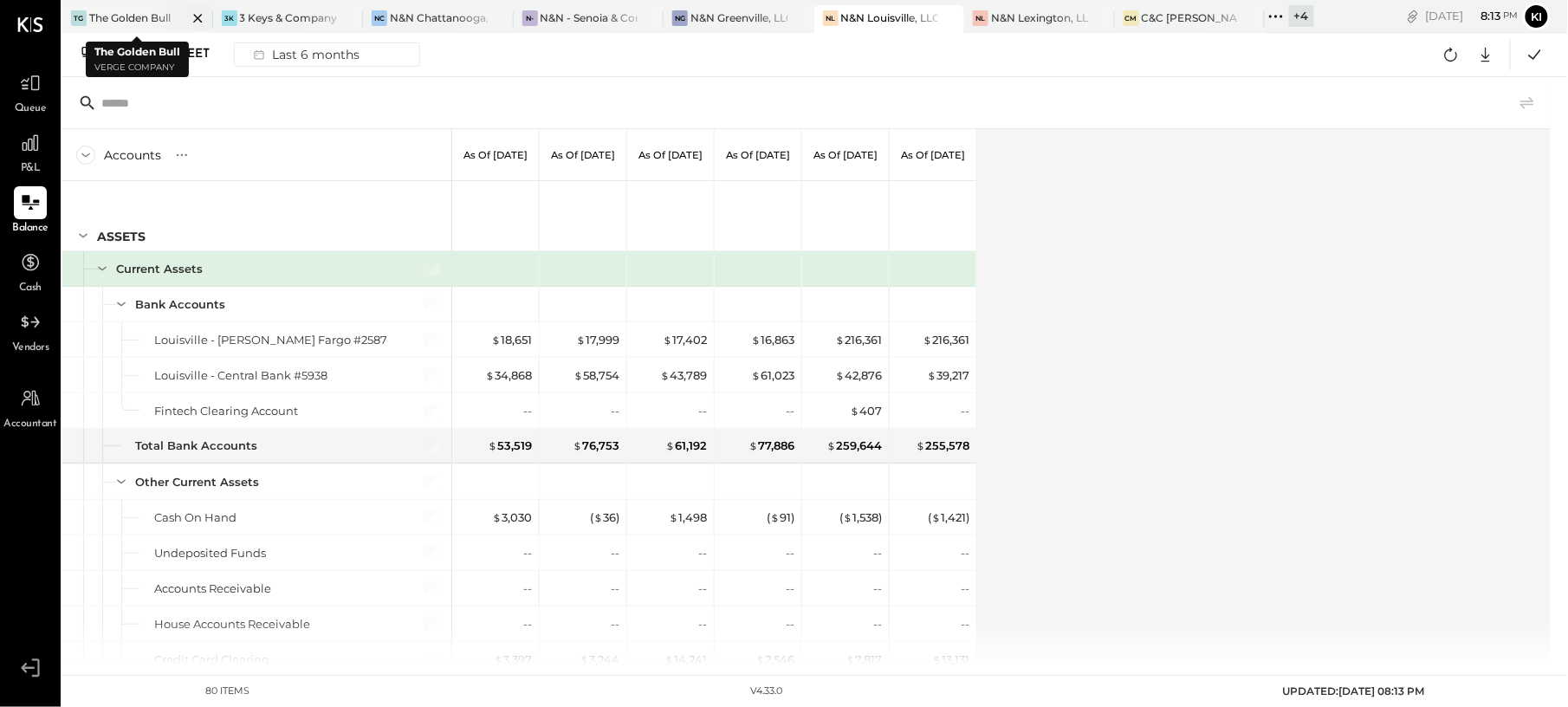
click at [192, 16] on icon at bounding box center [198, 18] width 22 height 21
click at [286, 53] on div "Last 6 months" at bounding box center [306, 54] width 123 height 23
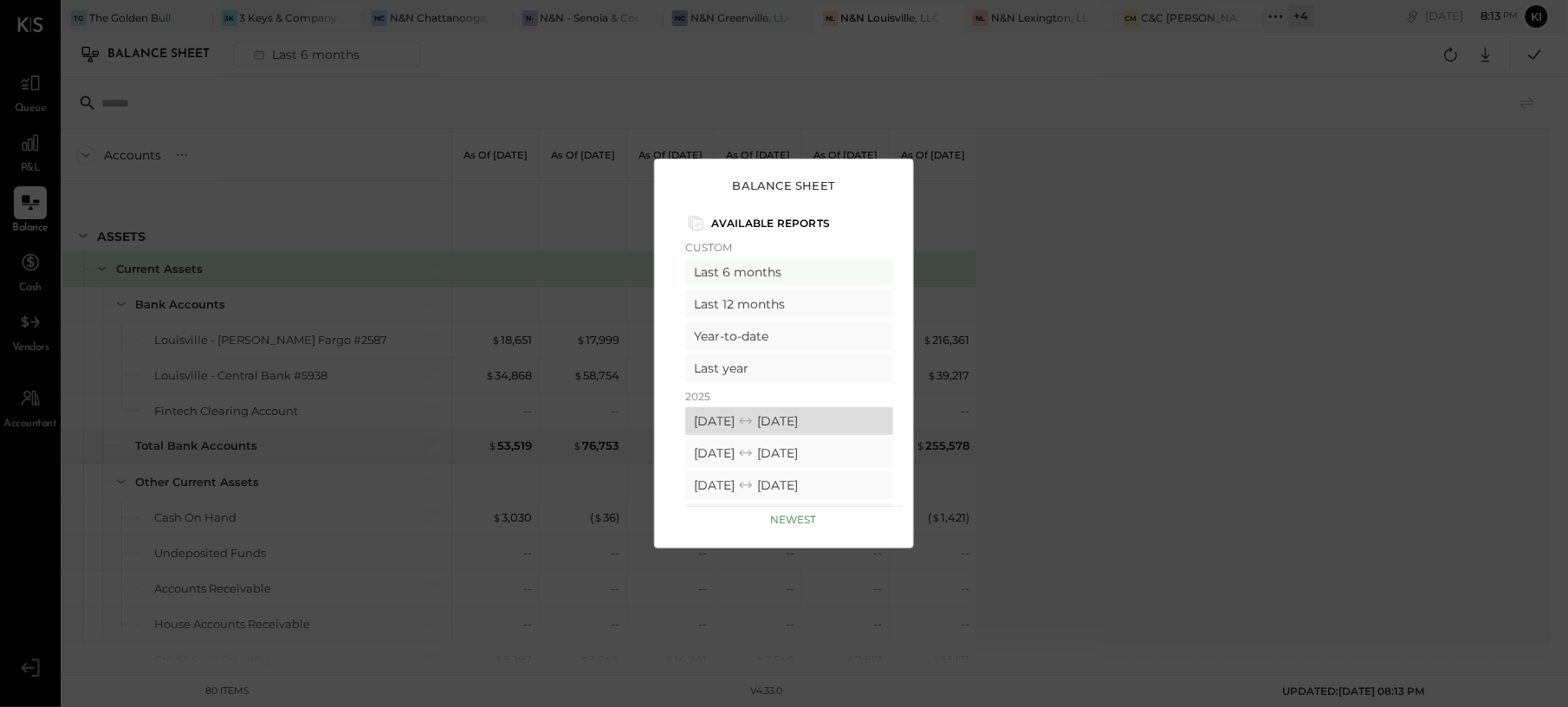
click at [754, 412] on div "[DATE] [DATE]" at bounding box center [789, 421] width 208 height 27
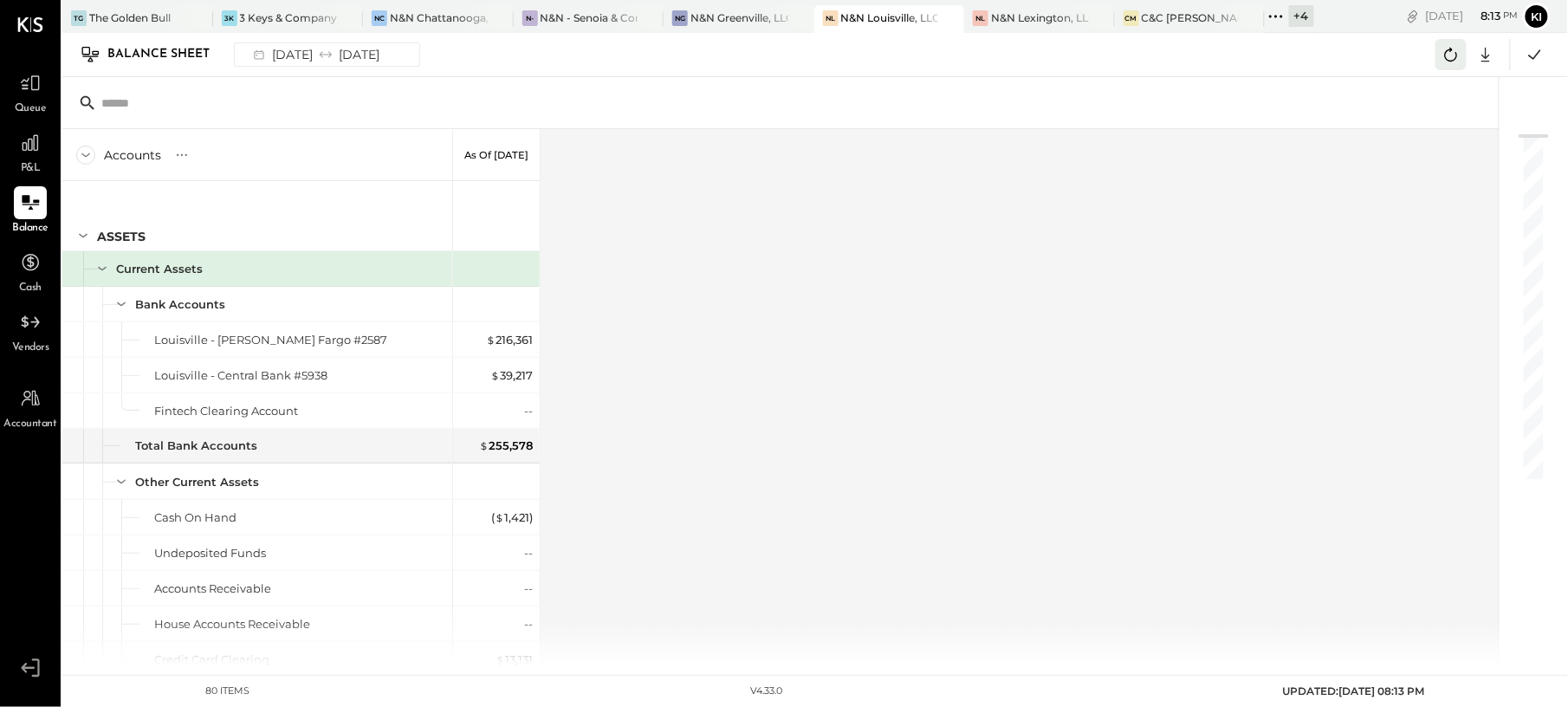
click at [1447, 57] on icon at bounding box center [1450, 54] width 23 height 23
click at [1447, 59] on icon at bounding box center [1451, 55] width 13 height 14
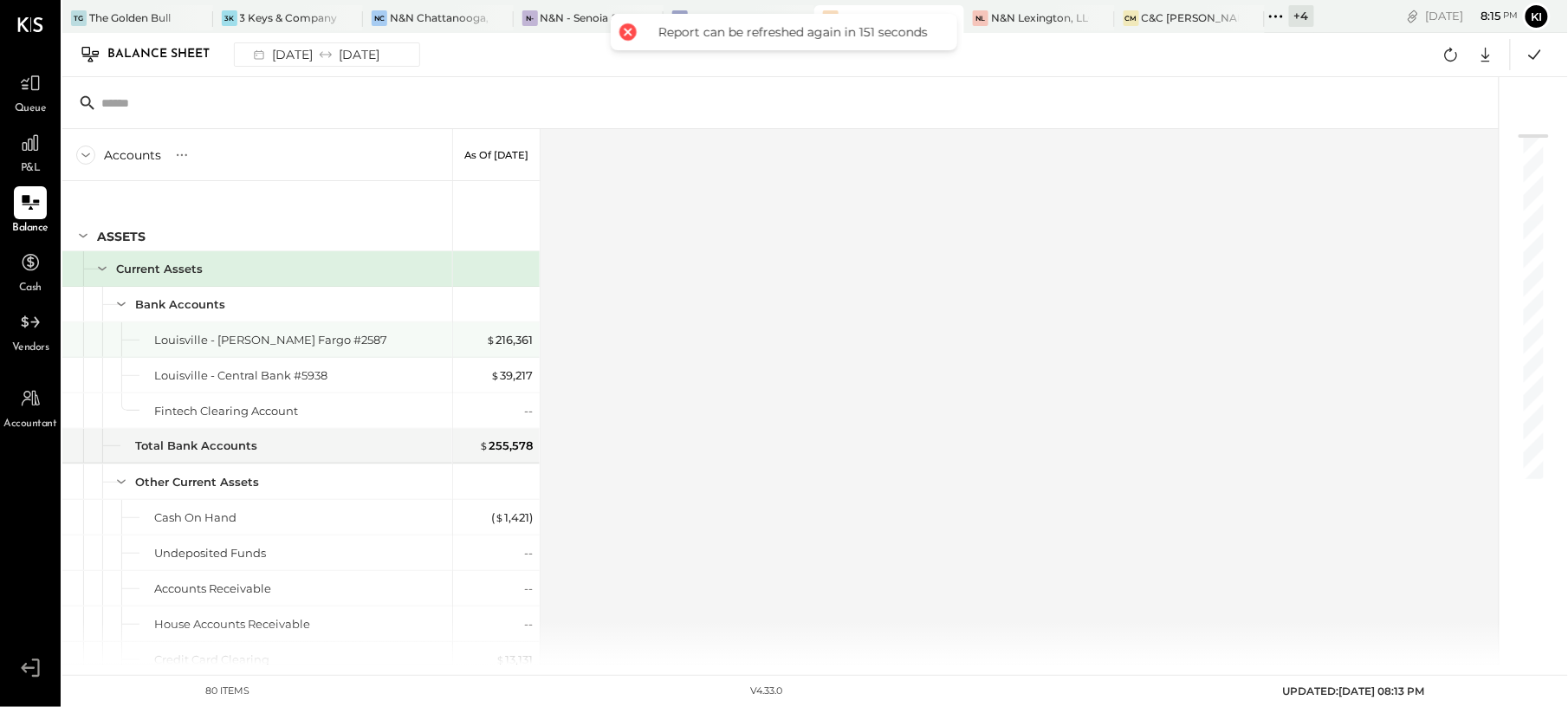
scroll to position [462, 0]
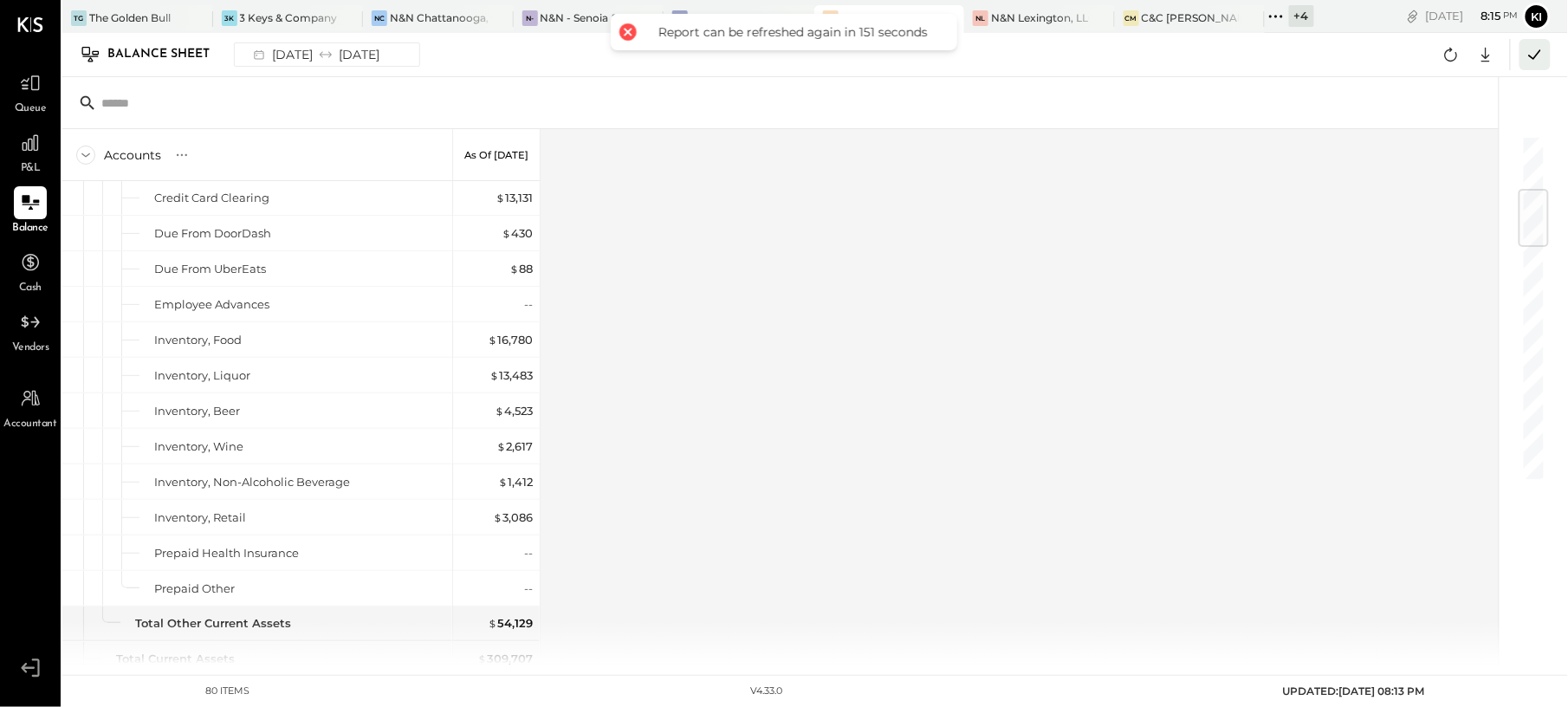
click at [1526, 56] on icon at bounding box center [1535, 54] width 23 height 23
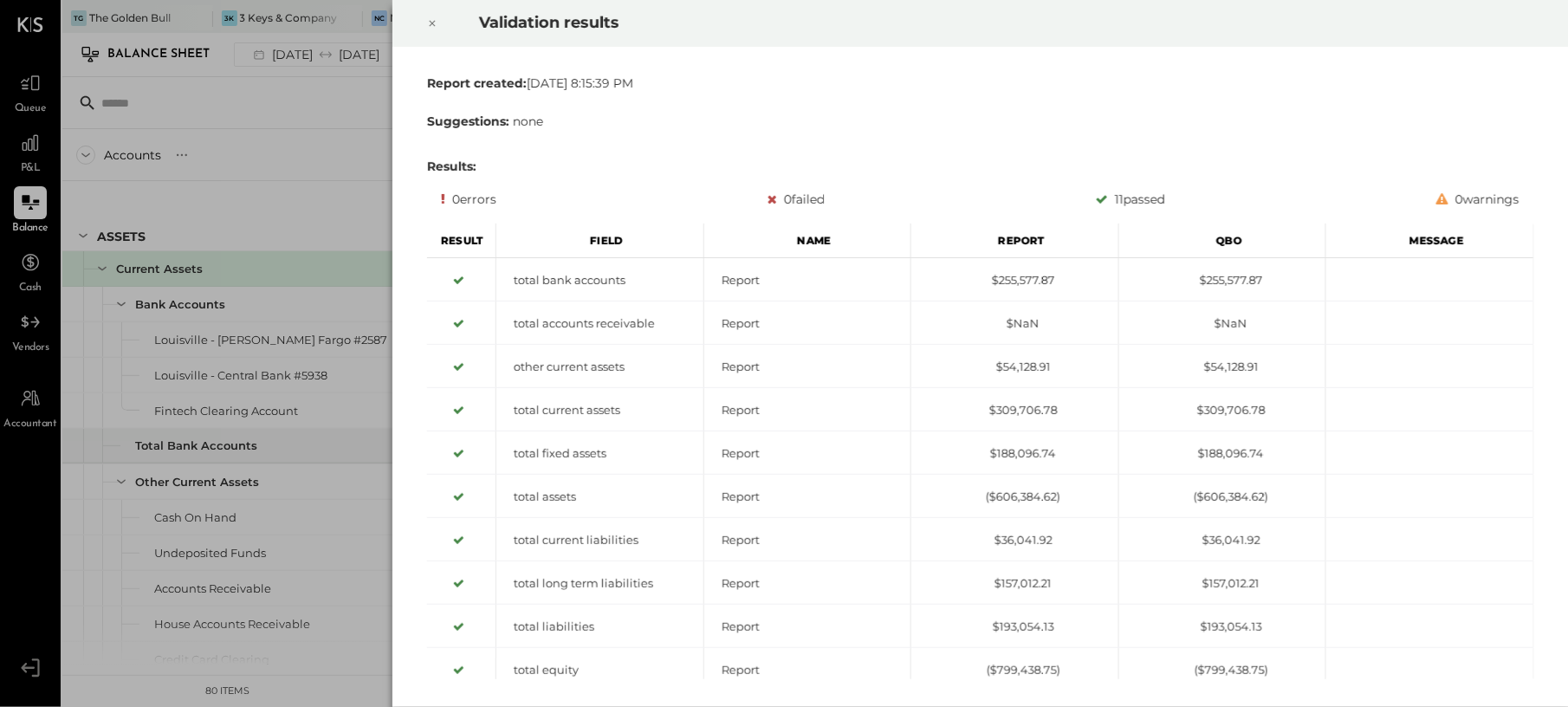
click at [433, 23] on icon at bounding box center [432, 24] width 6 height 6
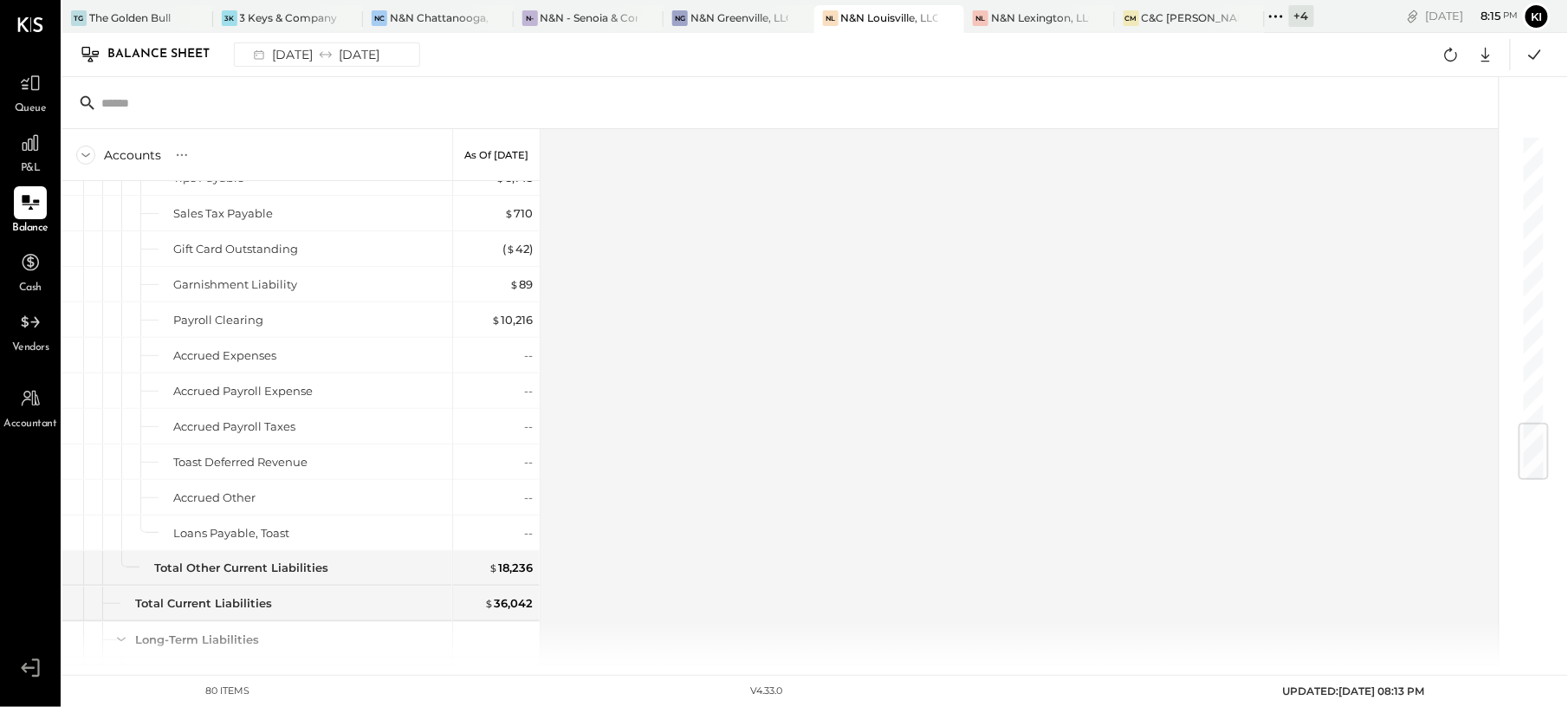
scroll to position [2421, 0]
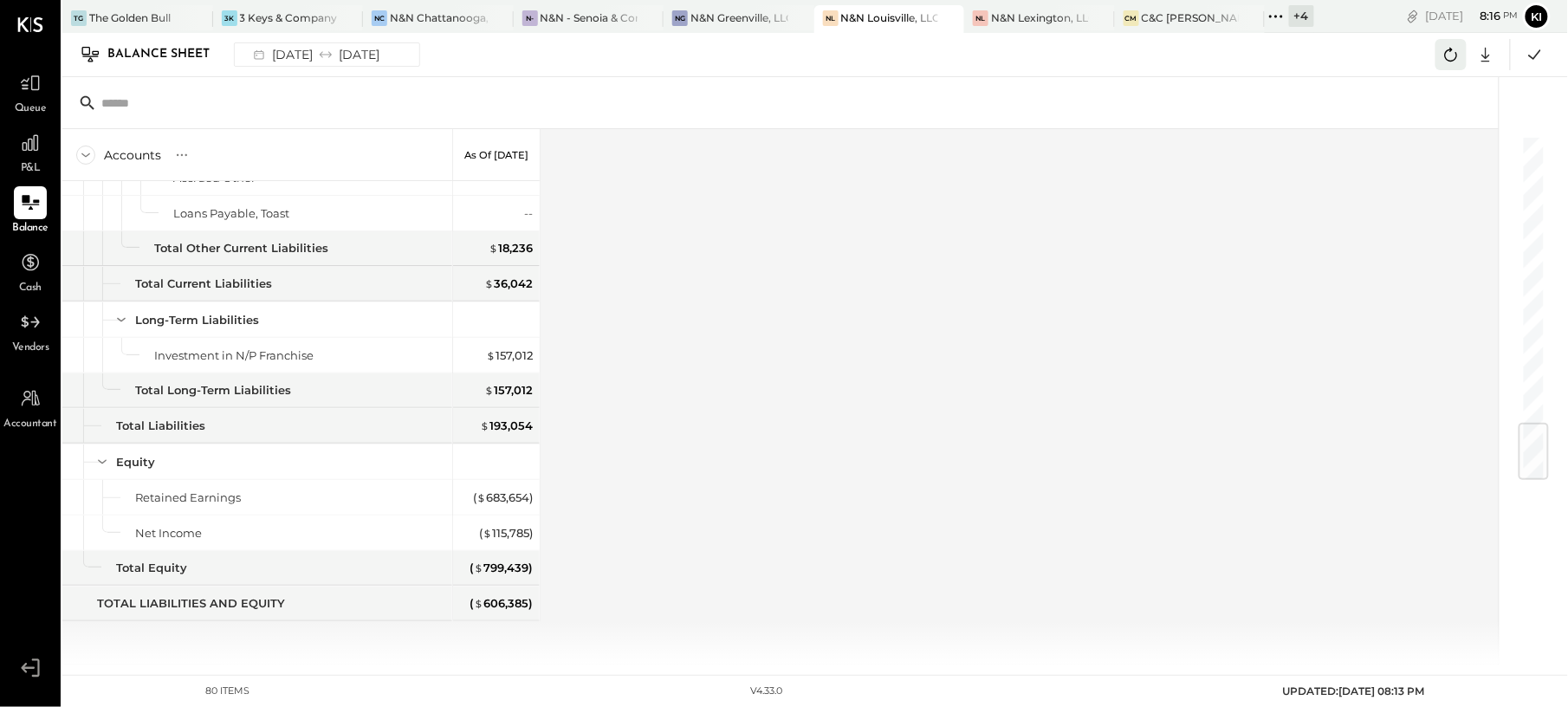
click at [1454, 59] on icon at bounding box center [1450, 54] width 23 height 23
click at [1481, 63] on icon at bounding box center [1486, 54] width 23 height 23
click at [1423, 115] on div "Google Sheets" at bounding box center [1433, 119] width 139 height 36
click at [39, 157] on div at bounding box center [30, 143] width 33 height 33
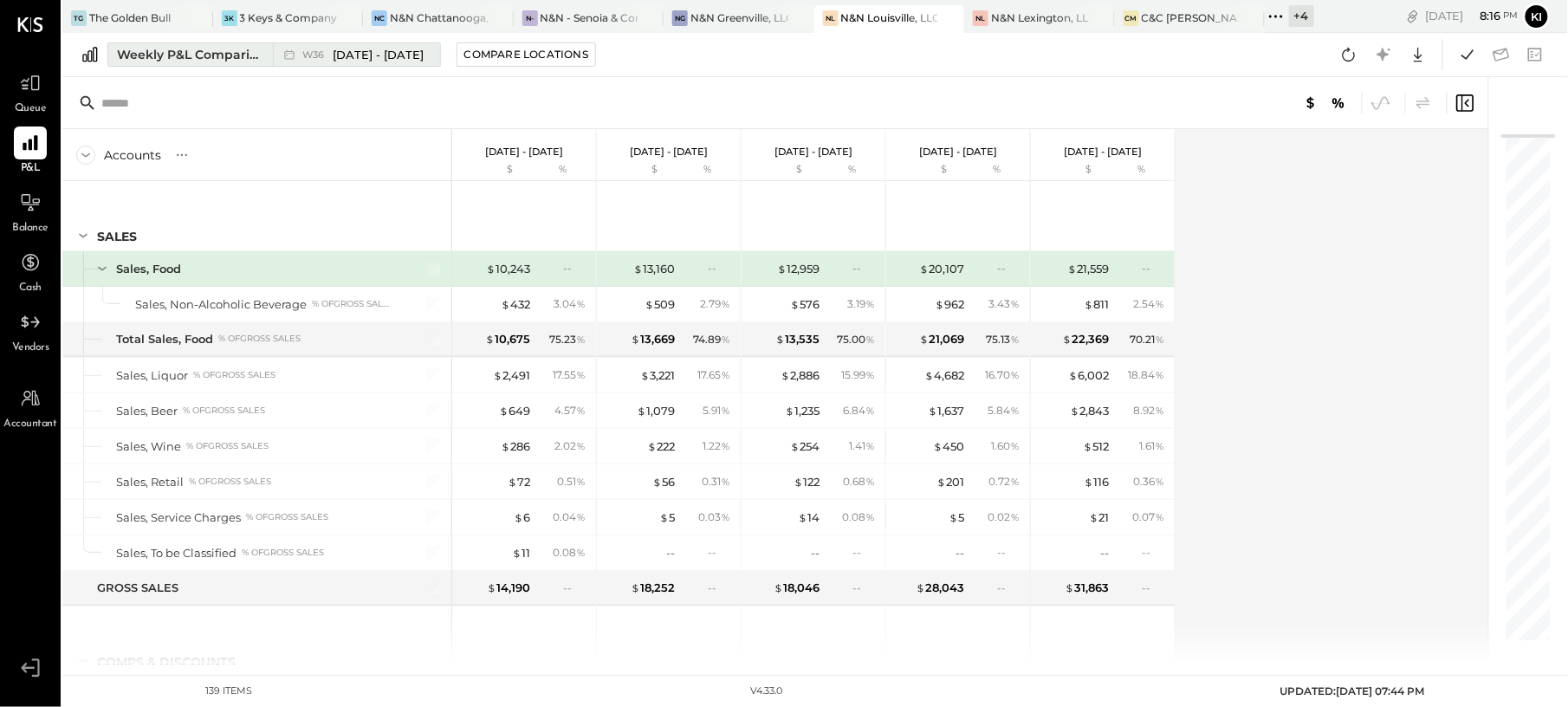
click at [229, 52] on div "Weekly P&L Comparison" at bounding box center [189, 55] width 146 height 18
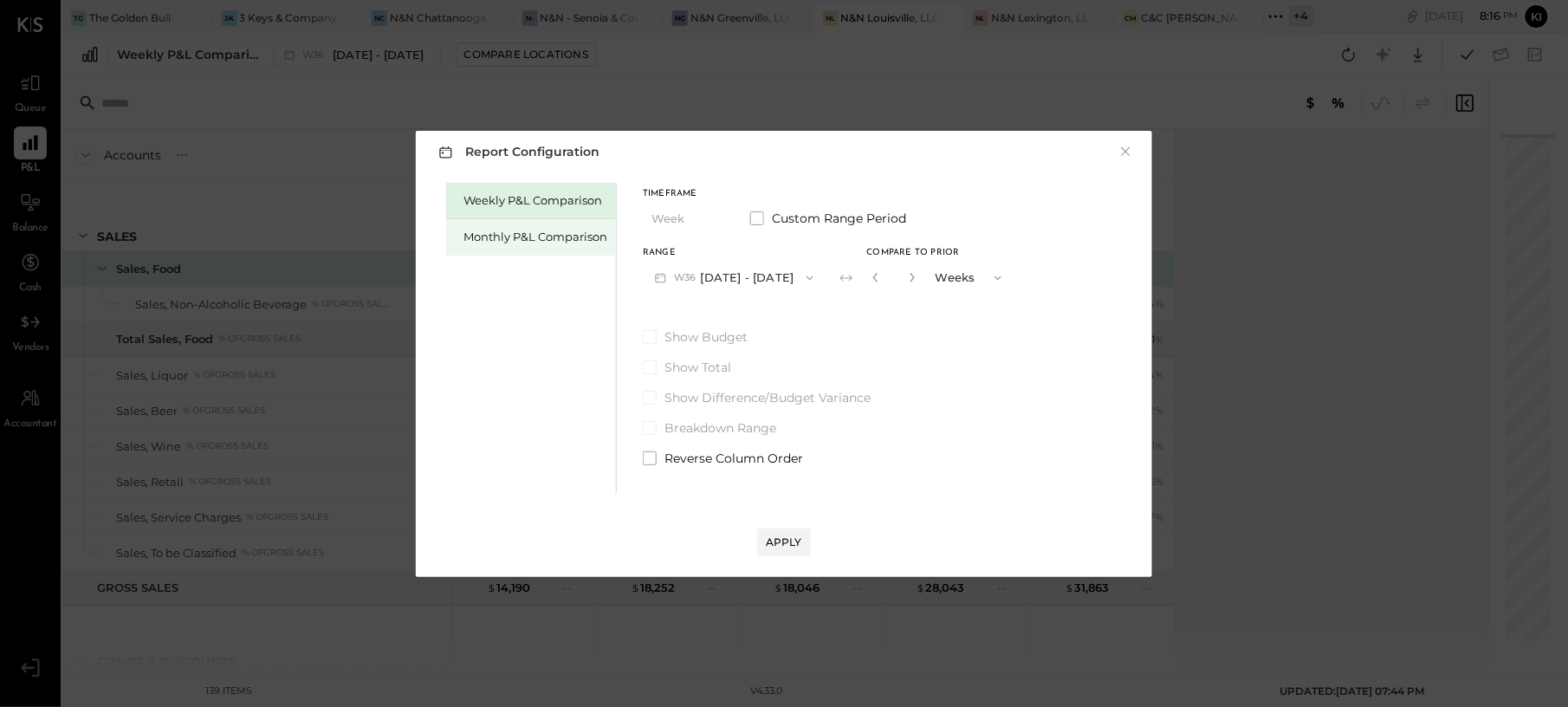
click at [552, 240] on div "Monthly P&L Comparison" at bounding box center [535, 237] width 144 height 17
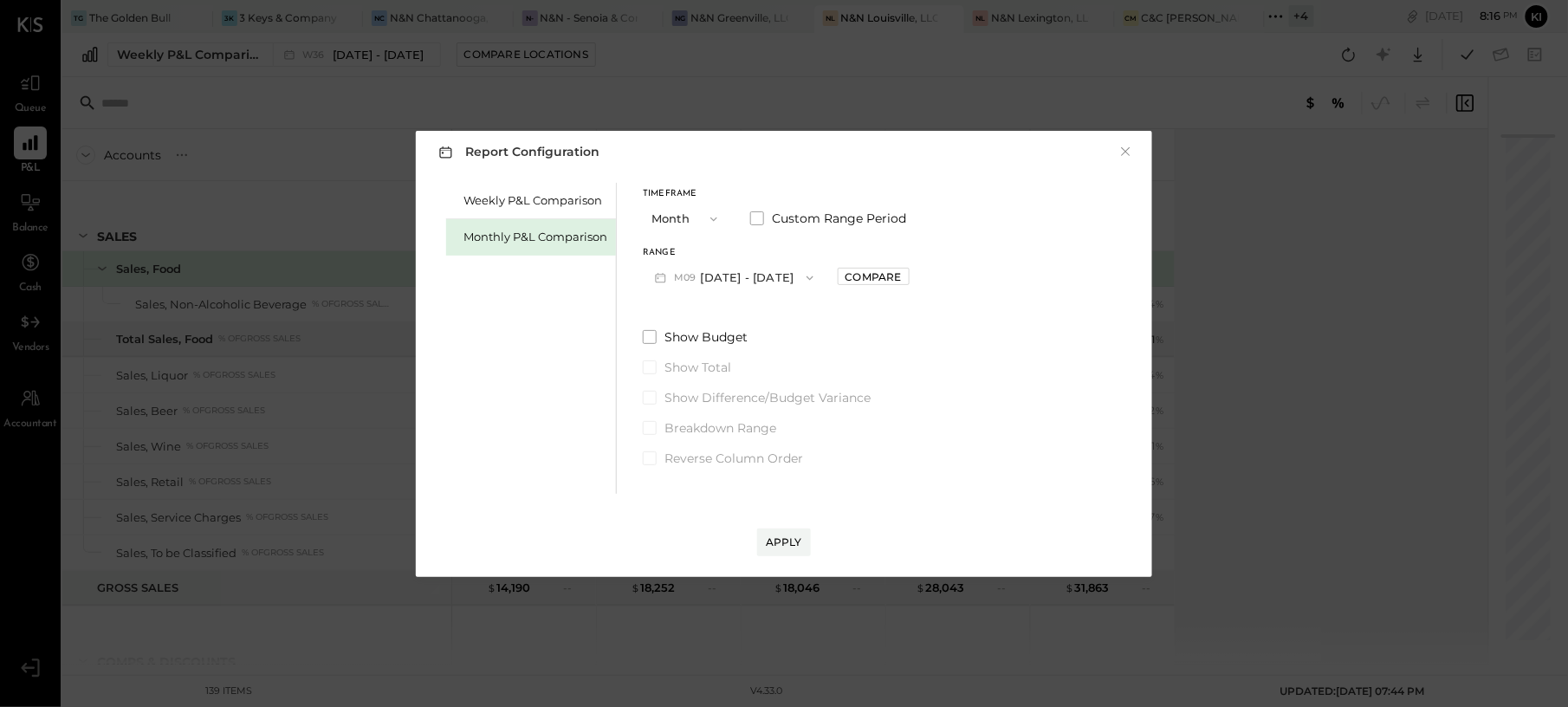
click at [803, 274] on icon "button" at bounding box center [810, 278] width 14 height 14
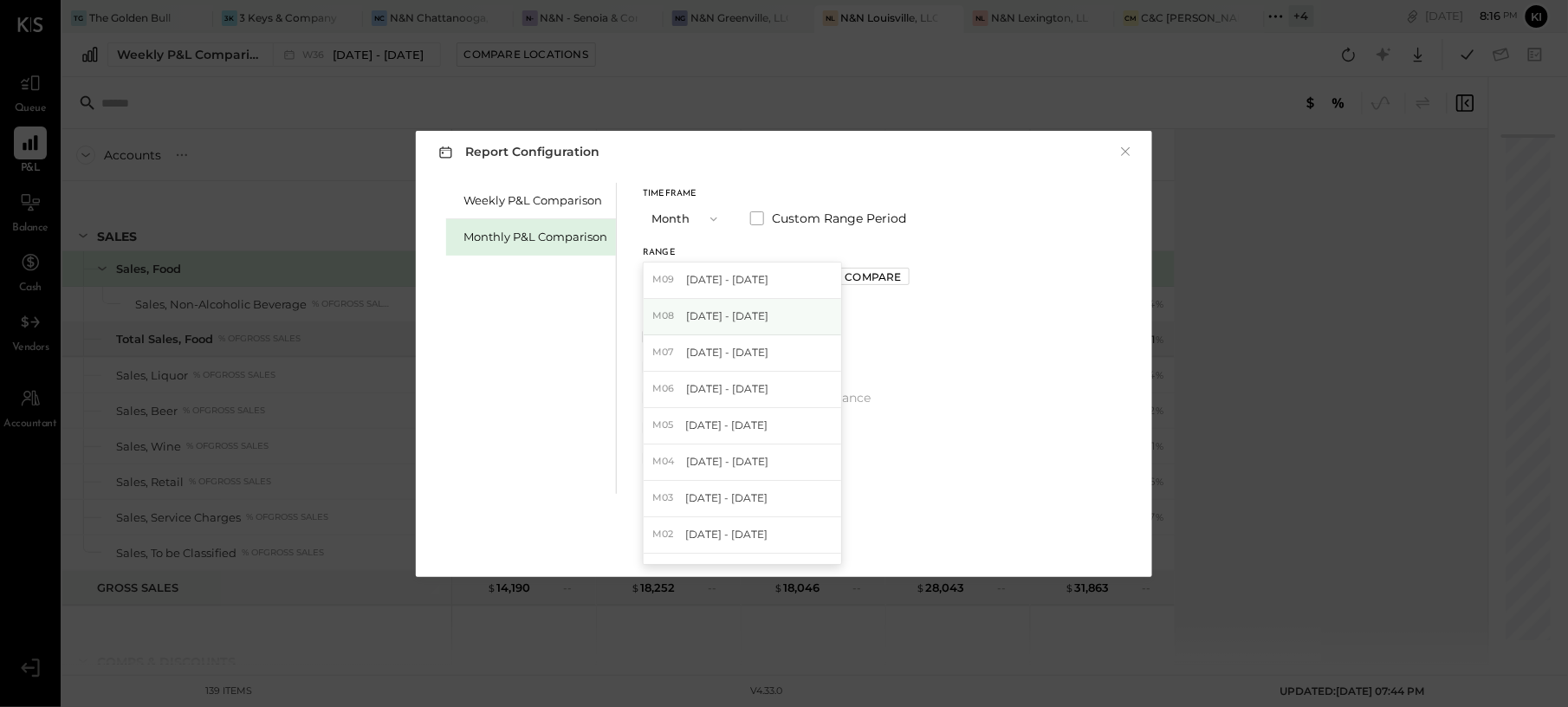
click at [787, 317] on div "M08 [DATE] - [DATE]" at bounding box center [742, 316] width 198 height 36
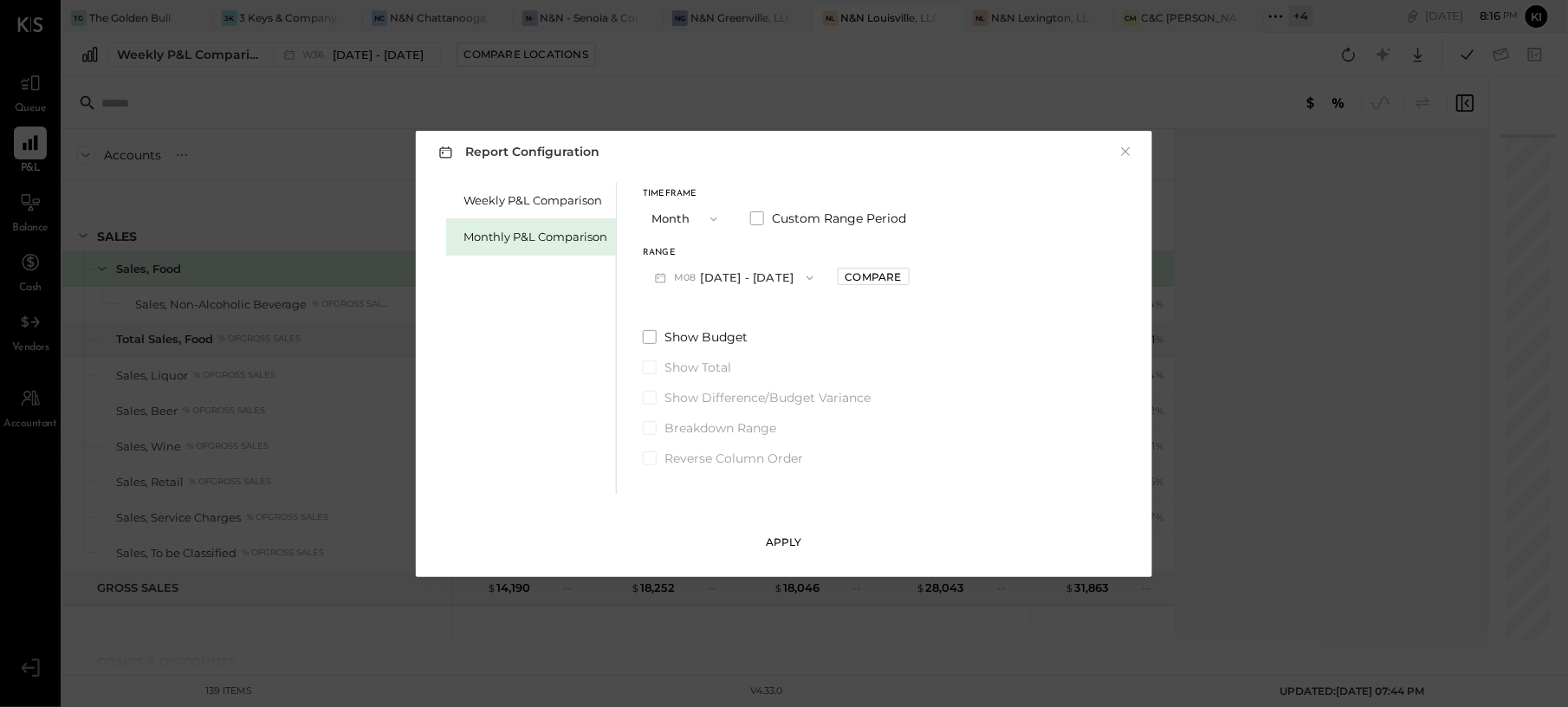
click at [787, 544] on div "Apply" at bounding box center [784, 542] width 36 height 15
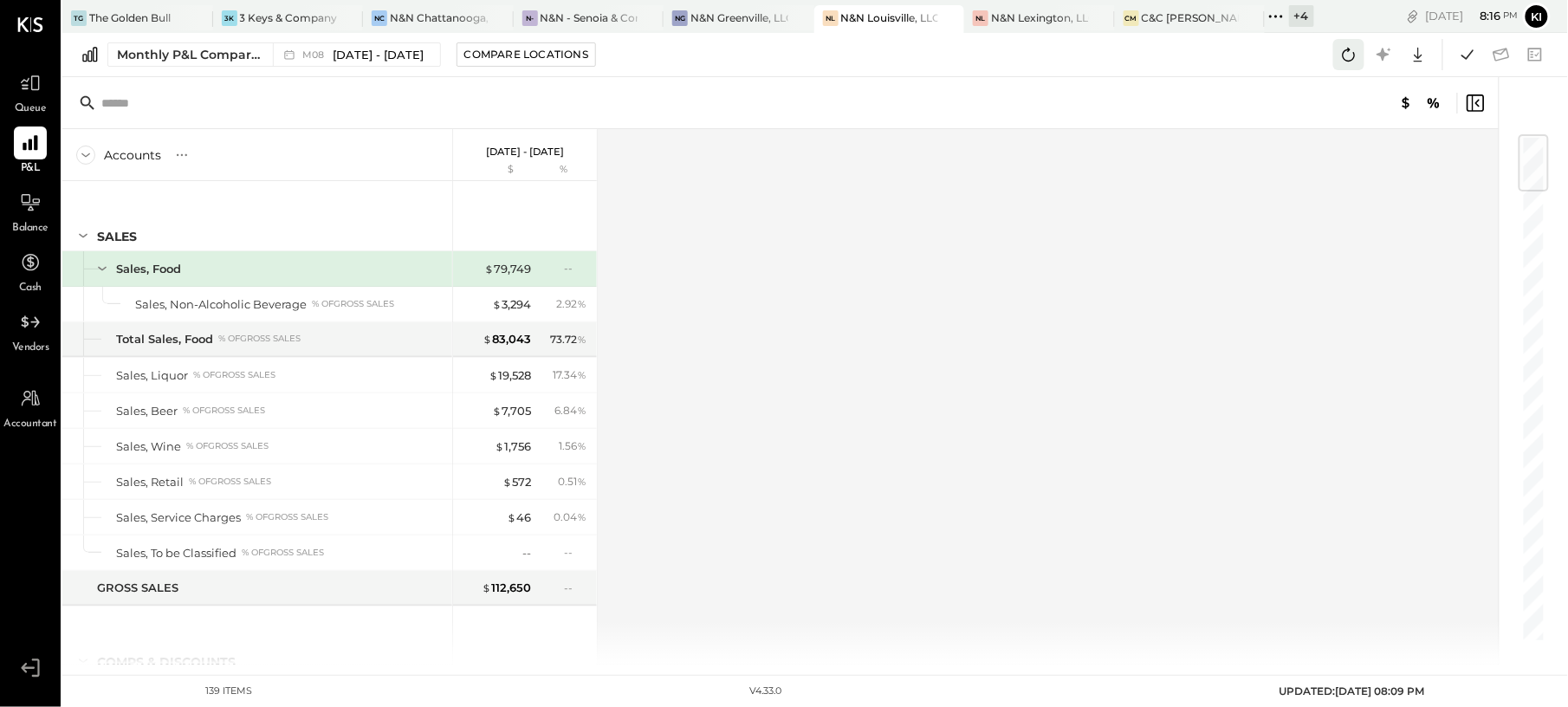
click at [1339, 57] on icon at bounding box center [1349, 54] width 23 height 23
click at [1352, 40] on button at bounding box center [1350, 55] width 31 height 31
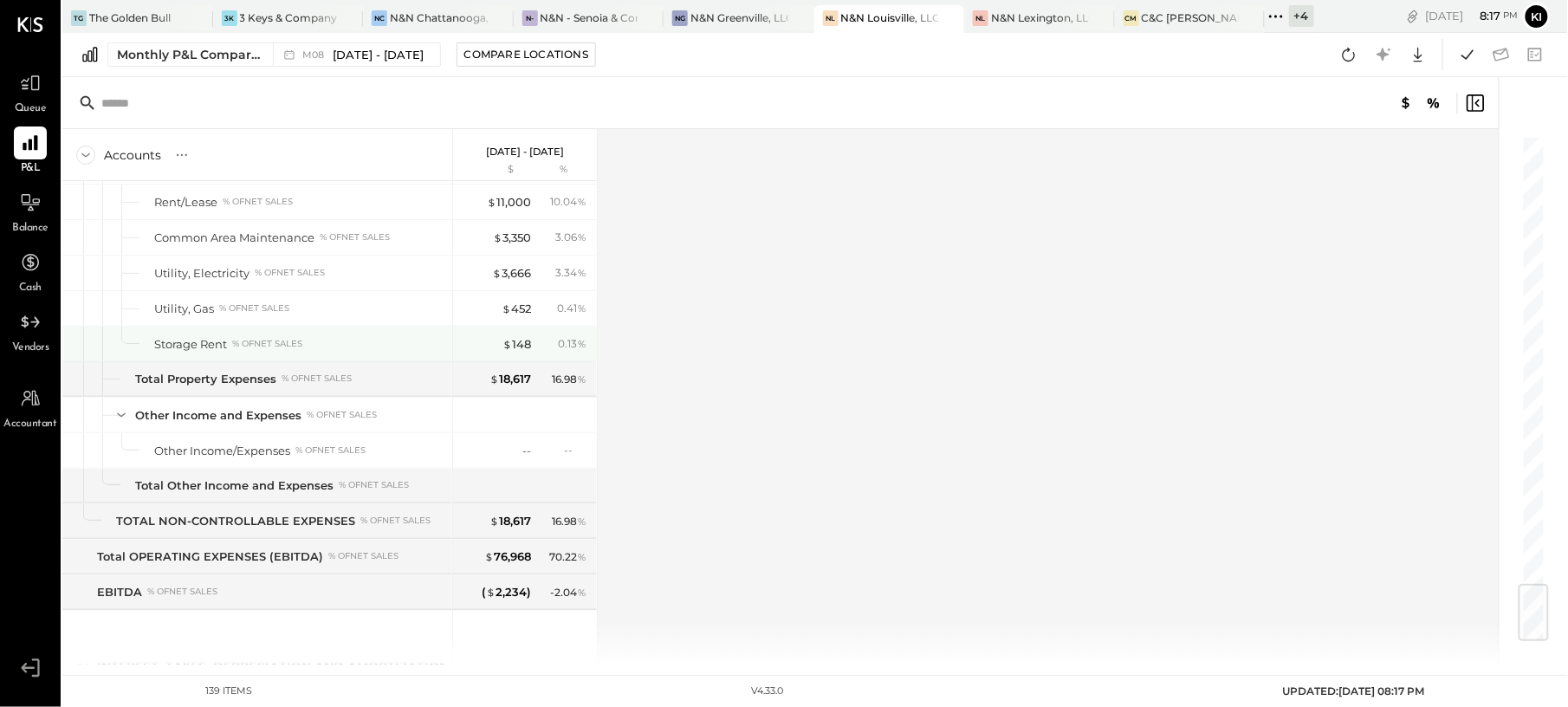
scroll to position [3813, 0]
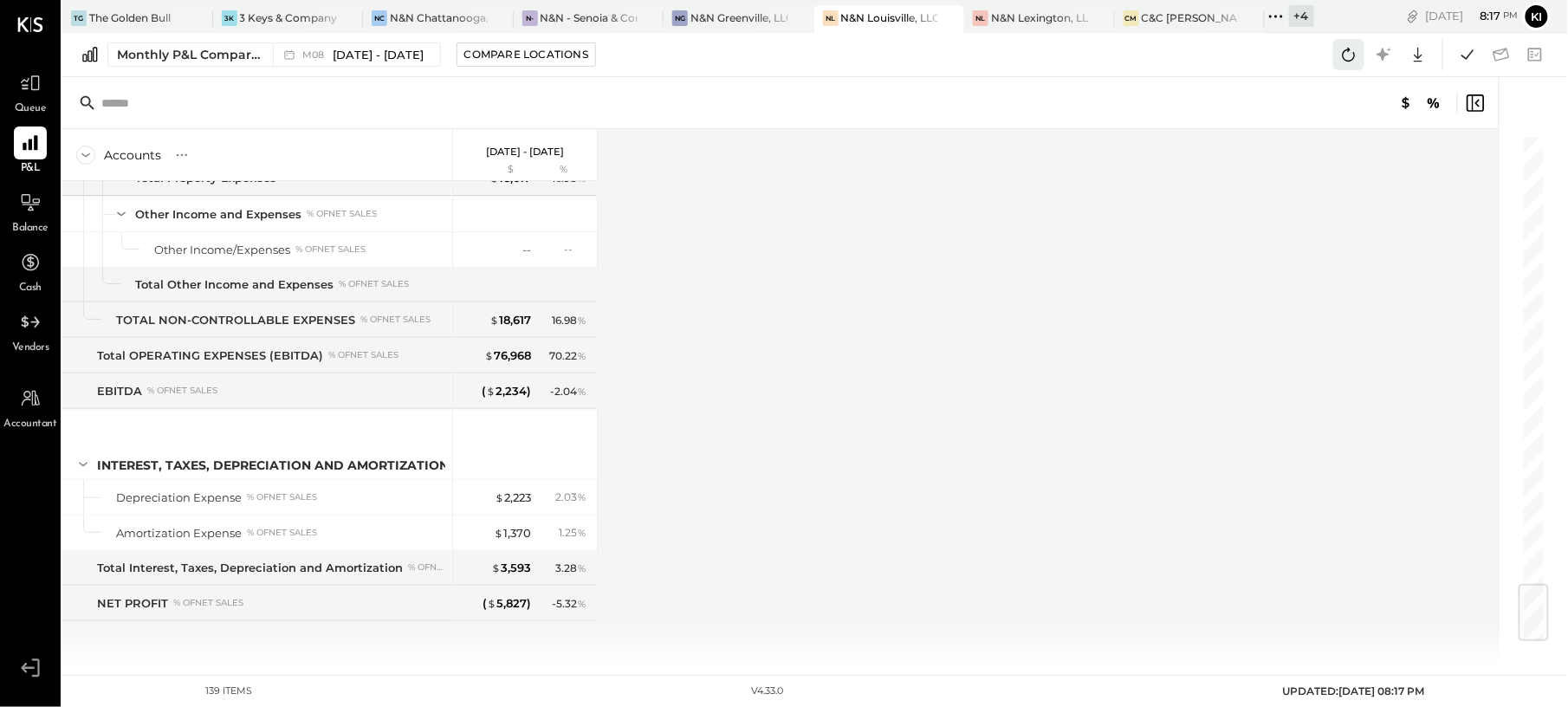
click at [1349, 68] on button at bounding box center [1350, 55] width 31 height 31
click at [1343, 59] on icon at bounding box center [1349, 54] width 23 height 23
click at [1339, 53] on icon at bounding box center [1349, 54] width 23 height 23
click at [1341, 52] on icon at bounding box center [1349, 54] width 23 height 23
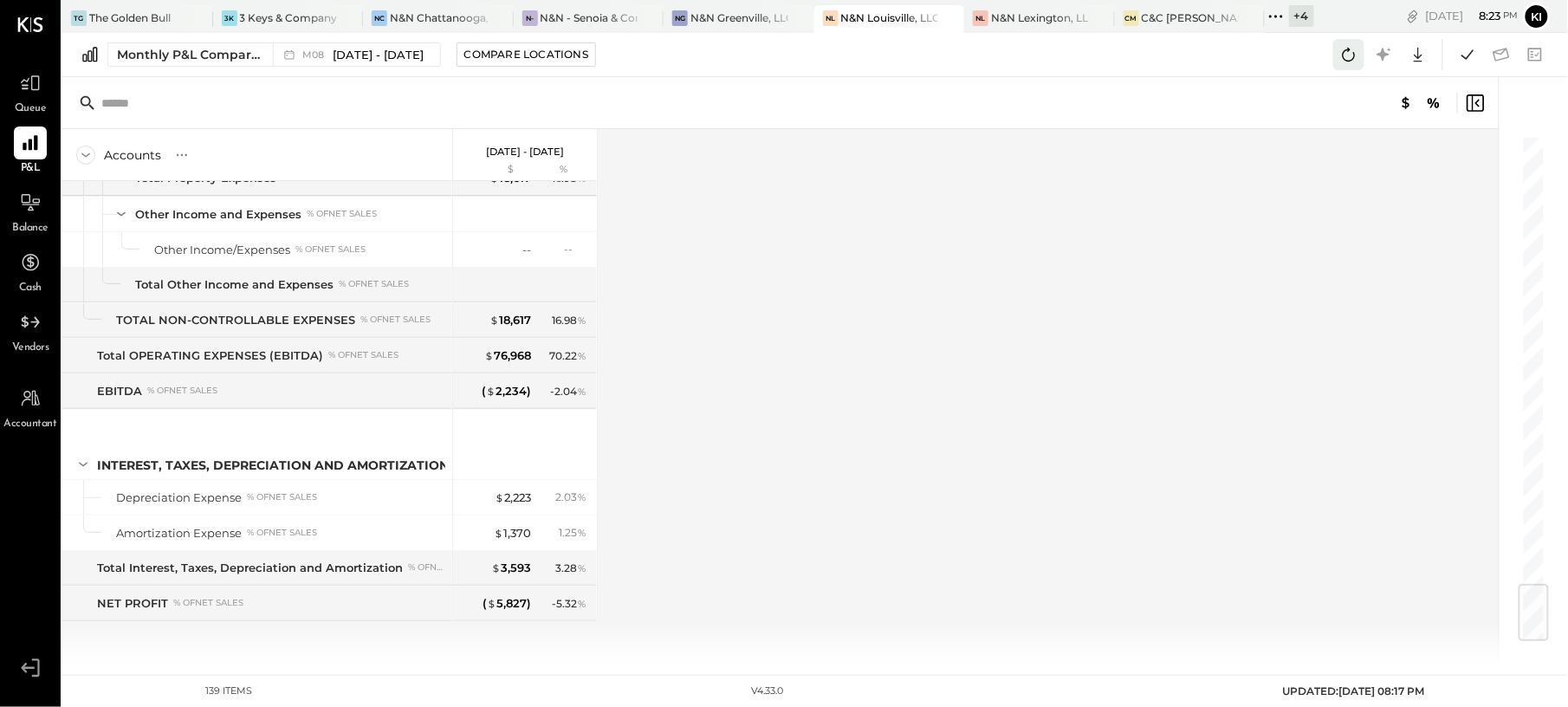
click at [1346, 59] on icon at bounding box center [1349, 54] width 23 height 23
click at [1347, 52] on icon at bounding box center [1349, 54] width 23 height 23
click at [1339, 68] on button at bounding box center [1350, 55] width 31 height 31
click at [1350, 53] on icon at bounding box center [1349, 54] width 23 height 23
click at [1339, 56] on icon at bounding box center [1349, 54] width 23 height 23
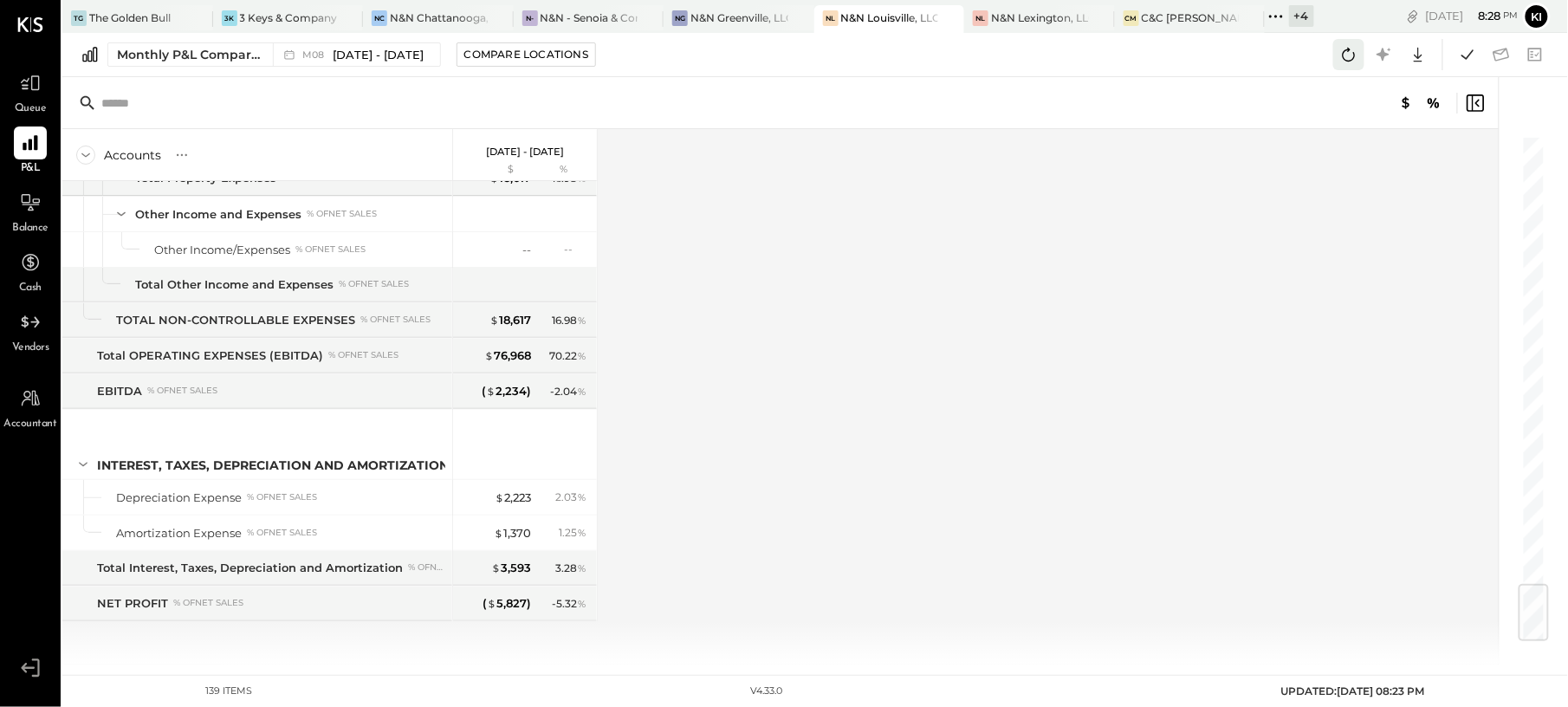
click at [1346, 49] on icon at bounding box center [1349, 54] width 23 height 23
click at [1355, 61] on icon at bounding box center [1349, 54] width 23 height 23
click at [1355, 64] on icon at bounding box center [1349, 54] width 23 height 23
click at [403, 11] on div "N&N Chattanooga, LLC" at bounding box center [439, 18] width 98 height 15
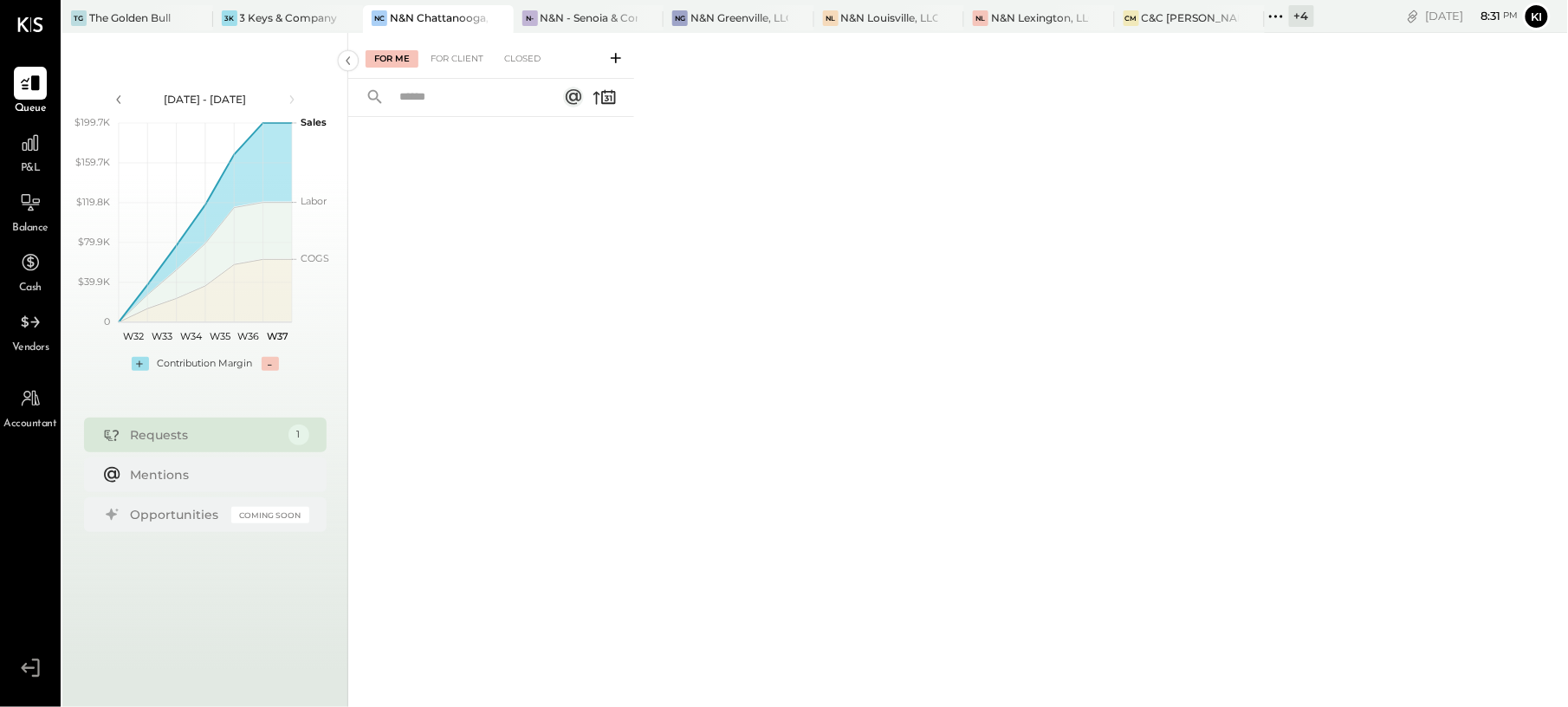
click at [446, 46] on div "For Me For Client Closed" at bounding box center [492, 56] width 286 height 46
click at [445, 54] on div "For Client" at bounding box center [457, 59] width 71 height 18
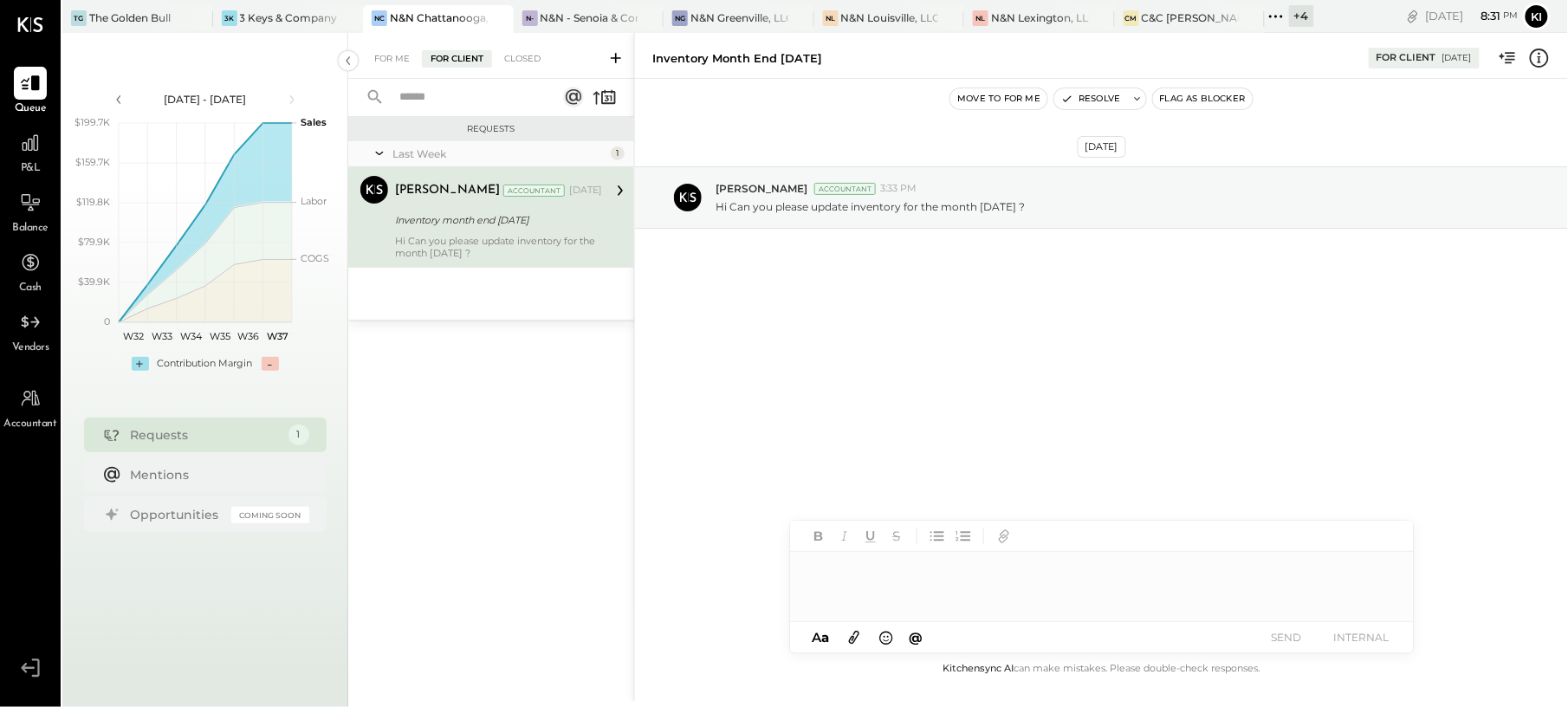
click at [536, 229] on div "Inventory month end [DATE]" at bounding box center [496, 219] width 202 height 21
click at [1085, 101] on button "Resolve" at bounding box center [1091, 98] width 72 height 21
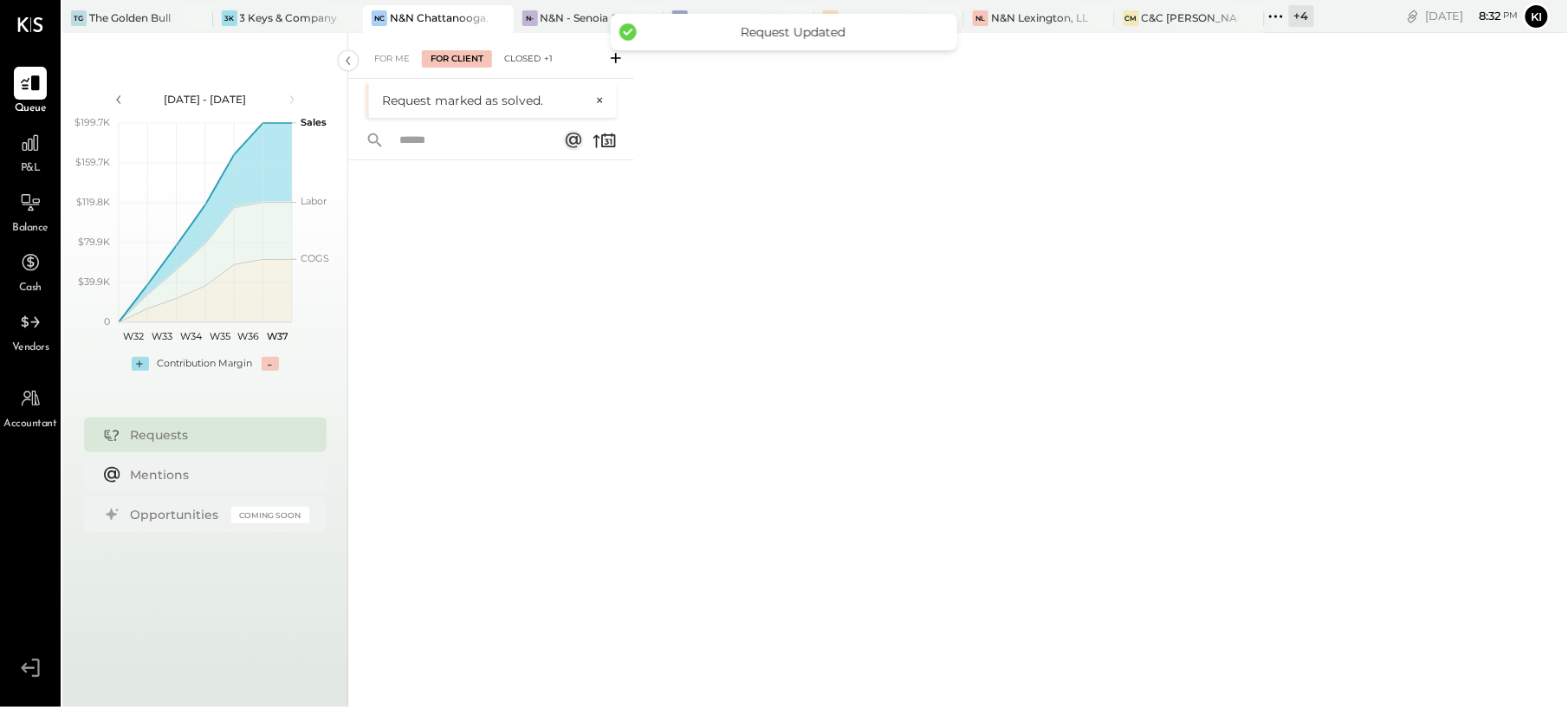
click at [522, 64] on div "Closed +1" at bounding box center [528, 59] width 66 height 18
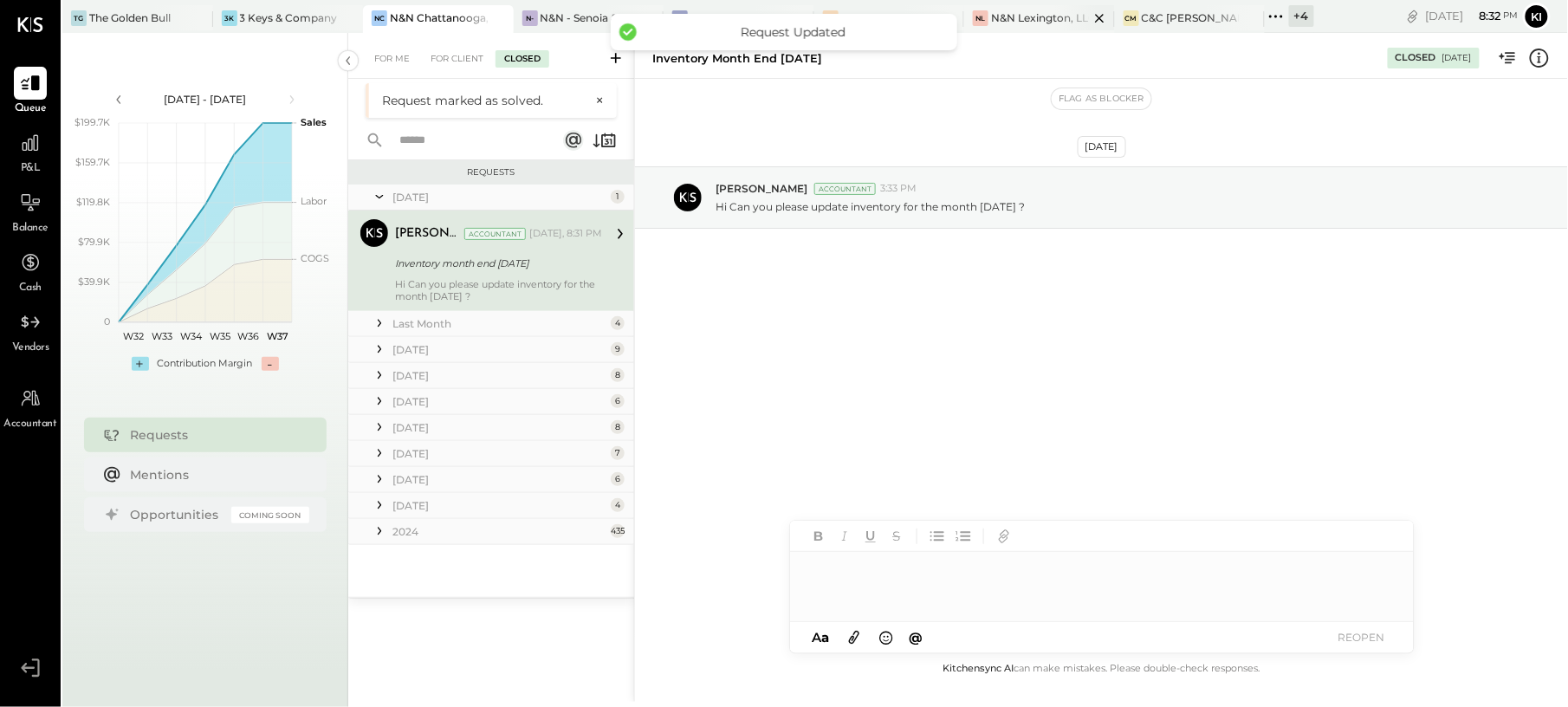
click at [1013, 19] on div "N&N Lexington, LLC" at bounding box center [1040, 18] width 98 height 15
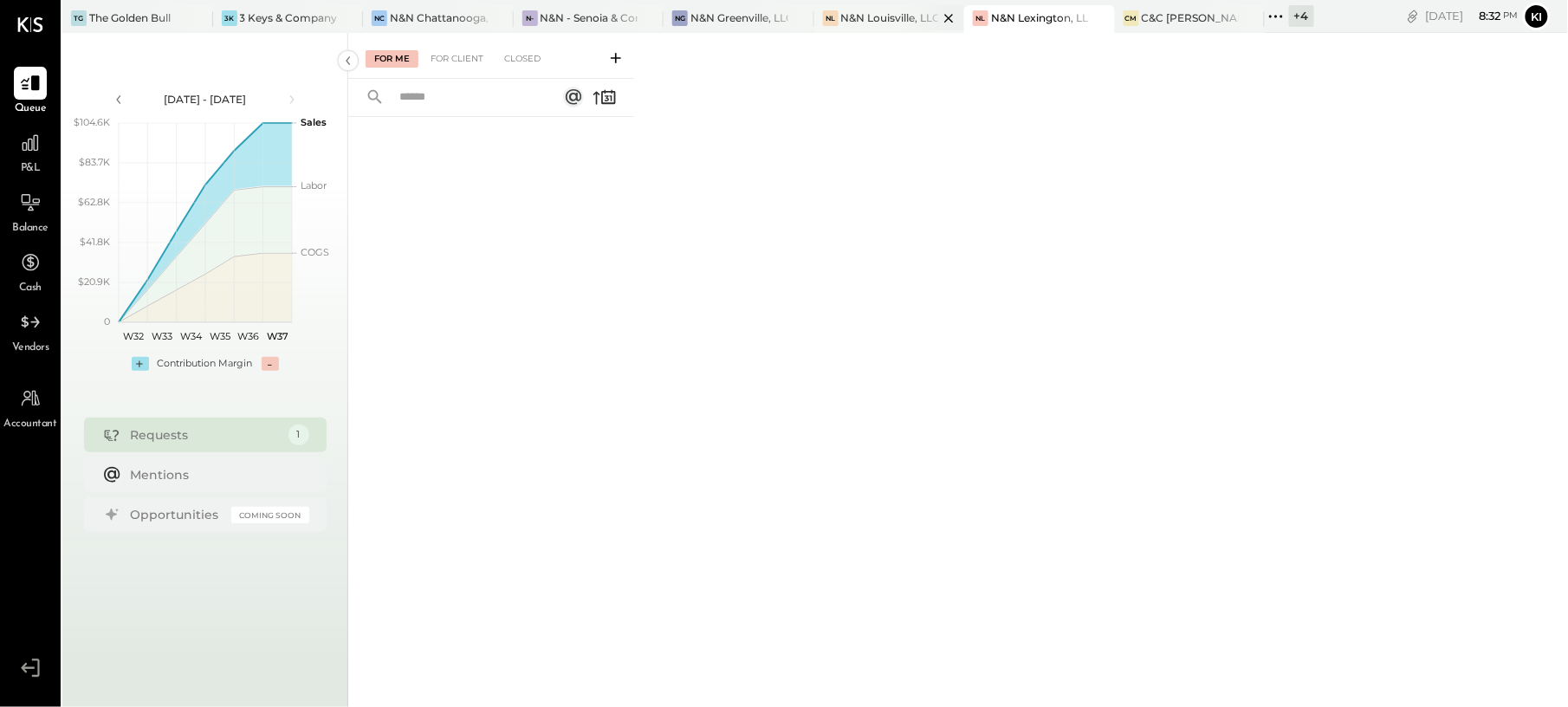
click at [857, 25] on div "NL N&N Louisville, LLC" at bounding box center [877, 19] width 124 height 16
click at [27, 156] on div at bounding box center [30, 143] width 33 height 33
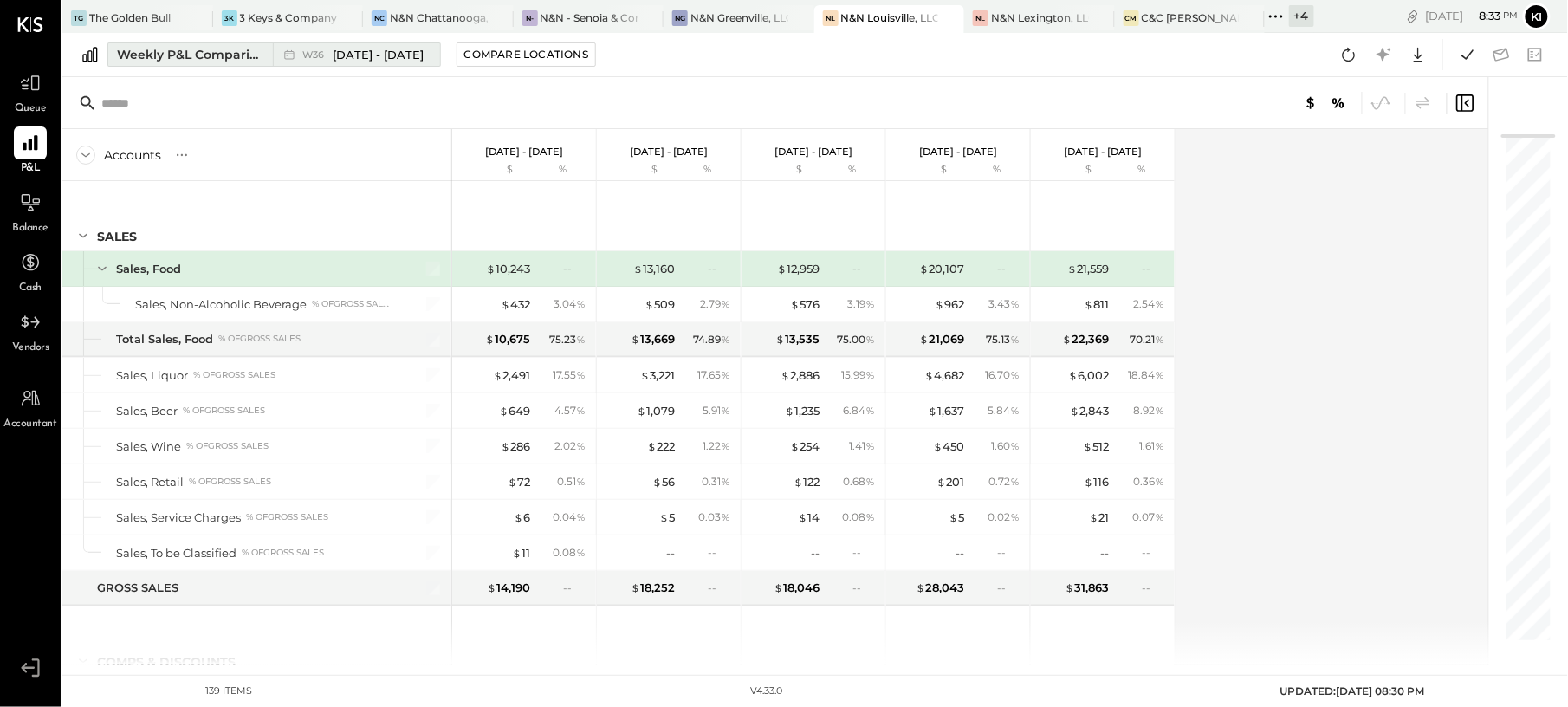
click at [244, 64] on button "Weekly P&L Comparison W36 [DATE] - [DATE]" at bounding box center [274, 54] width 334 height 24
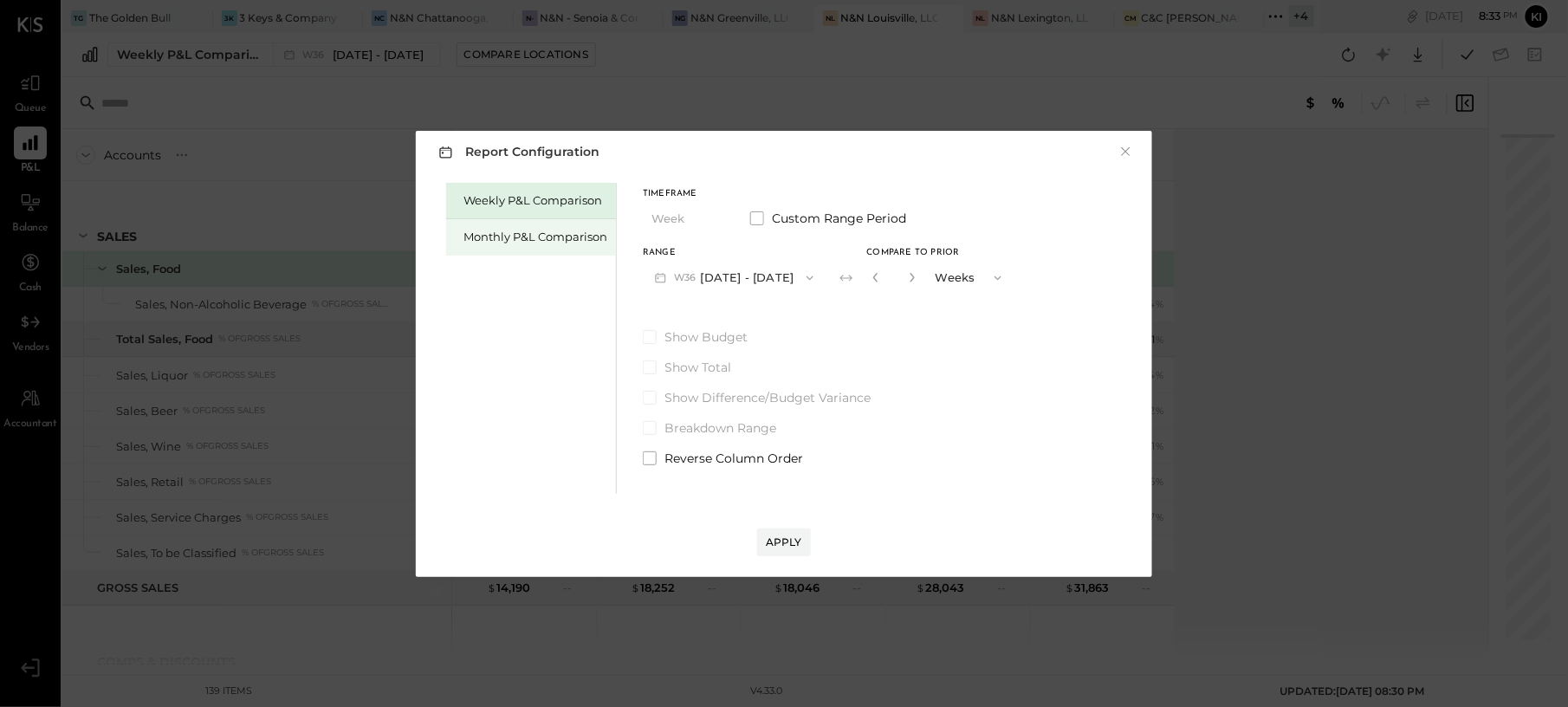
click at [506, 234] on div "Monthly P&L Comparison" at bounding box center [535, 237] width 144 height 17
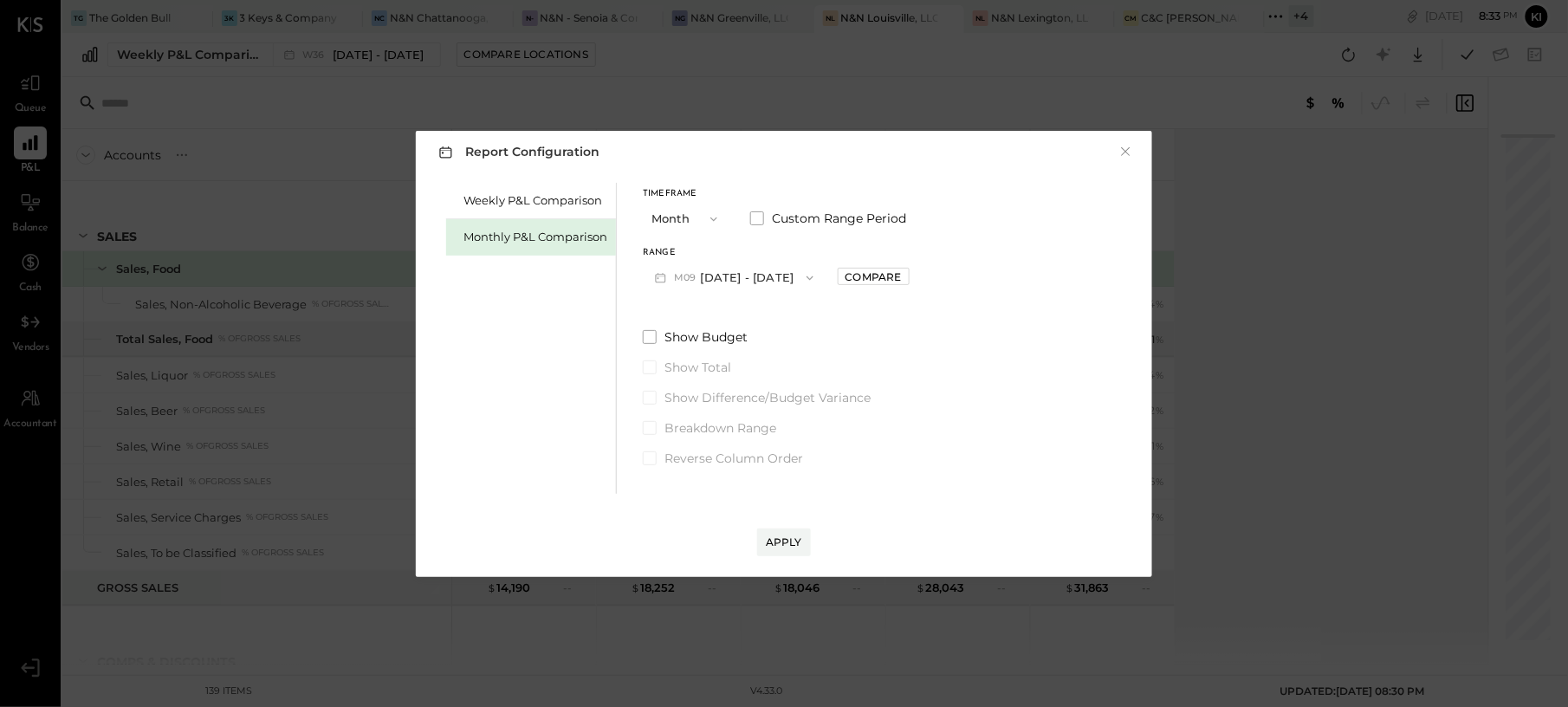
click at [778, 271] on button "M09 [DATE] - [DATE]" at bounding box center [734, 277] width 183 height 32
drag, startPoint x: 747, startPoint y: 320, endPoint x: 763, endPoint y: 343, distance: 28.0
click at [748, 320] on span "[DATE] - [DATE]" at bounding box center [728, 315] width 82 height 15
click at [778, 542] on div "Apply" at bounding box center [784, 542] width 36 height 15
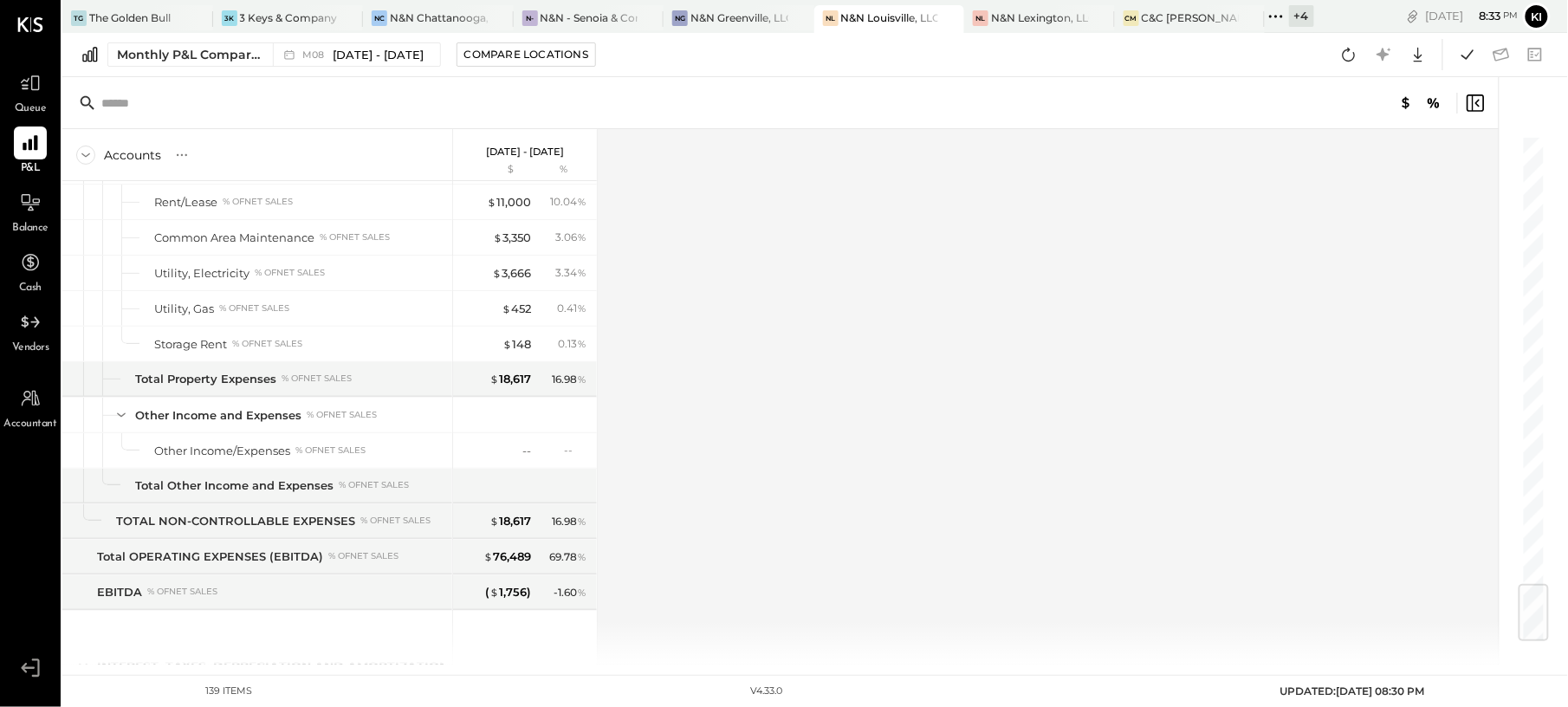
scroll to position [3813, 0]
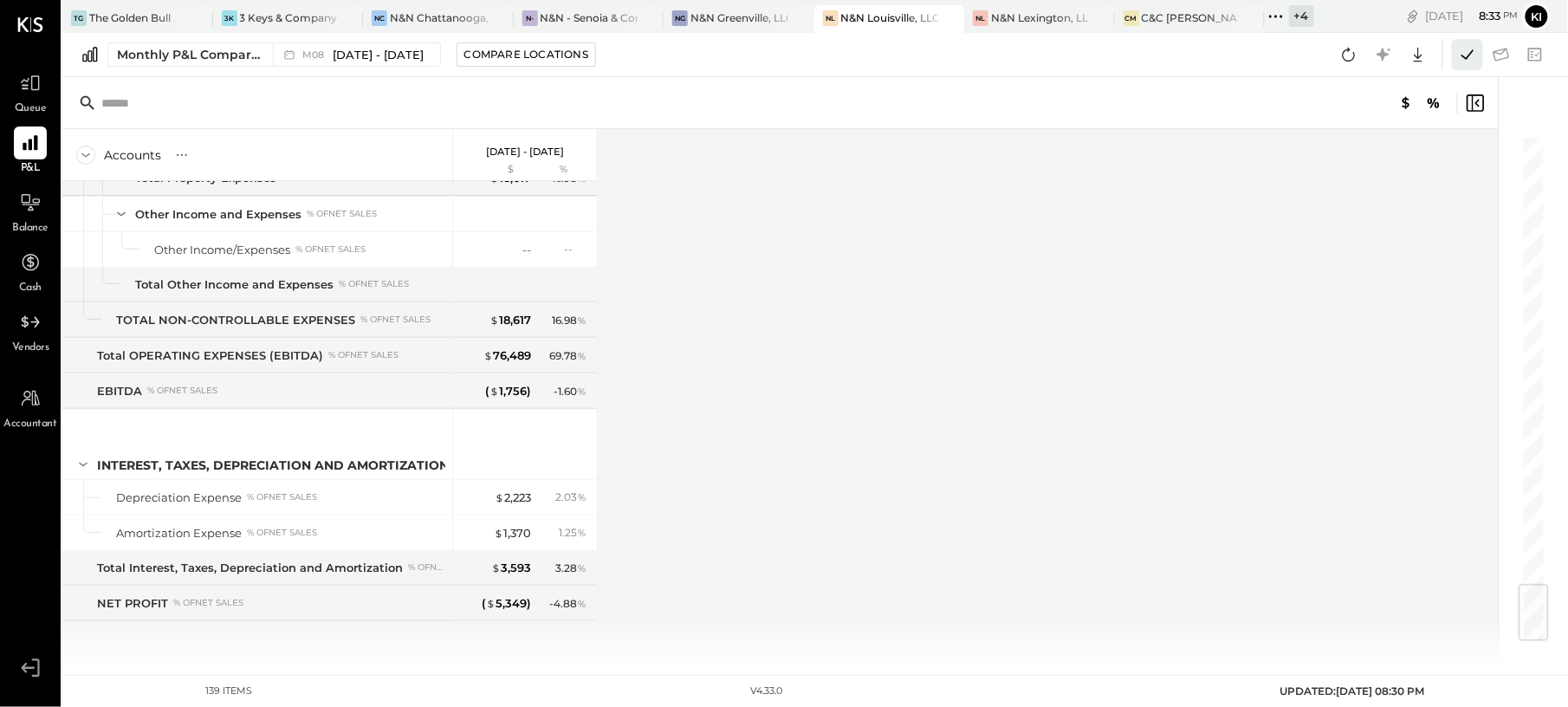
click at [1477, 45] on icon at bounding box center [1467, 54] width 23 height 23
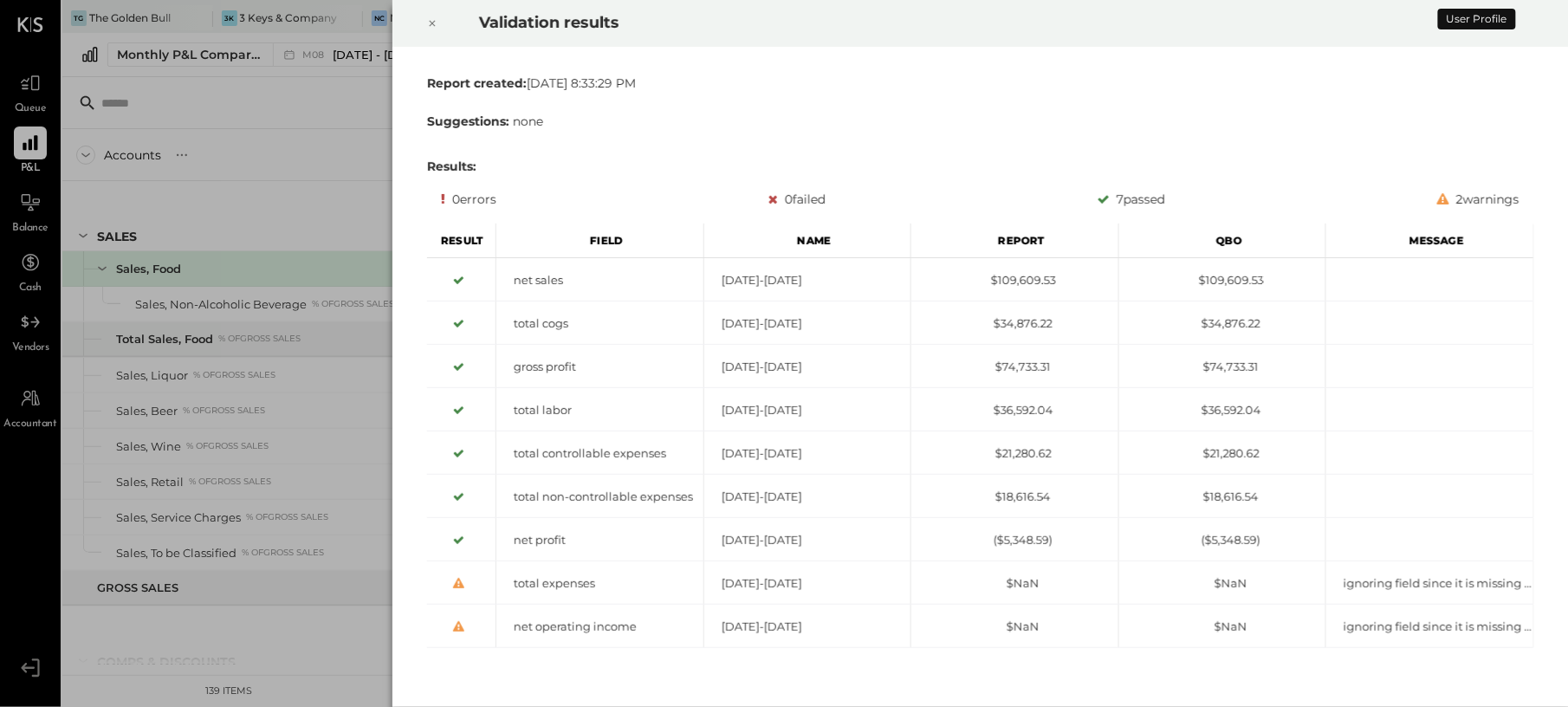
click at [437, 19] on icon at bounding box center [432, 23] width 11 height 21
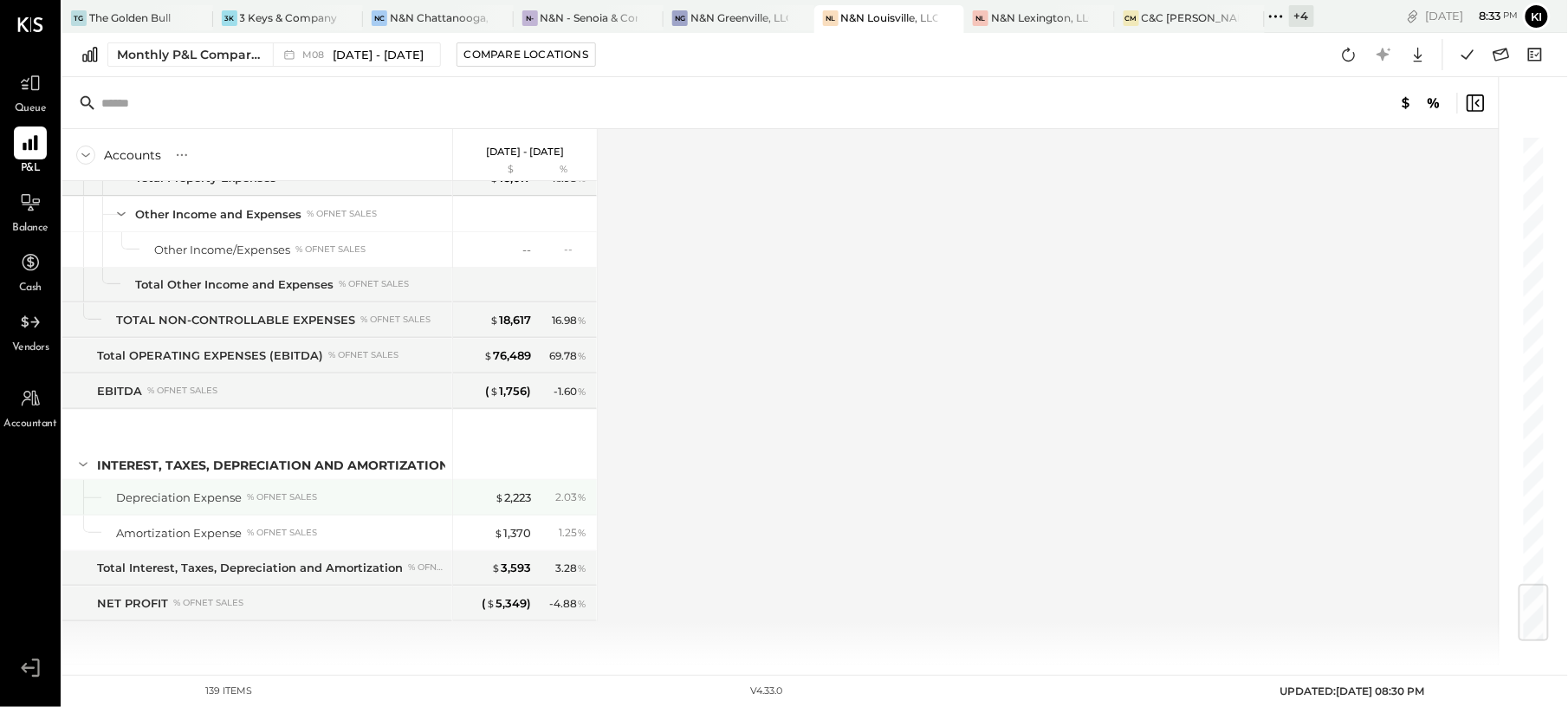
scroll to position [3813, 0]
click at [1507, 56] on icon at bounding box center [1501, 54] width 23 height 23
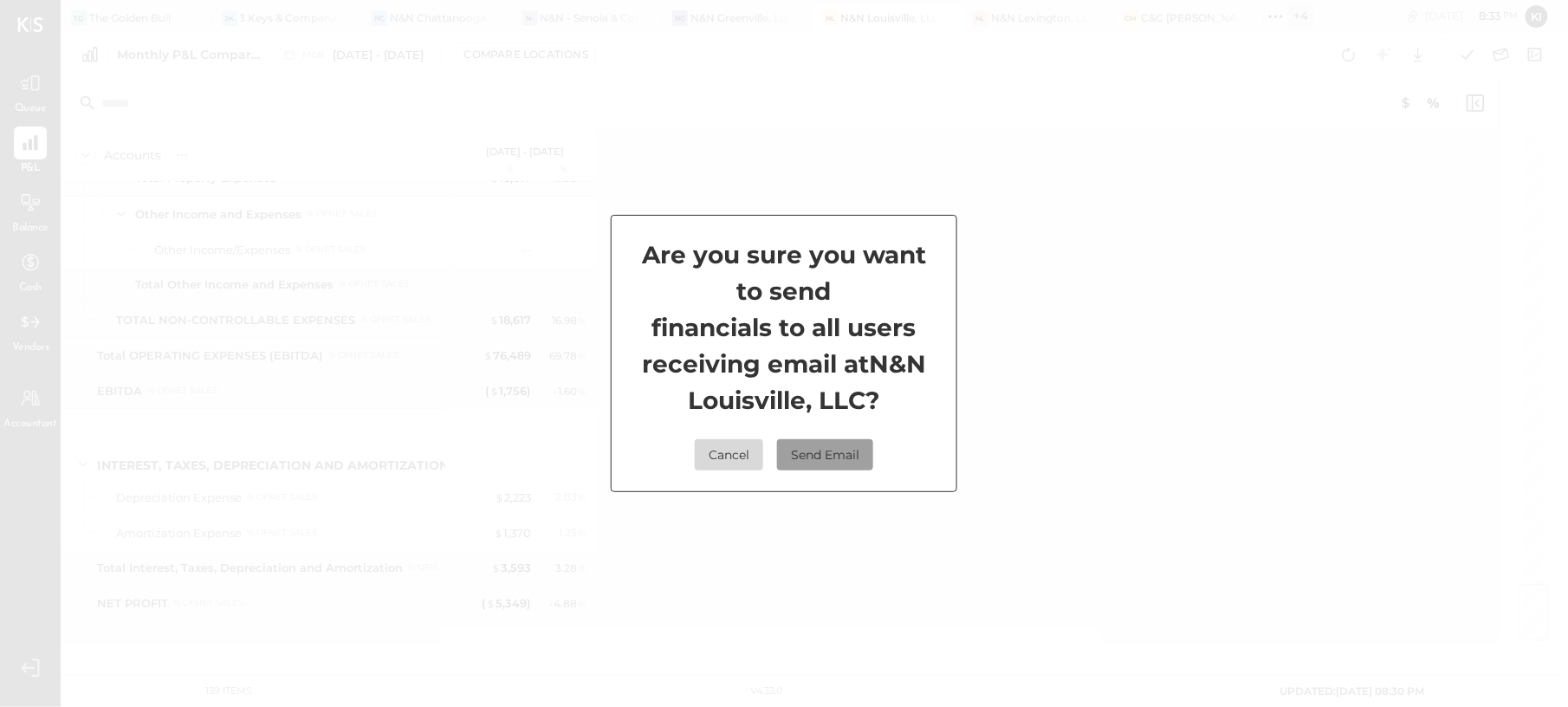
click at [823, 458] on button "Send Email" at bounding box center [826, 455] width 96 height 31
